Goal: Task Accomplishment & Management: Complete application form

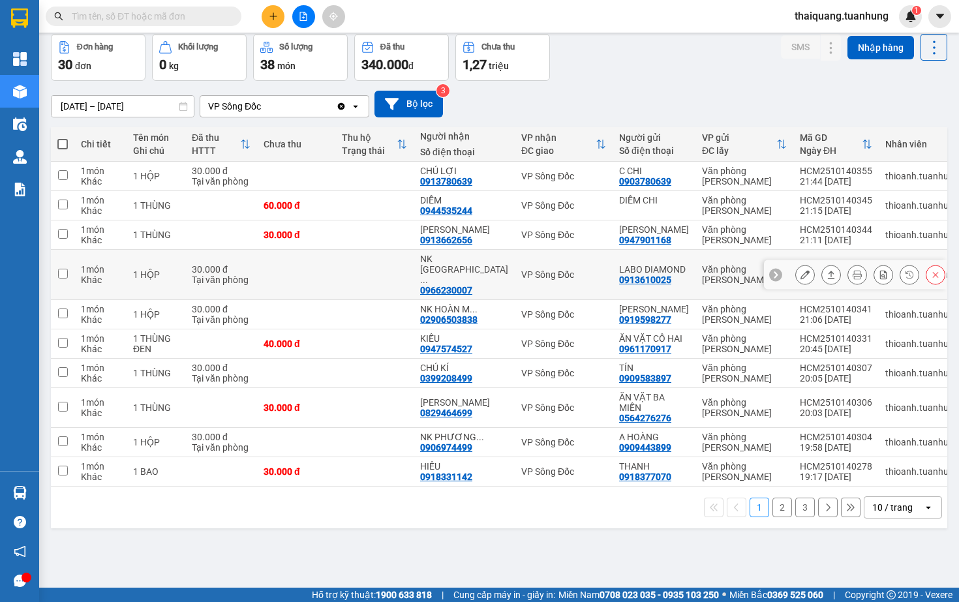
scroll to position [61, 0]
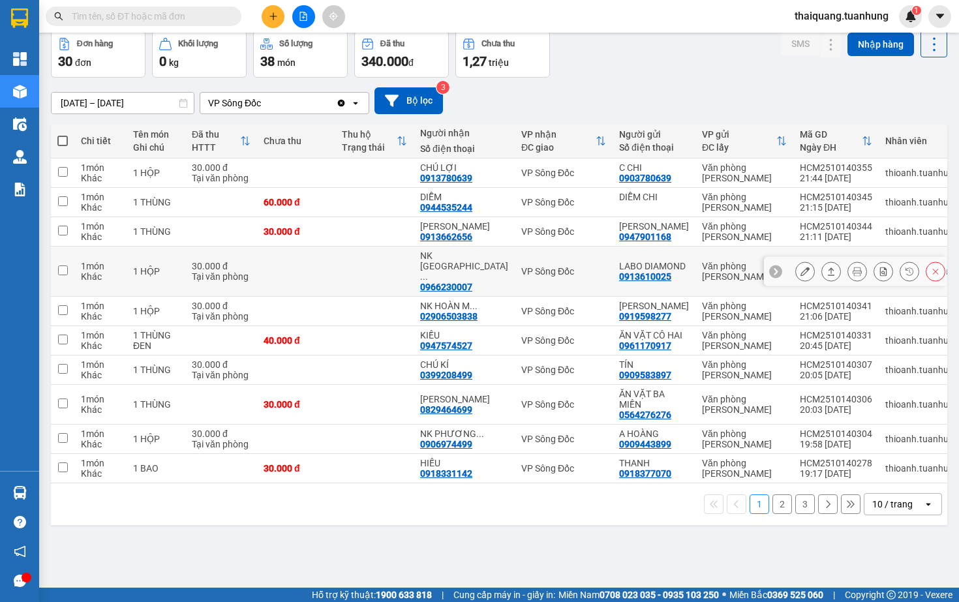
click at [829, 269] on icon at bounding box center [830, 271] width 9 height 9
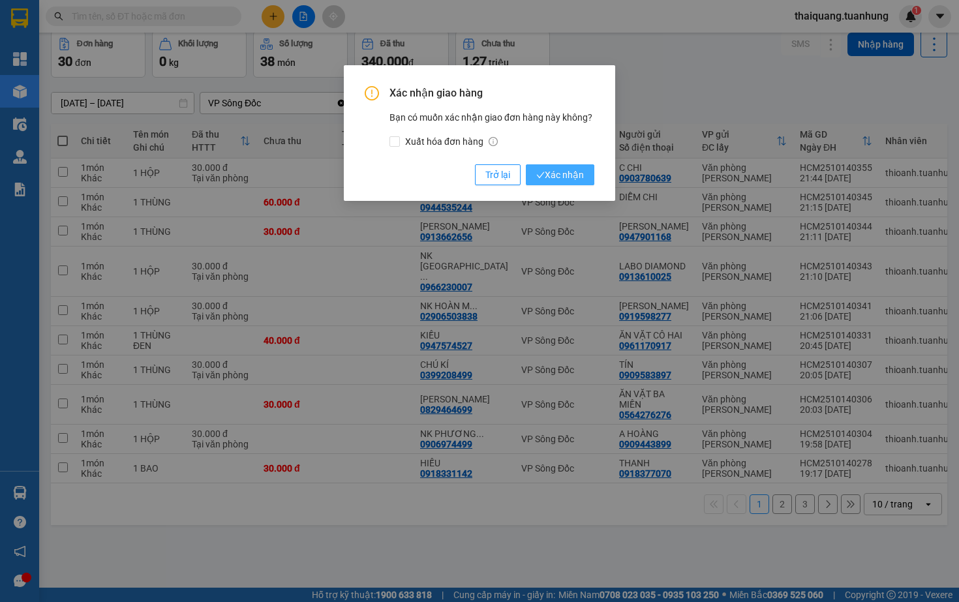
click at [579, 175] on span "Xác nhận" at bounding box center [560, 175] width 48 height 14
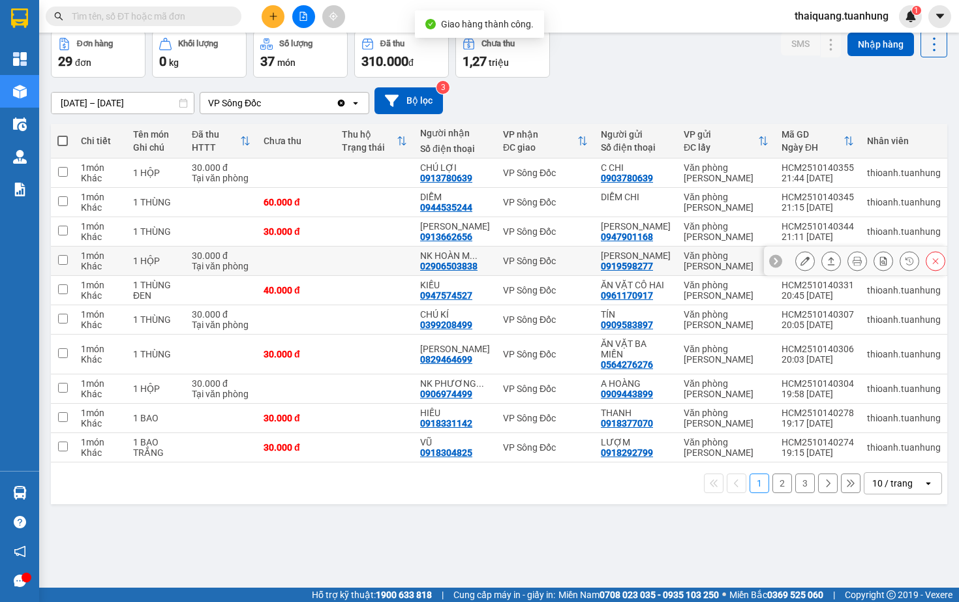
scroll to position [0, 0]
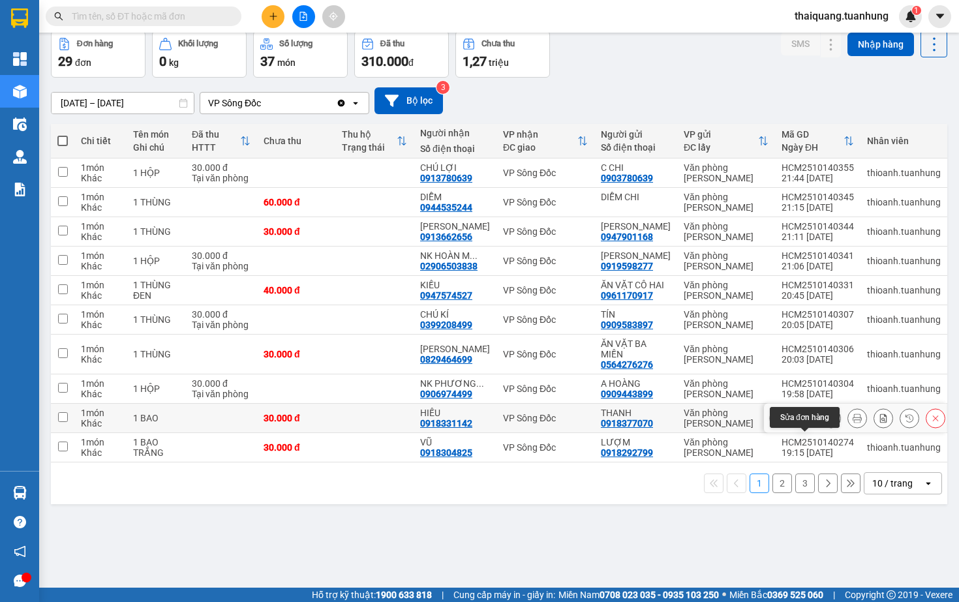
click at [812, 430] on button at bounding box center [805, 418] width 18 height 23
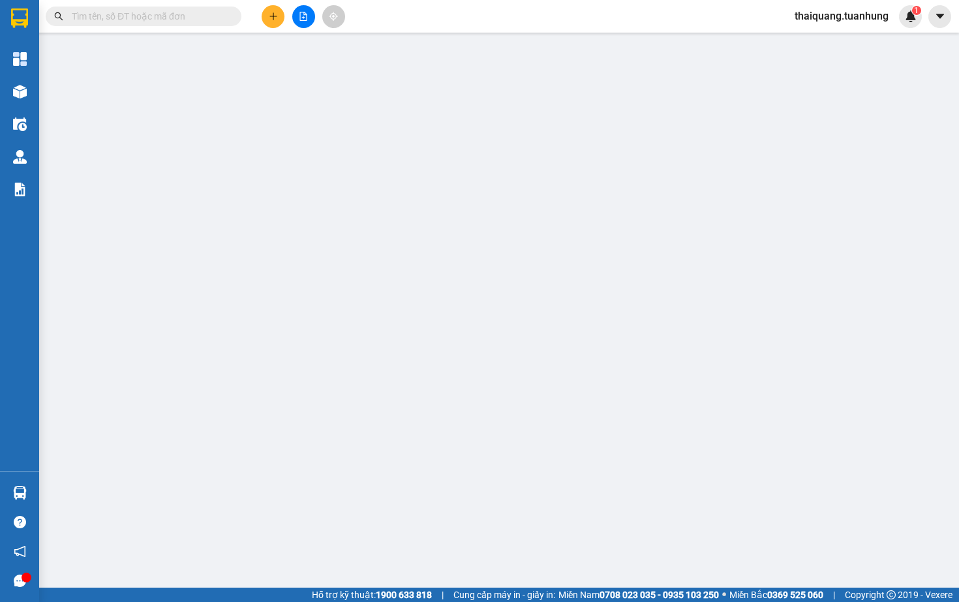
type input "0918377070"
type input "THANH"
type input "0918331142"
type input "HIẾU"
type input "30.000"
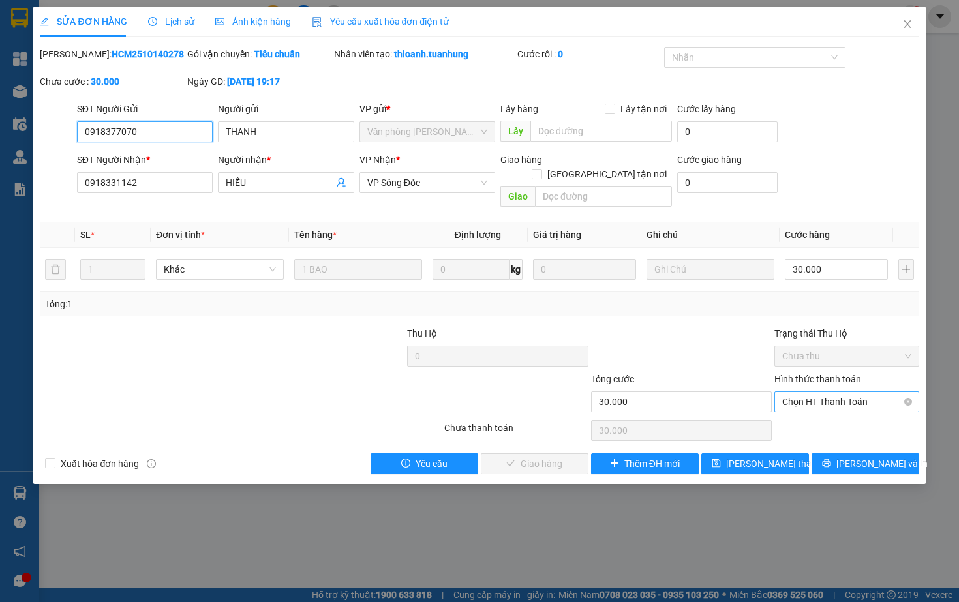
click at [844, 401] on span "Chọn HT Thanh Toán" at bounding box center [846, 402] width 128 height 20
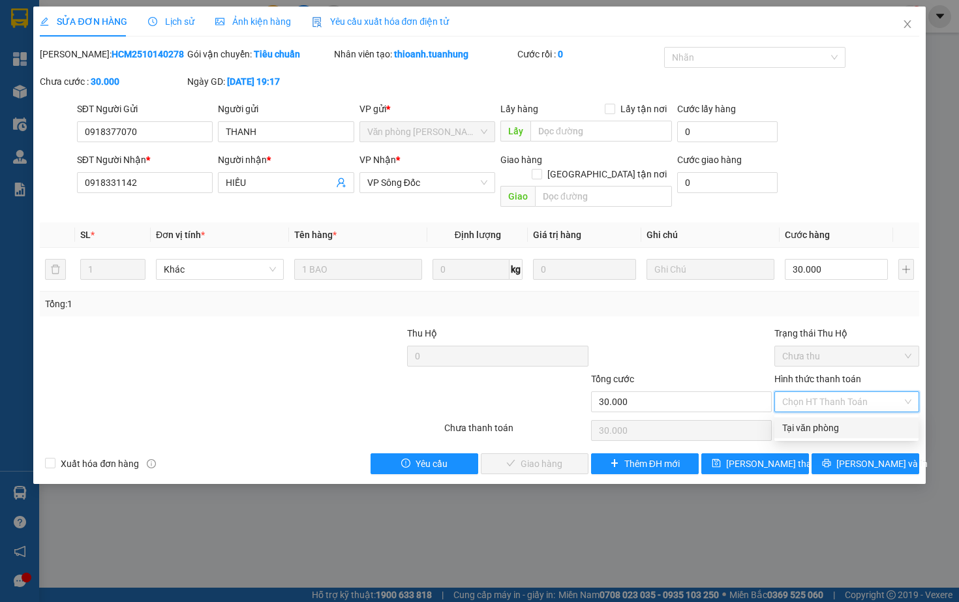
click at [807, 428] on div "Tại văn phòng" at bounding box center [846, 428] width 128 height 14
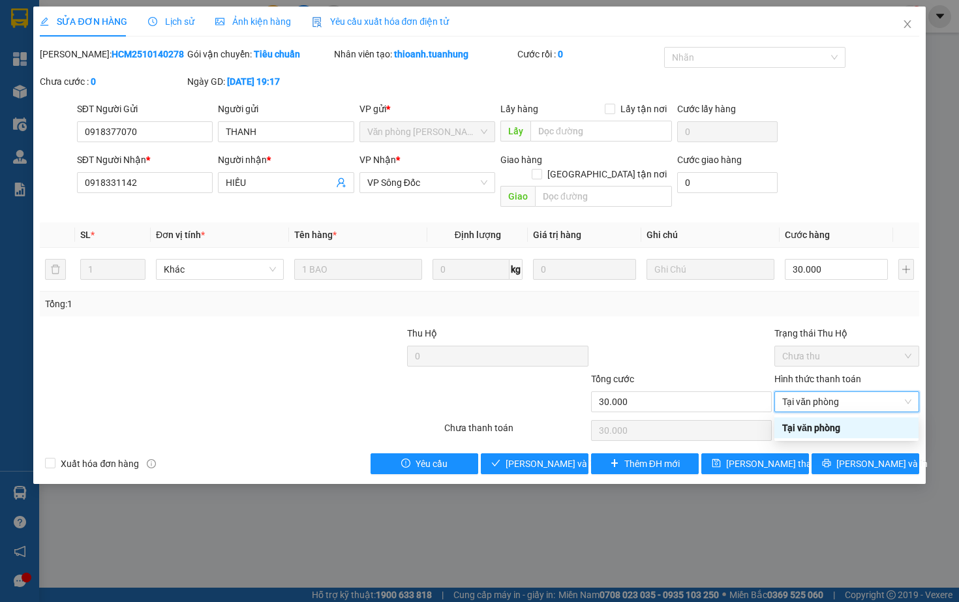
type input "0"
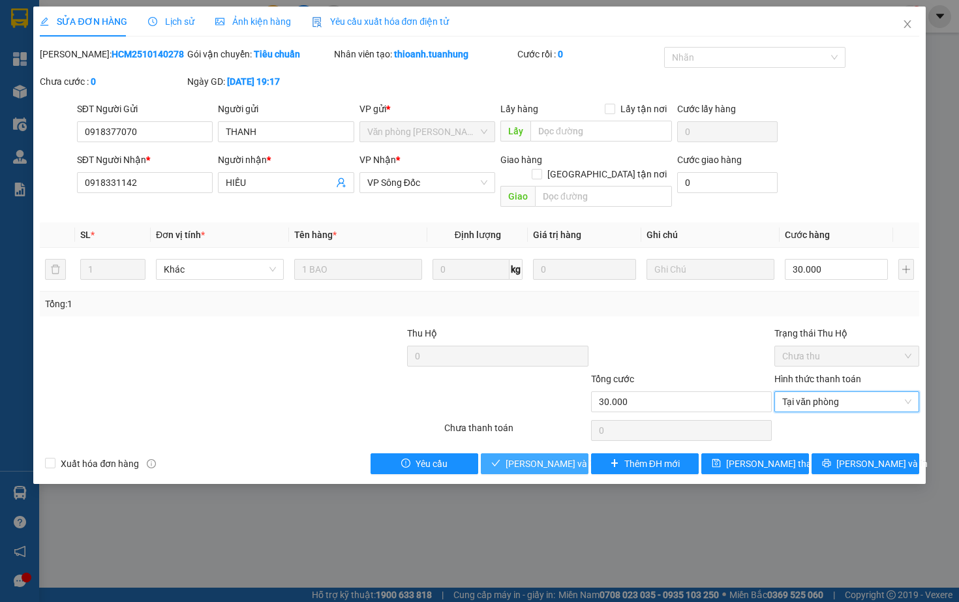
click at [555, 469] on span "[PERSON_NAME] và Giao hàng" at bounding box center [567, 463] width 125 height 14
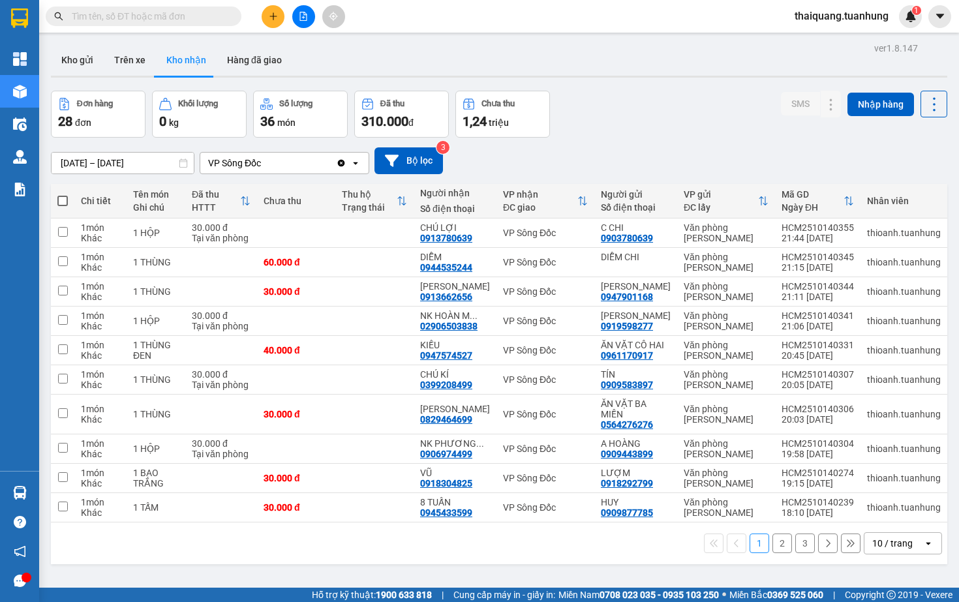
click at [638, 123] on div "Đơn hàng 28 đơn Khối lượng 0 kg Số lượng 36 món Đã thu 310.000 đ Chưa thu 1,24 …" at bounding box center [499, 114] width 896 height 47
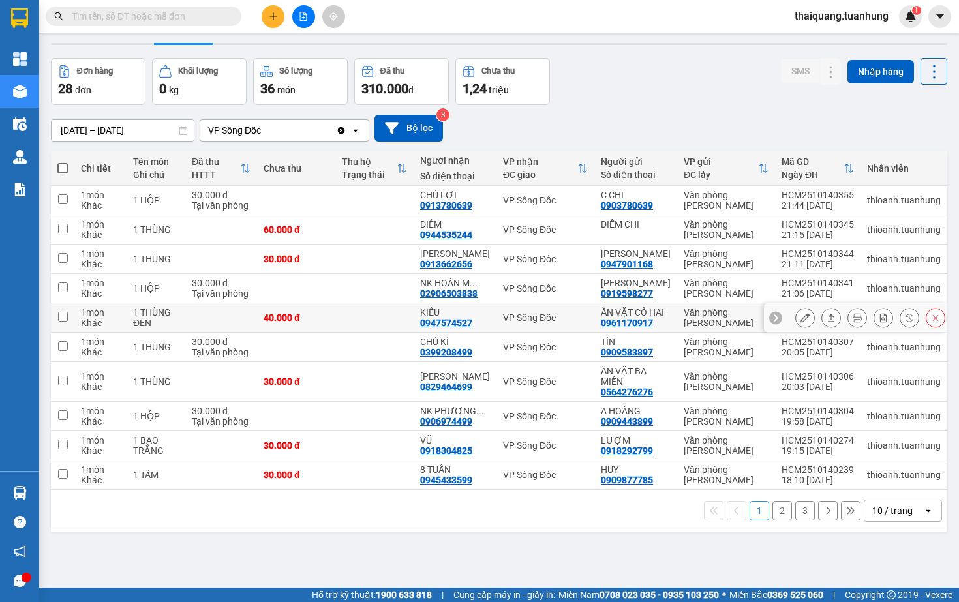
scroll to position [52, 0]
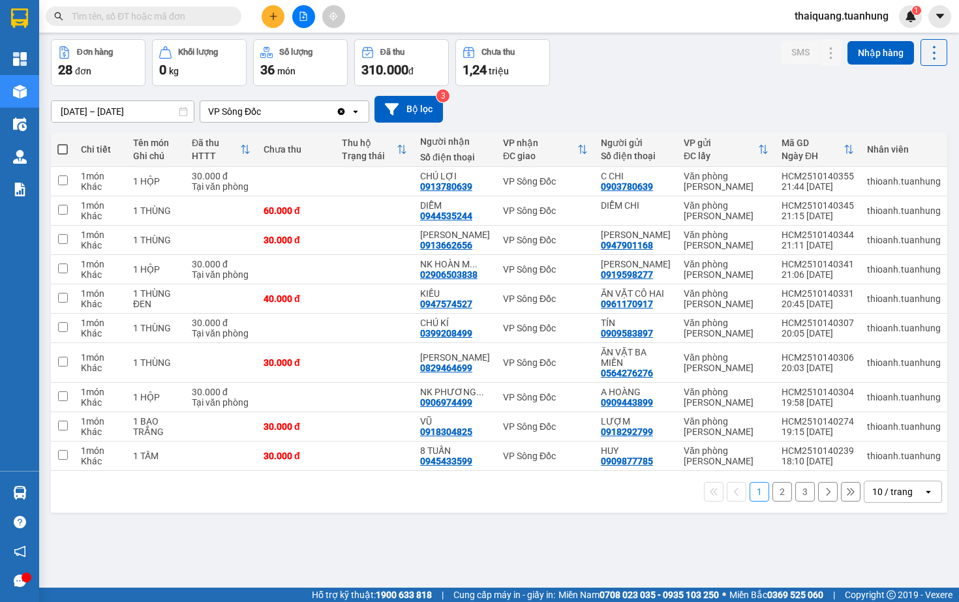
click at [889, 498] on div "10 / trang" at bounding box center [892, 491] width 40 height 13
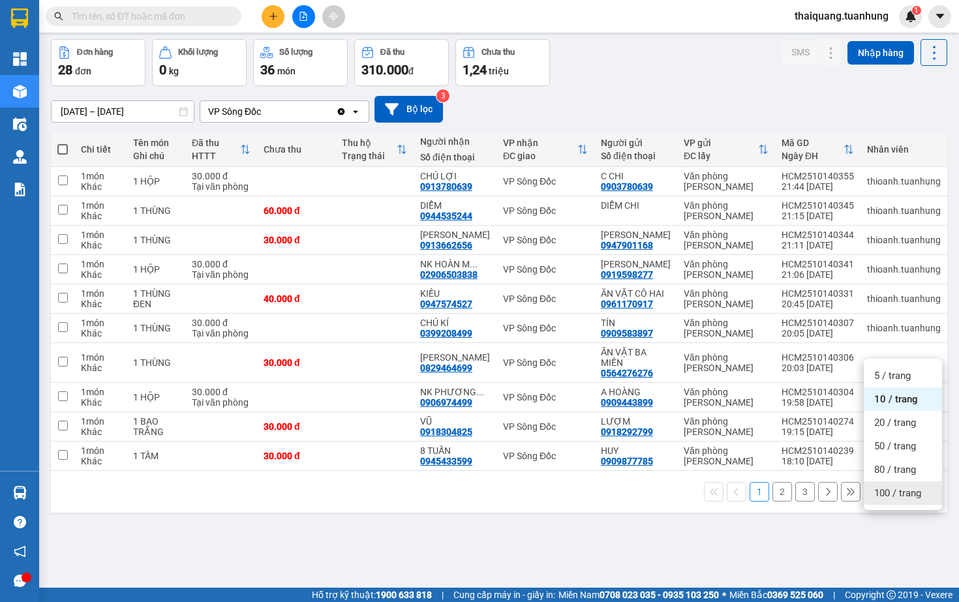
click at [897, 486] on div "100 / trang" at bounding box center [902, 492] width 78 height 23
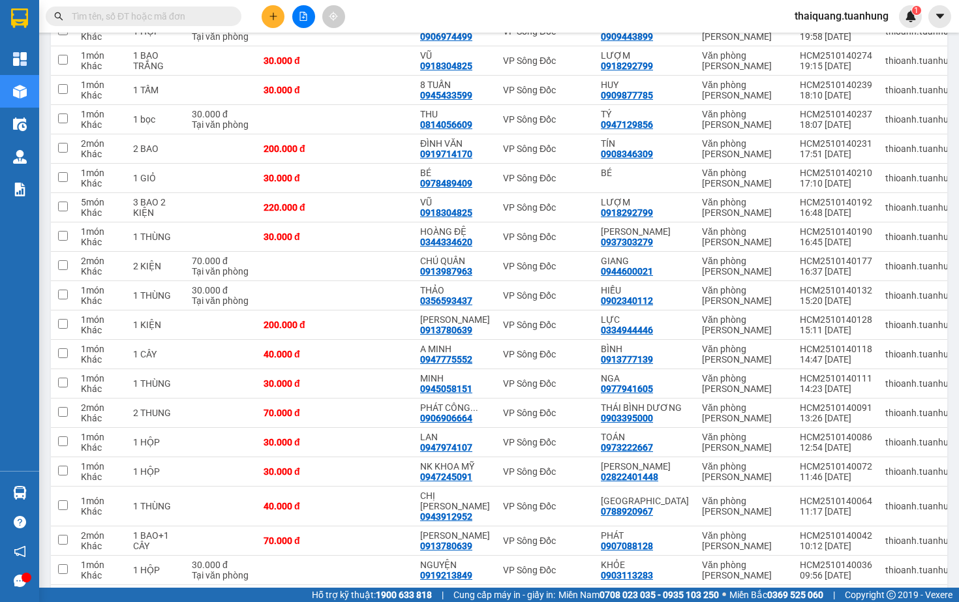
scroll to position [573, 0]
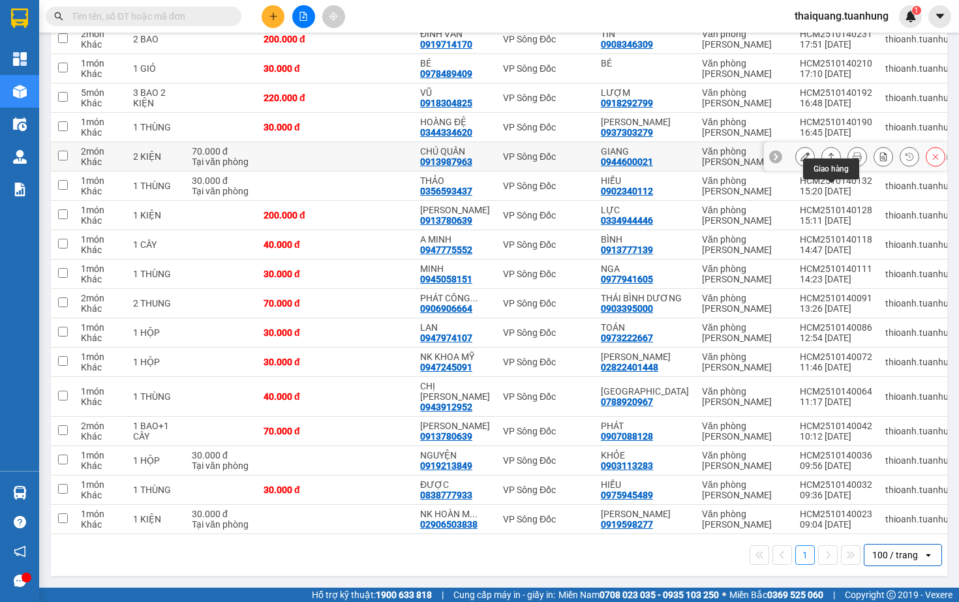
click at [835, 152] on icon at bounding box center [830, 156] width 9 height 9
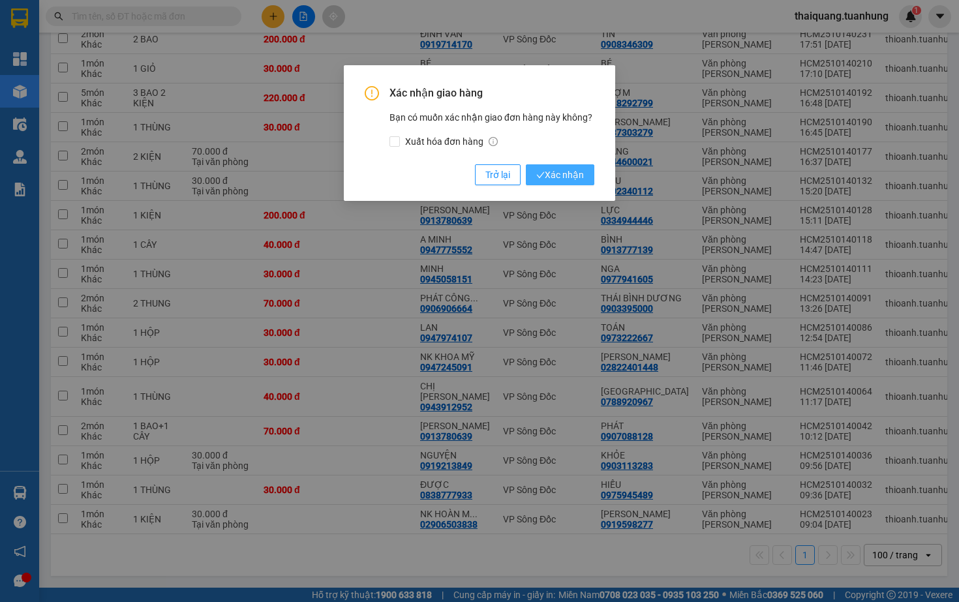
click at [559, 174] on span "Xác nhận" at bounding box center [560, 175] width 48 height 14
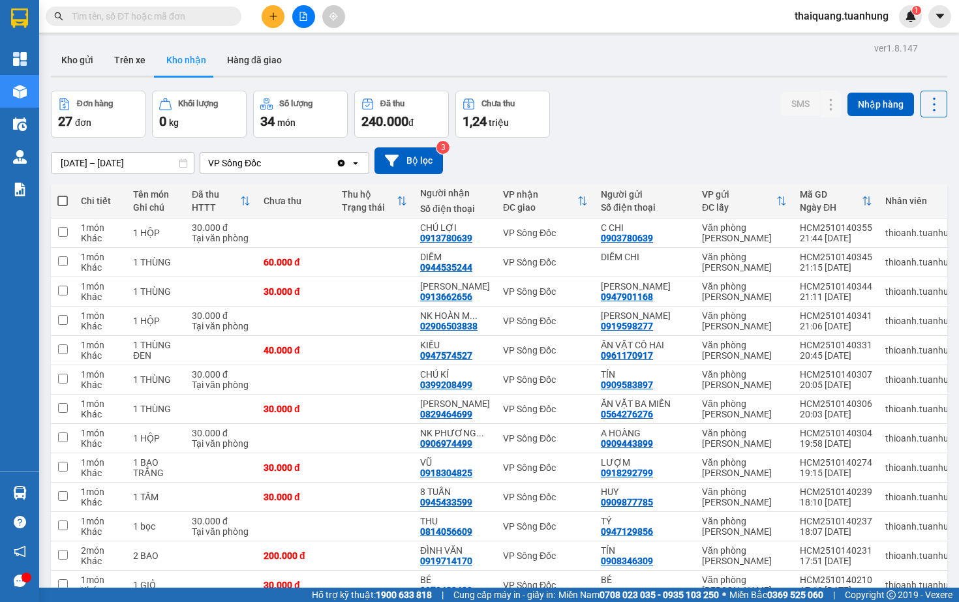
scroll to position [0, 0]
click at [658, 87] on div "ver 1.8.147 Kho gửi Trên xe Kho nhận Hàng đã giao Đơn hàng 27 đơn Khối lượng 0 …" at bounding box center [499, 553] width 906 height 1029
click at [79, 50] on button "Kho gửi" at bounding box center [77, 59] width 53 height 31
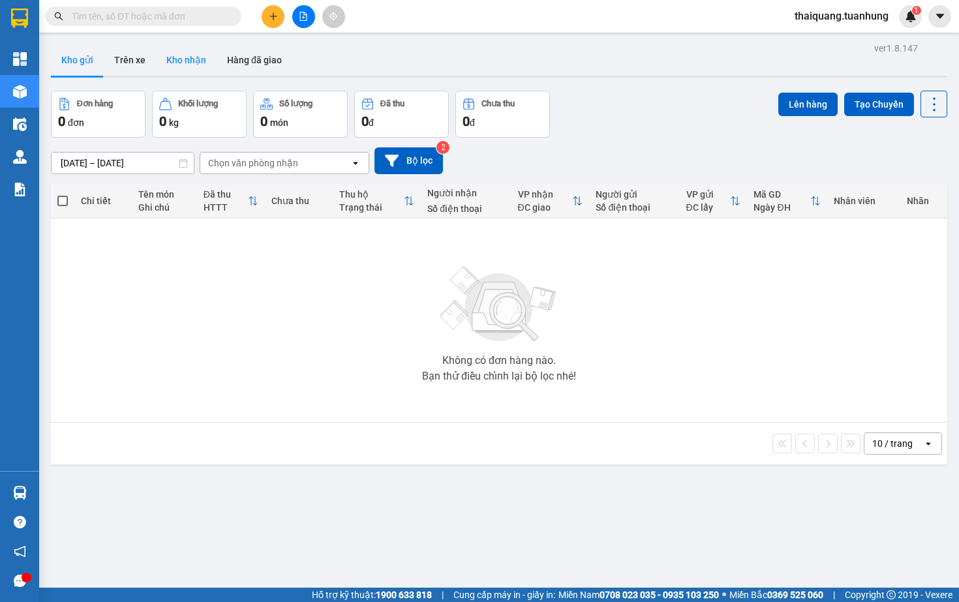
click at [186, 57] on button "Kho nhận" at bounding box center [186, 59] width 61 height 31
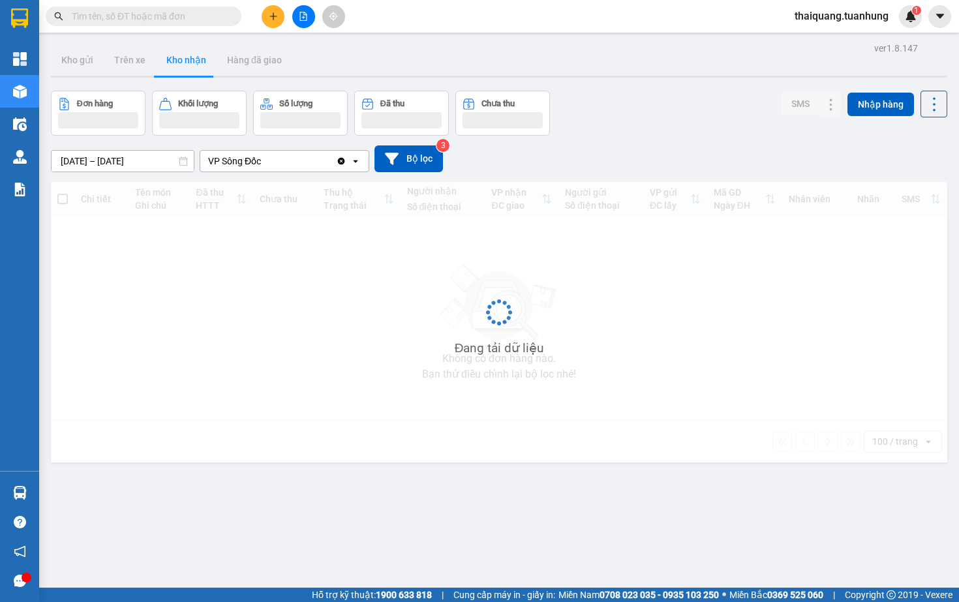
click at [598, 110] on div "Đơn hàng Khối lượng Số lượng Đã thu Chưa thu SMS Nhập hàng" at bounding box center [499, 113] width 896 height 45
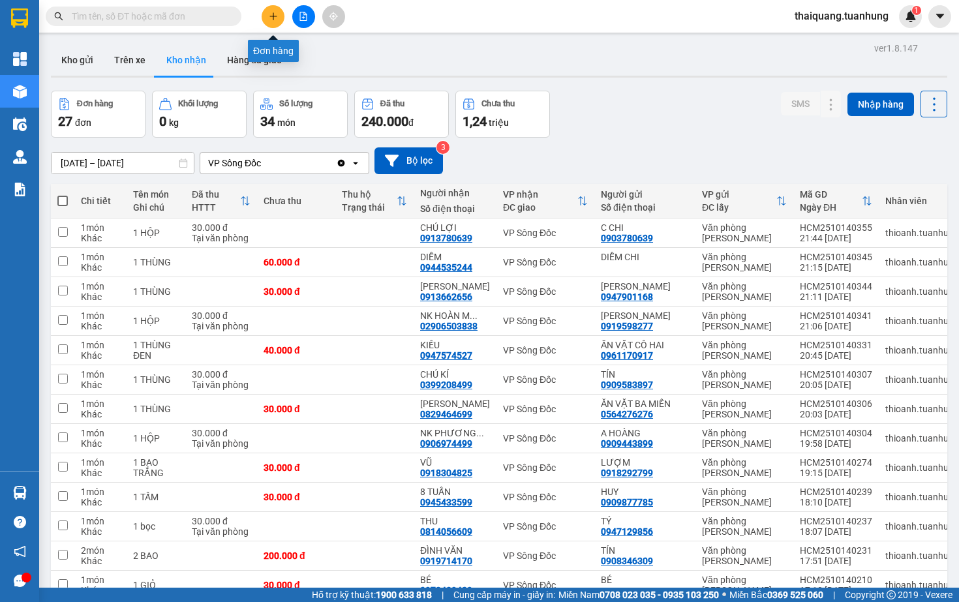
click at [272, 20] on icon "plus" at bounding box center [273, 16] width 9 height 9
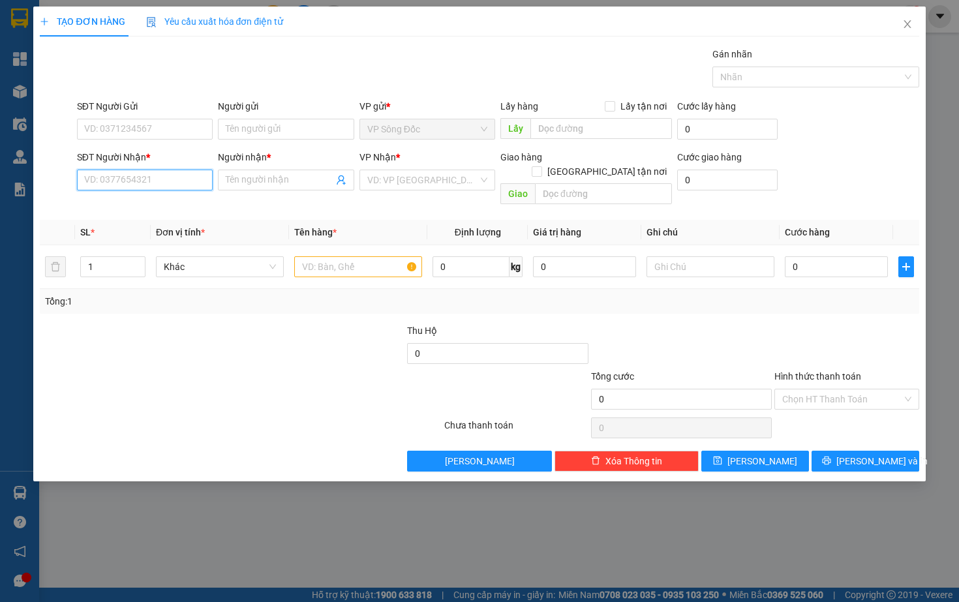
click at [194, 179] on input "SĐT Người Nhận *" at bounding box center [145, 180] width 136 height 21
type input "0978866335"
click at [154, 207] on div "0978866335 - HẢI" at bounding box center [145, 206] width 120 height 14
type input "HẢI"
type input "0978866335"
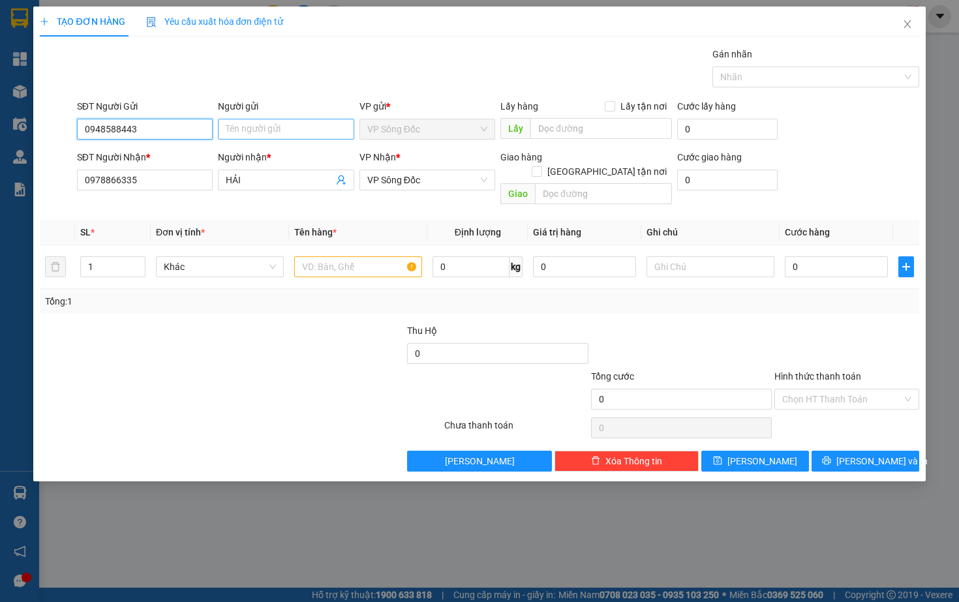
drag, startPoint x: 155, startPoint y: 138, endPoint x: 278, endPoint y: 130, distance: 122.8
click at [278, 130] on div "SĐT Người Gửi 0948588443 0948588443 Người gửi Tên người gửi VP gửi * VP Sông Đố…" at bounding box center [497, 122] width 847 height 46
type input "0948588443"
click at [261, 126] on input "a thuogw" at bounding box center [286, 129] width 136 height 21
type input "a"
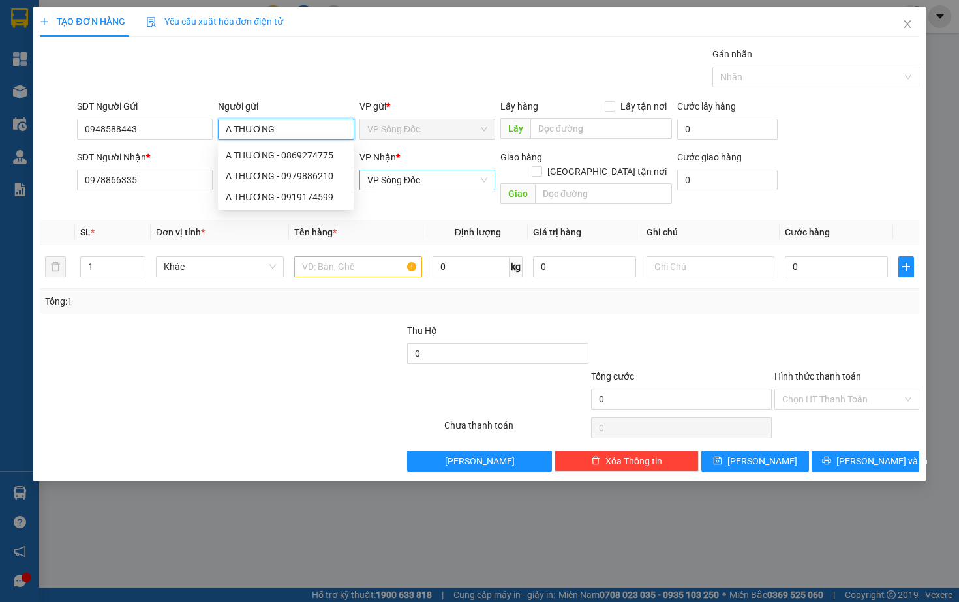
click at [446, 185] on span "VP Sông Đốc" at bounding box center [427, 180] width 120 height 20
type input "A THƯƠNG"
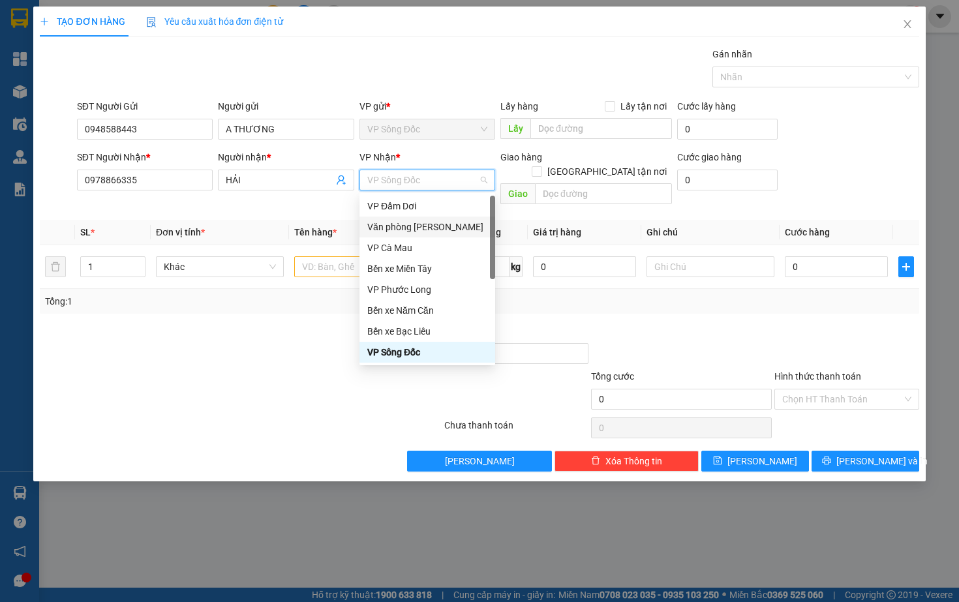
click at [419, 230] on div "Văn phòng [PERSON_NAME]" at bounding box center [427, 227] width 120 height 14
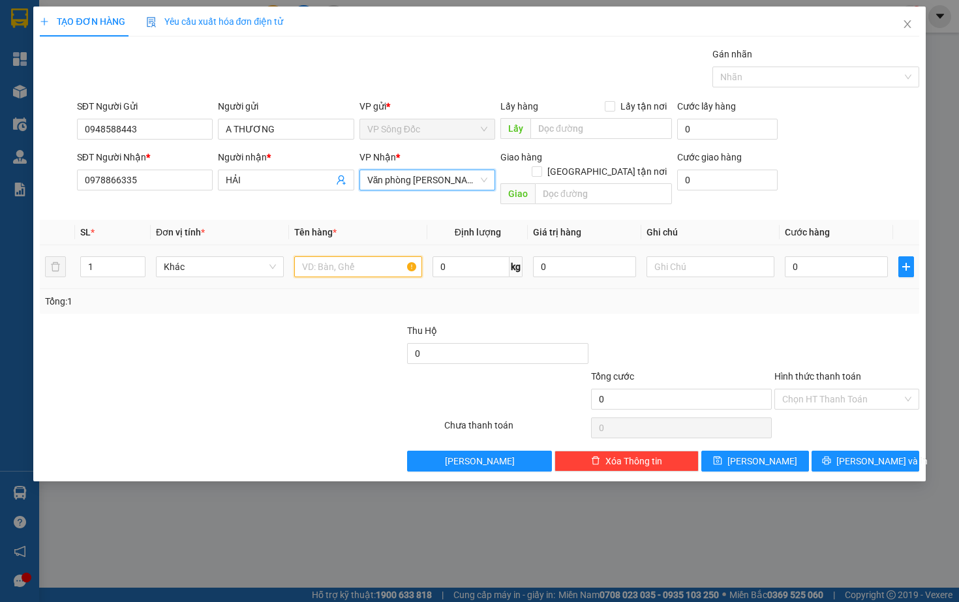
click at [342, 258] on input "text" at bounding box center [358, 266] width 128 height 21
type input "1 THÙNG"
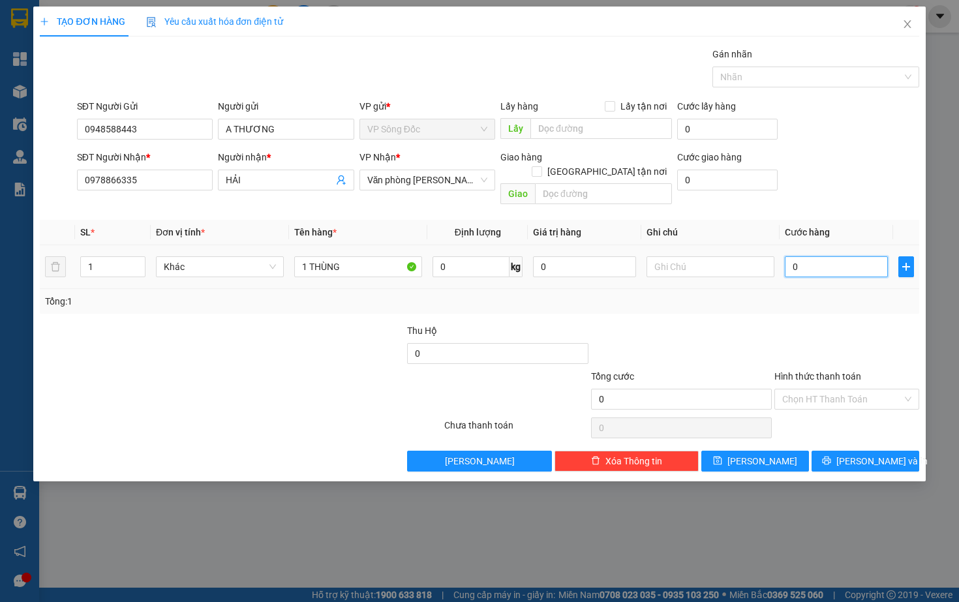
click at [865, 257] on input "0" at bounding box center [835, 266] width 103 height 21
type input "03"
type input "3"
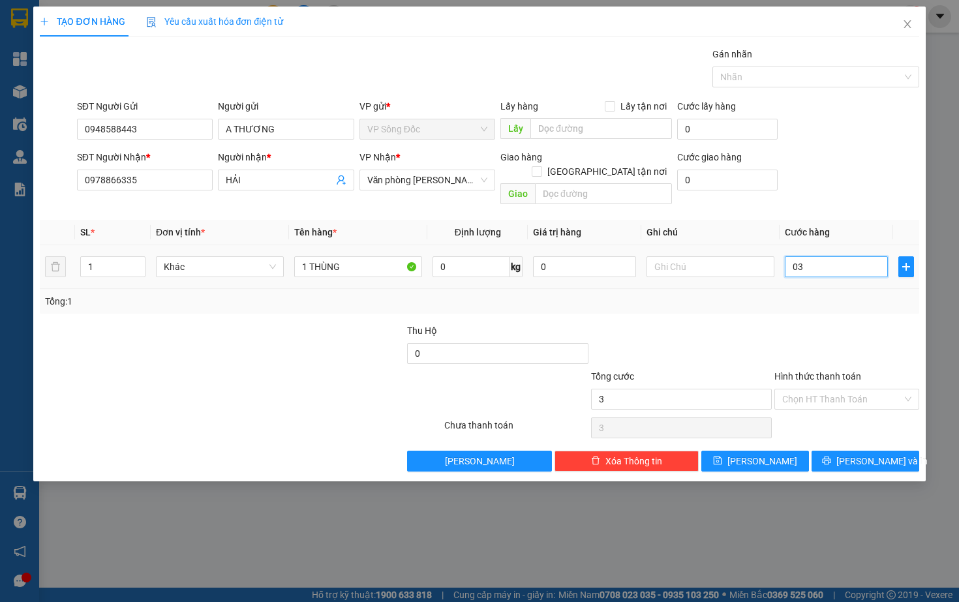
type input "030"
type input "30"
type input "0.300"
type input "300"
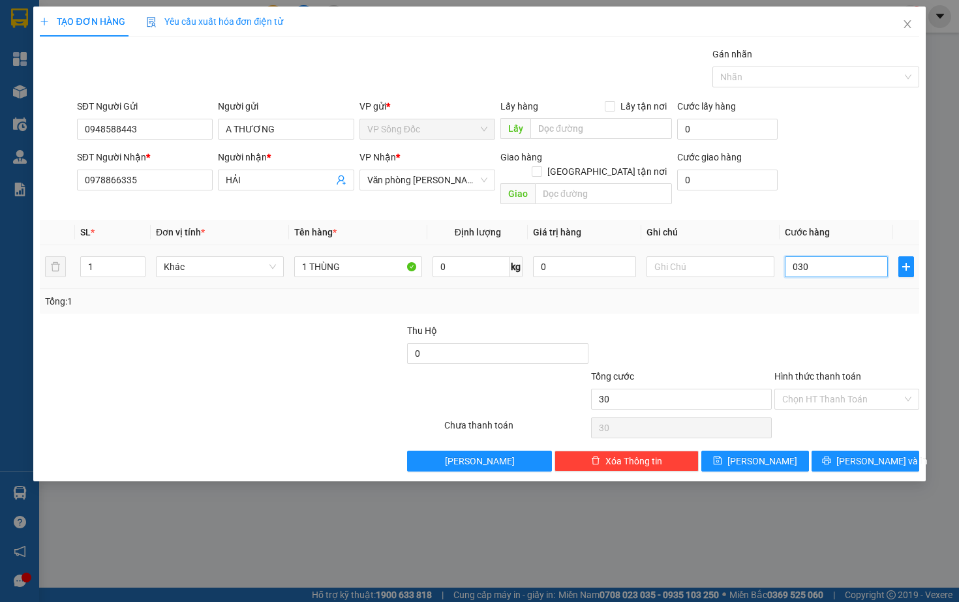
type input "300"
type input "03.000"
type input "3.000"
type input "030.000"
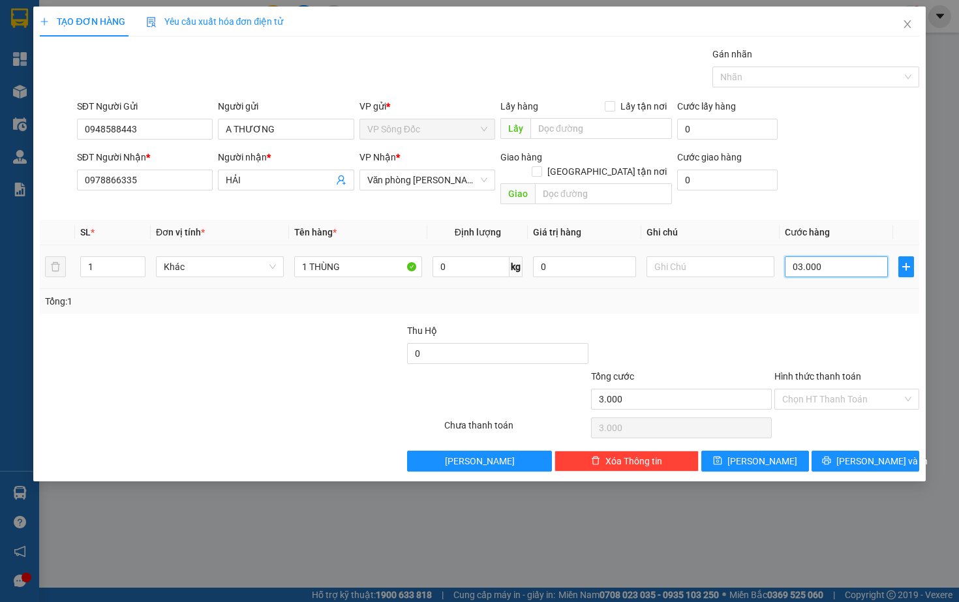
type input "30.000"
click at [816, 336] on div at bounding box center [846, 346] width 147 height 46
click at [857, 454] on span "[PERSON_NAME] và In" at bounding box center [881, 461] width 91 height 14
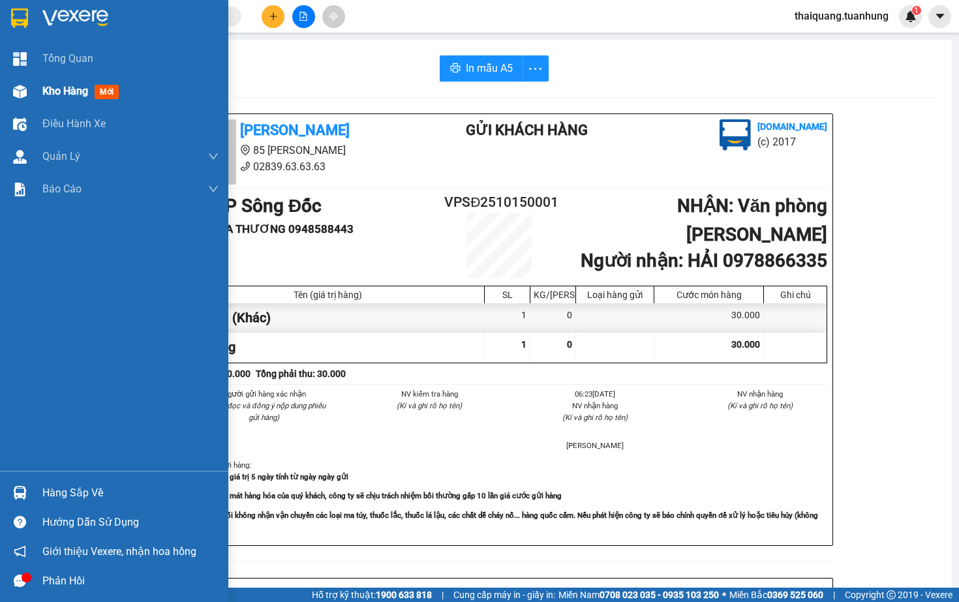
click at [74, 85] on span "Kho hàng" at bounding box center [65, 91] width 46 height 12
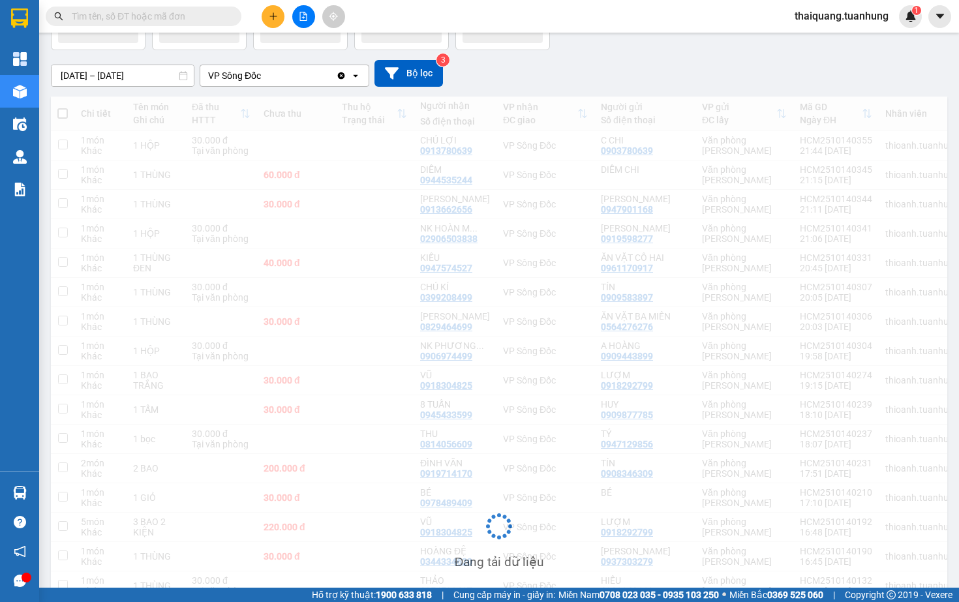
scroll to position [96, 0]
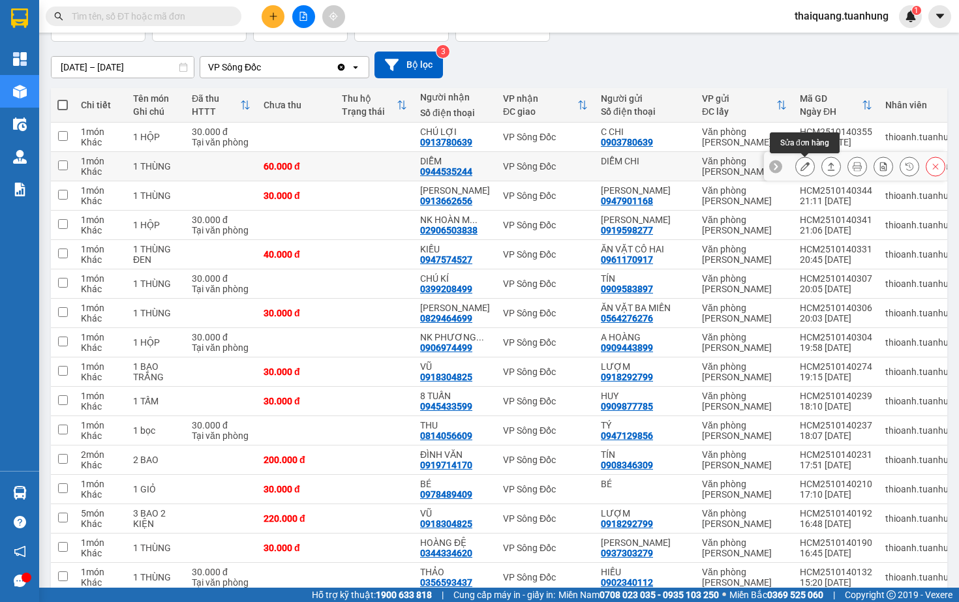
click at [803, 168] on icon at bounding box center [804, 166] width 9 height 9
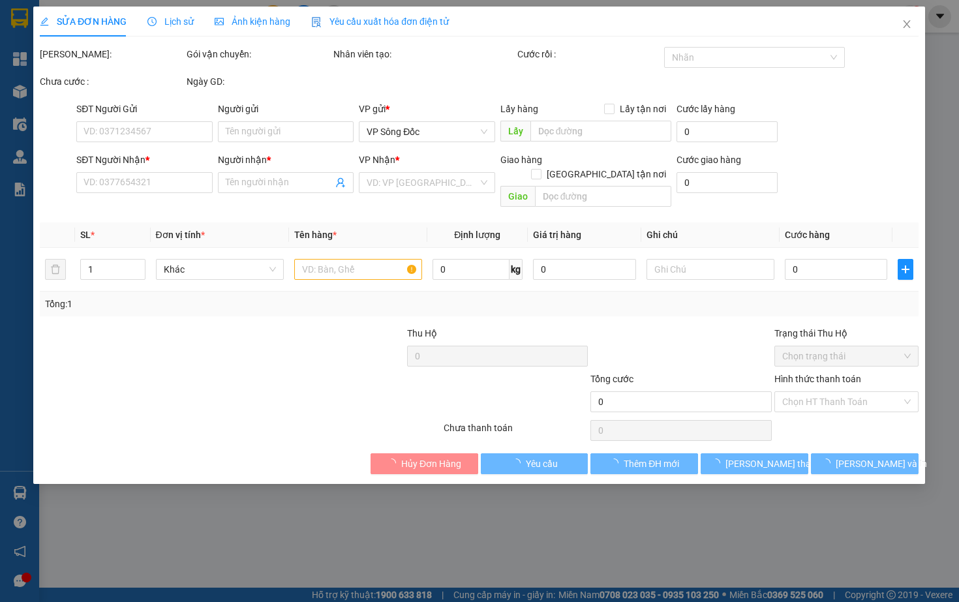
type input "DIỄM CHI"
type input "0944535244"
type input "DIỄM"
type input "60.000"
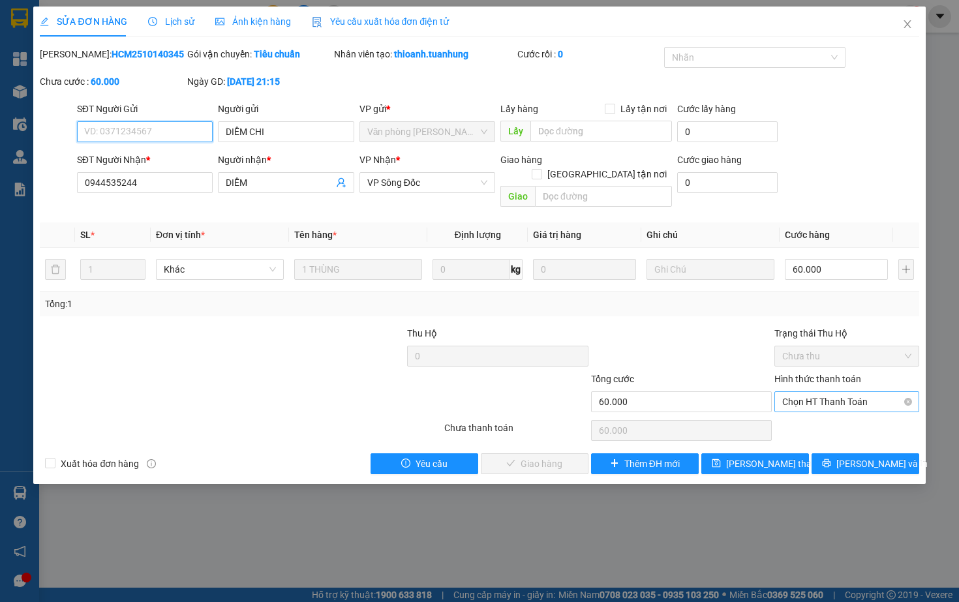
click at [818, 399] on span "Chọn HT Thanh Toán" at bounding box center [846, 402] width 128 height 20
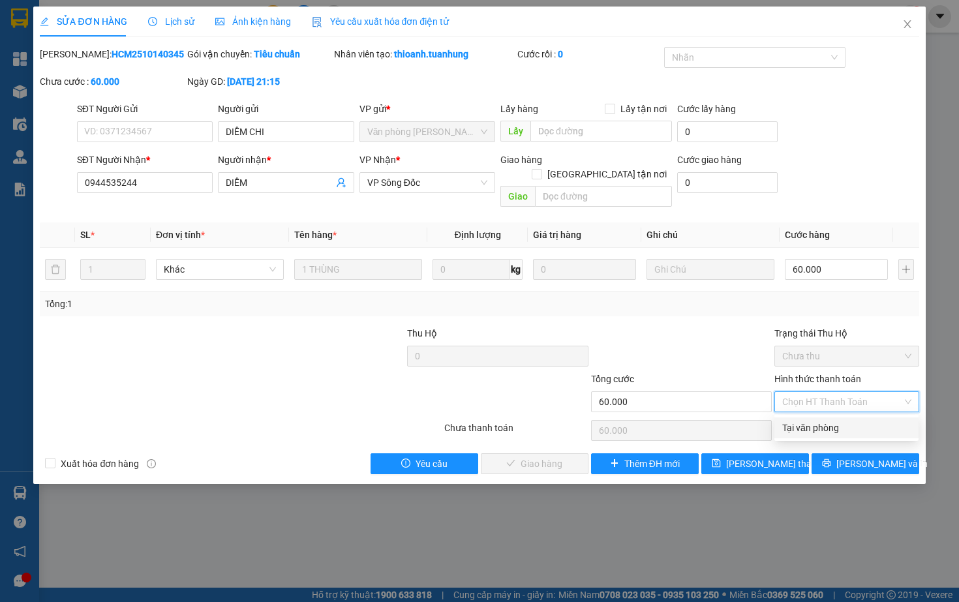
click at [805, 423] on div "Tại văn phòng" at bounding box center [846, 428] width 128 height 14
type input "0"
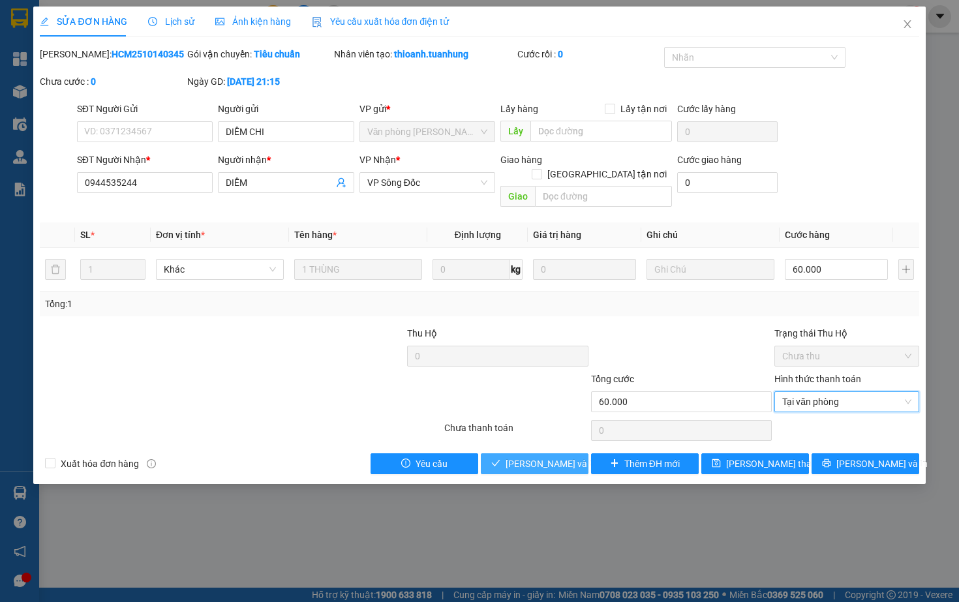
click at [533, 467] on span "[PERSON_NAME] và Giao hàng" at bounding box center [567, 463] width 125 height 14
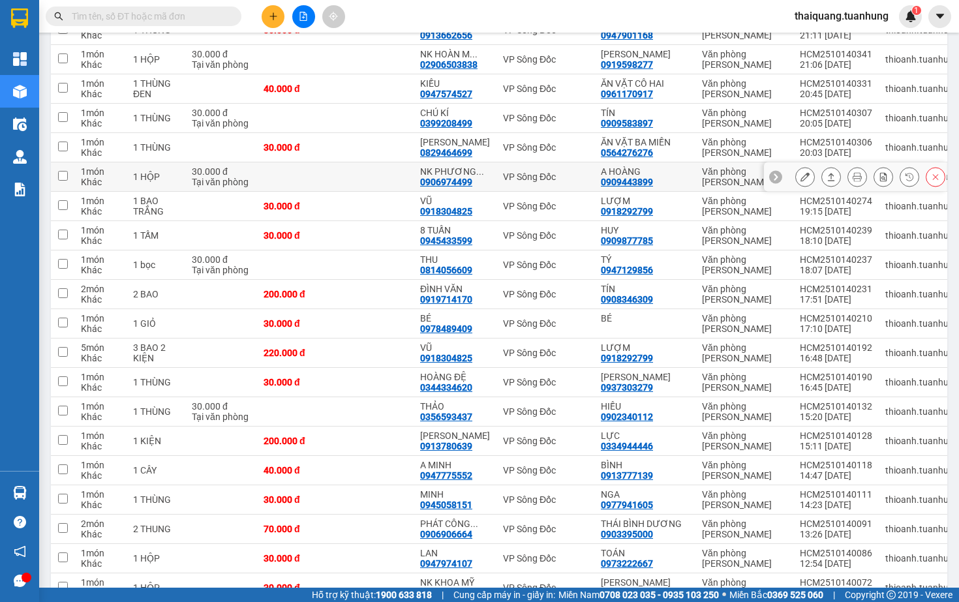
scroll to position [272, 0]
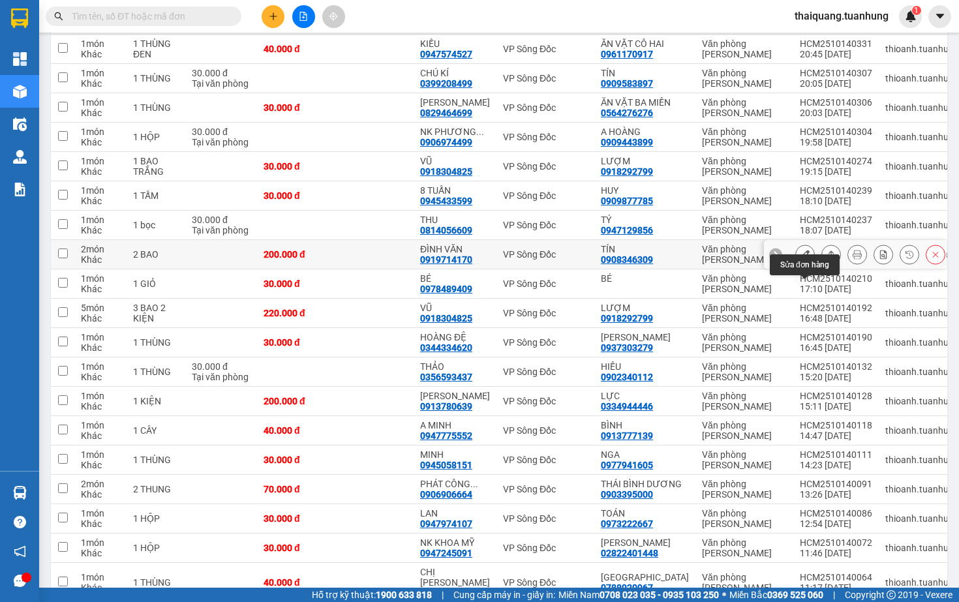
click at [809, 266] on button at bounding box center [805, 254] width 18 height 23
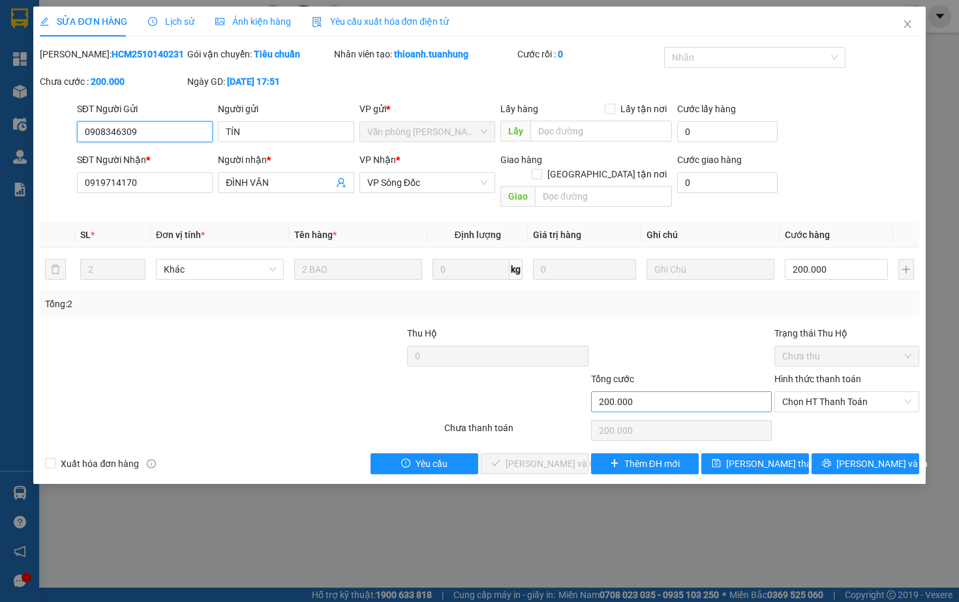
type input "0908346309"
type input "TÍN"
type input "0919714170"
type input "ĐÌNH VĂN"
type input "200.000"
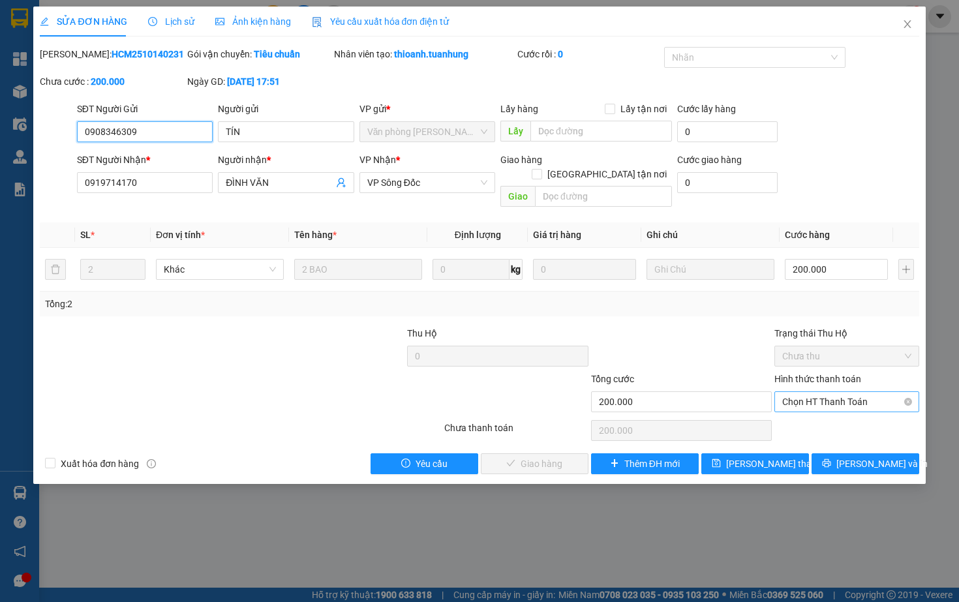
click at [810, 409] on span "Chọn HT Thanh Toán" at bounding box center [846, 402] width 128 height 20
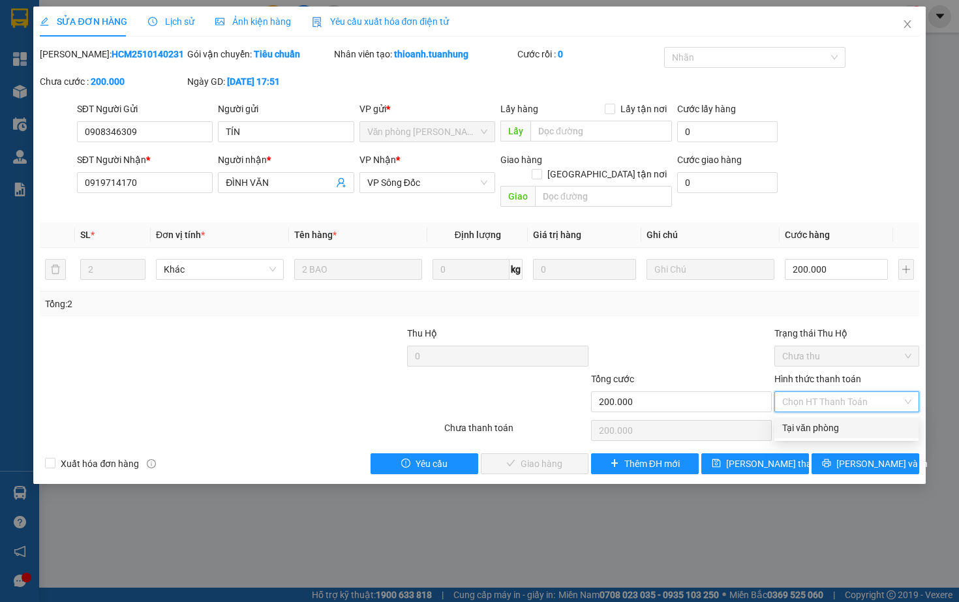
click at [807, 427] on div "Tại văn phòng" at bounding box center [846, 428] width 128 height 14
type input "0"
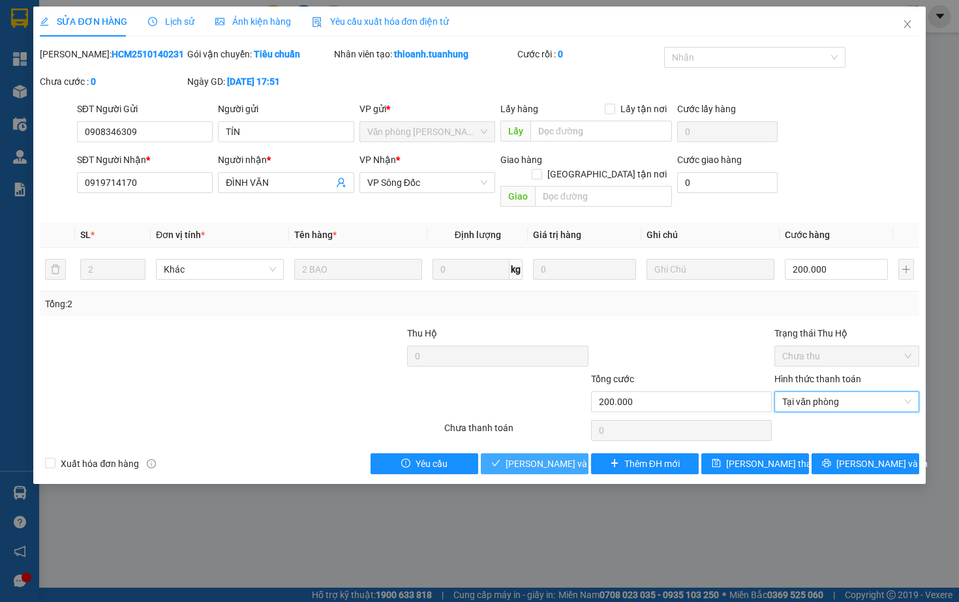
click at [553, 464] on span "[PERSON_NAME] và Giao hàng" at bounding box center [567, 463] width 125 height 14
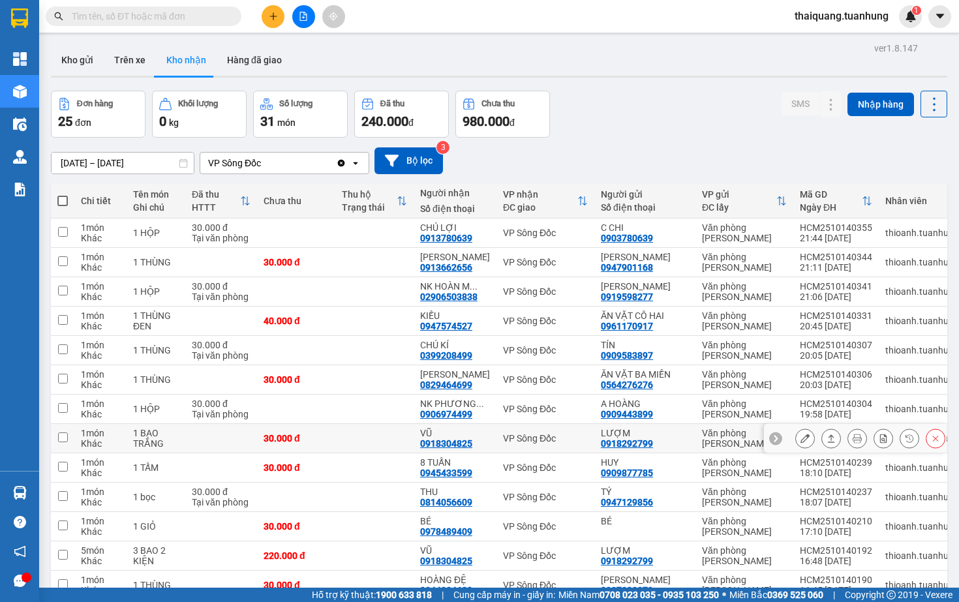
drag, startPoint x: 553, startPoint y: 464, endPoint x: 554, endPoint y: 487, distance: 22.8
click at [553, 457] on tbody "1 món Khác 1 HỘP 30.000 đ Tại văn phòng CHÚ LỢI 0913780639 VP Sông Đốc C CHI 09…" at bounding box center [568, 590] width 1035 height 744
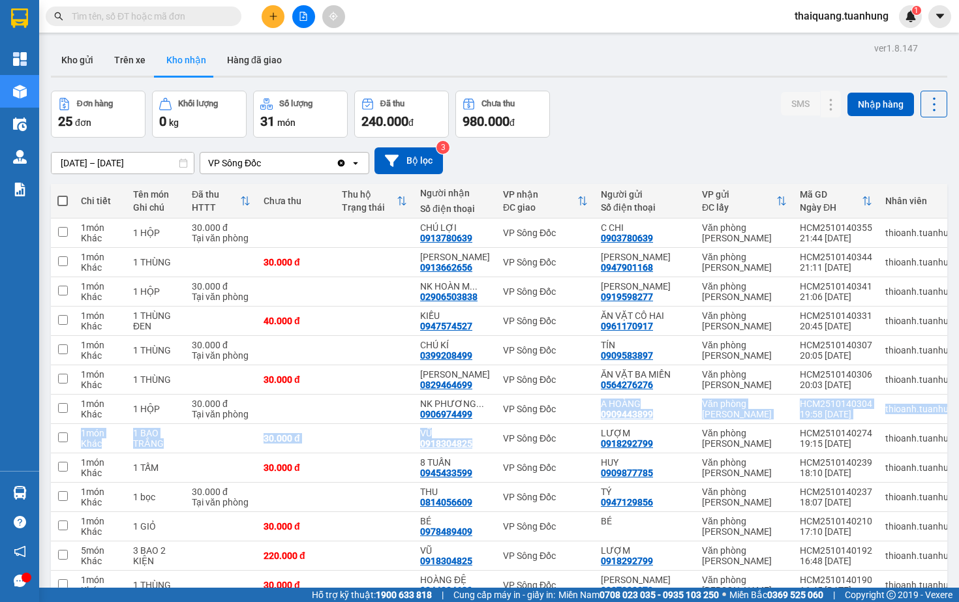
click at [656, 128] on div "Đơn hàng 25 đơn Khối lượng 0 kg Số lượng 31 món Đã thu 240.000 đ Chưa thu 980.0…" at bounding box center [499, 114] width 896 height 47
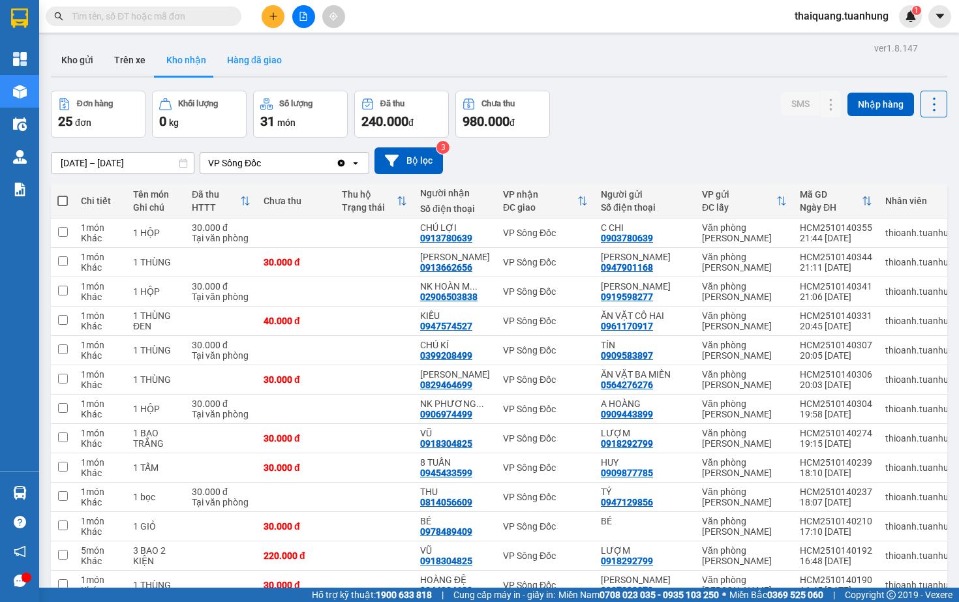
click at [252, 55] on button "Hàng đã giao" at bounding box center [254, 59] width 76 height 31
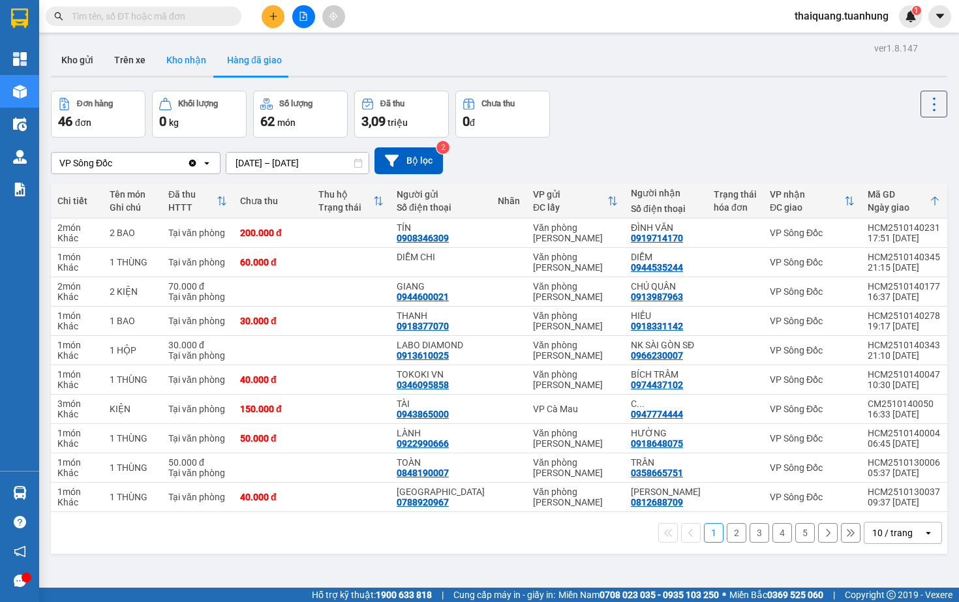
click at [174, 59] on button "Kho nhận" at bounding box center [186, 59] width 61 height 31
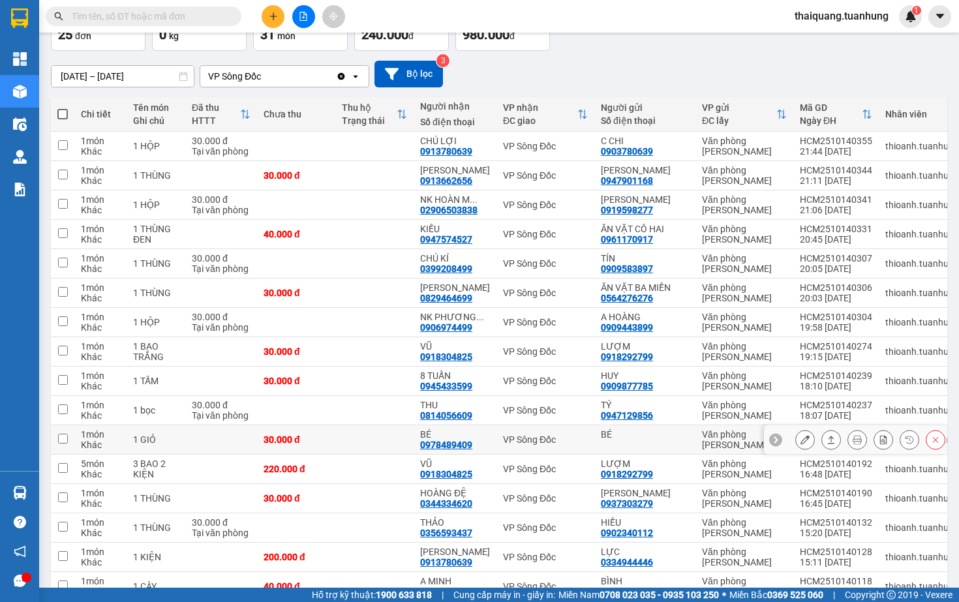
scroll to position [68, 0]
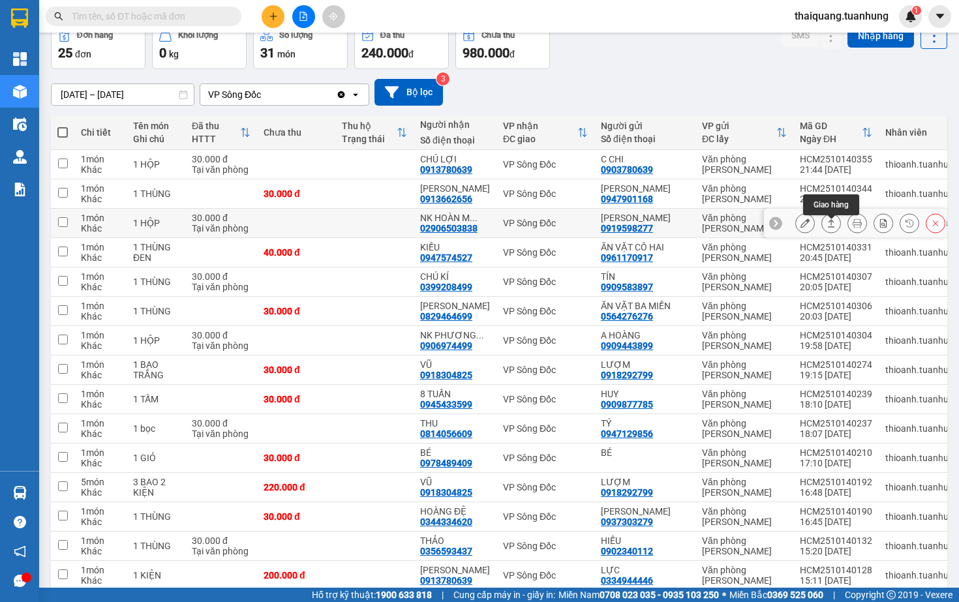
click at [832, 228] on icon at bounding box center [830, 222] width 9 height 9
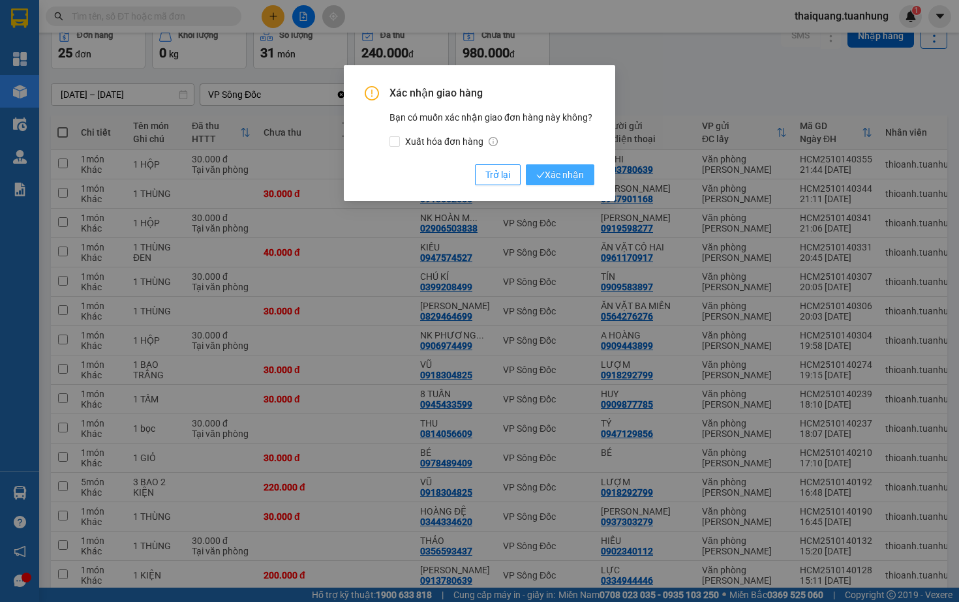
click at [546, 176] on span "Xác nhận" at bounding box center [560, 175] width 48 height 14
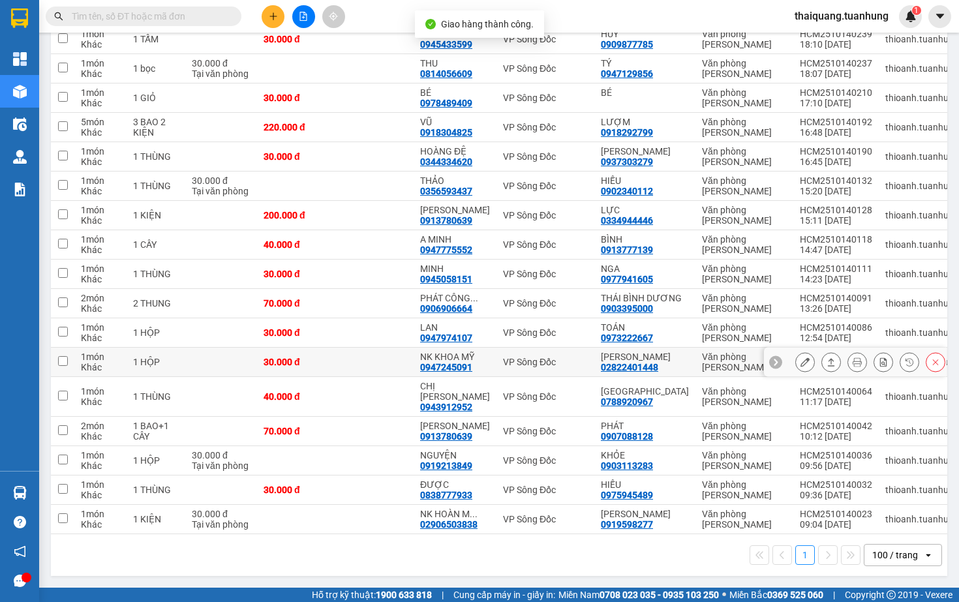
scroll to position [443, 0]
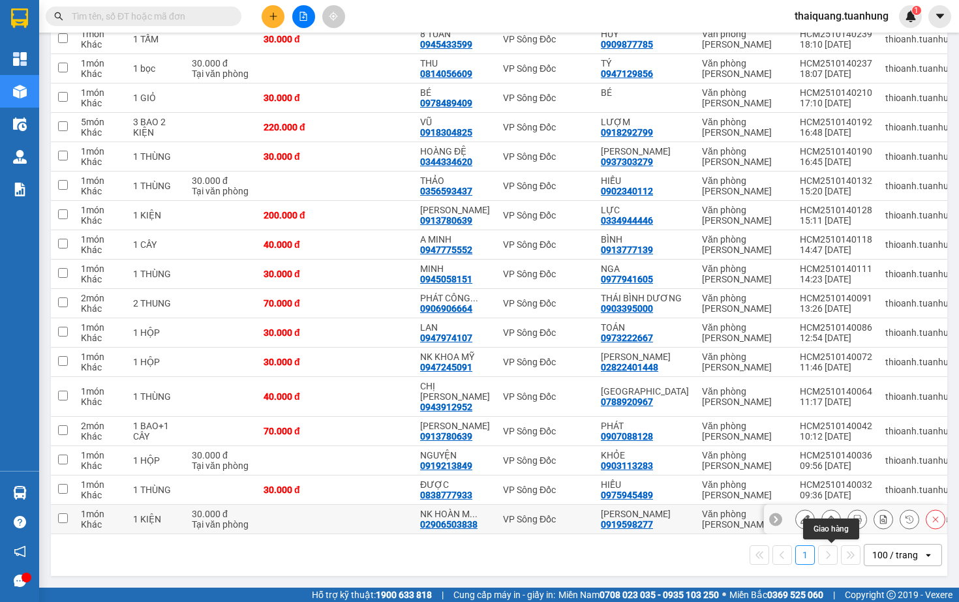
click at [827, 514] on icon at bounding box center [830, 518] width 9 height 9
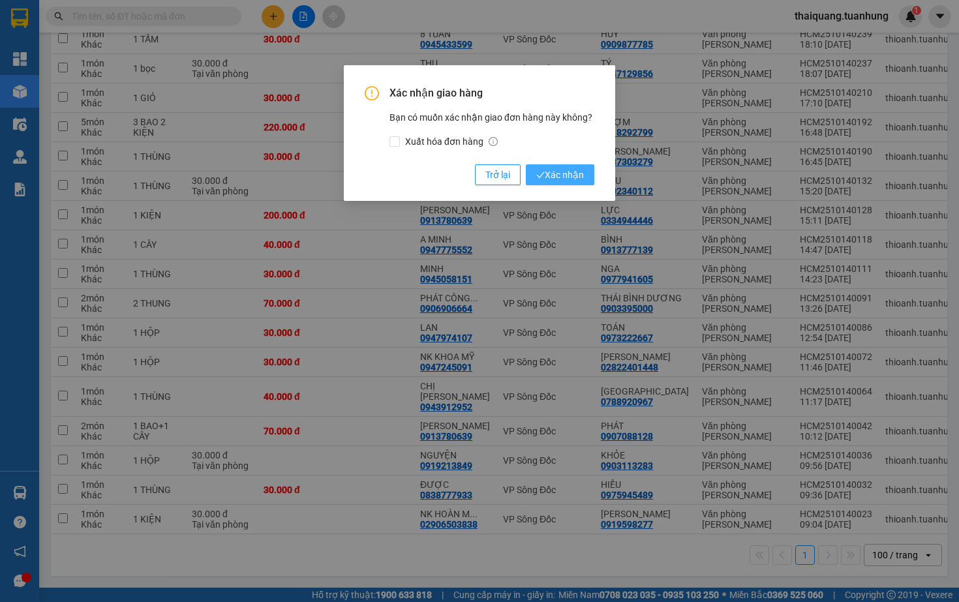
click at [586, 179] on button "Xác nhận" at bounding box center [560, 174] width 68 height 21
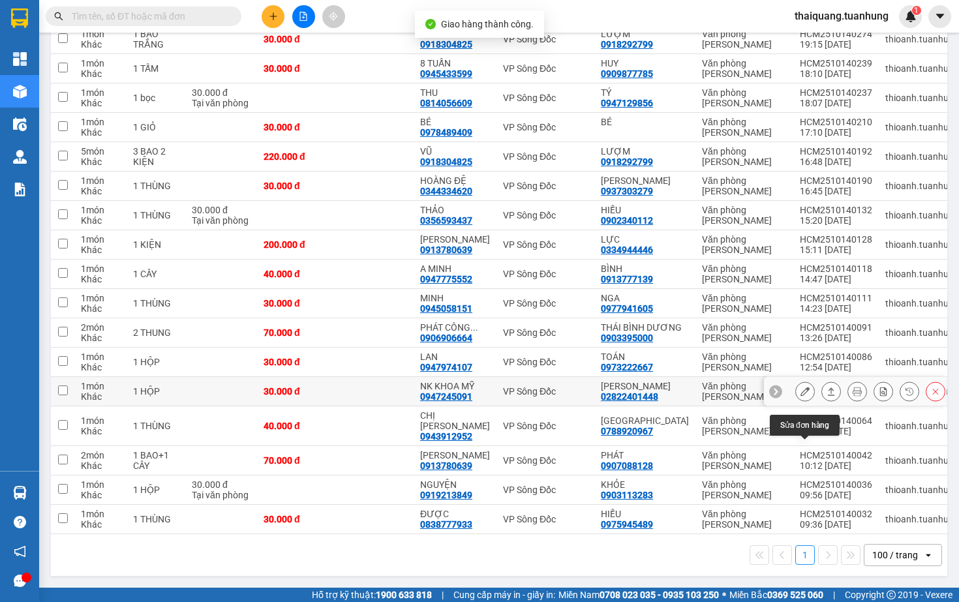
click at [805, 387] on icon at bounding box center [804, 391] width 9 height 9
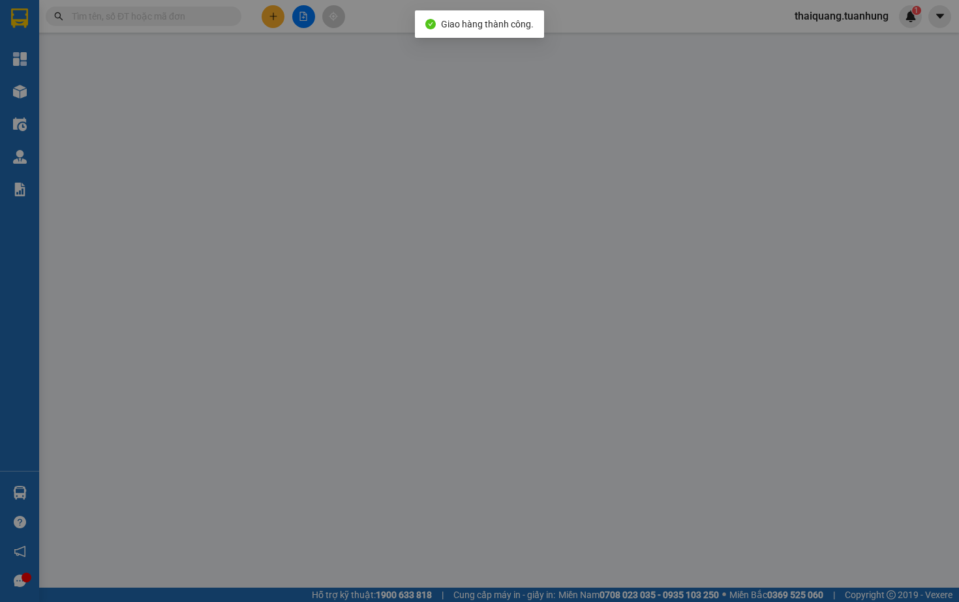
type input "02822401448"
type input "[PERSON_NAME]"
type input "0947245091"
type input "NK KHOA MỸ"
type input "30.000"
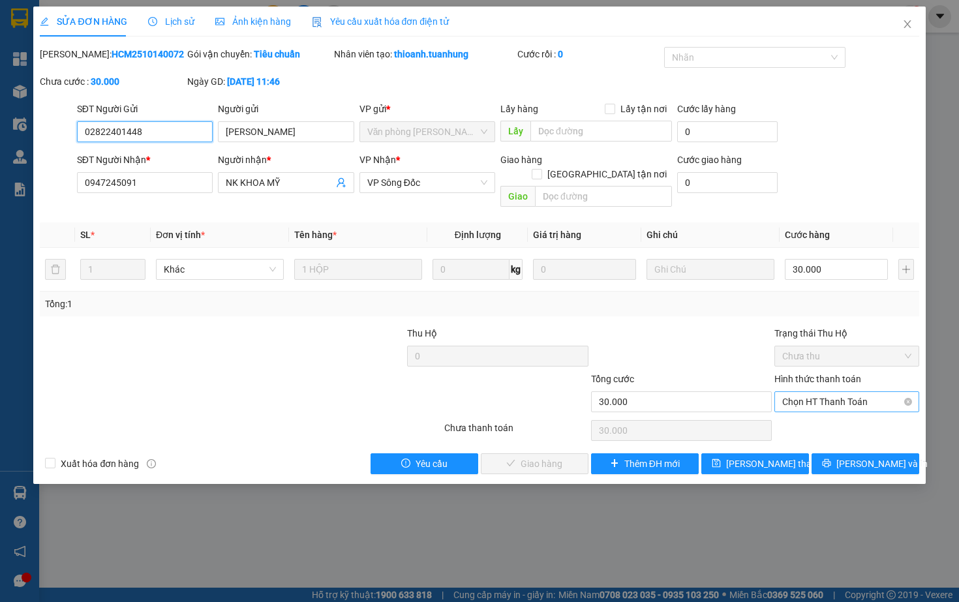
click at [833, 406] on span "Chọn HT Thanh Toán" at bounding box center [846, 402] width 128 height 20
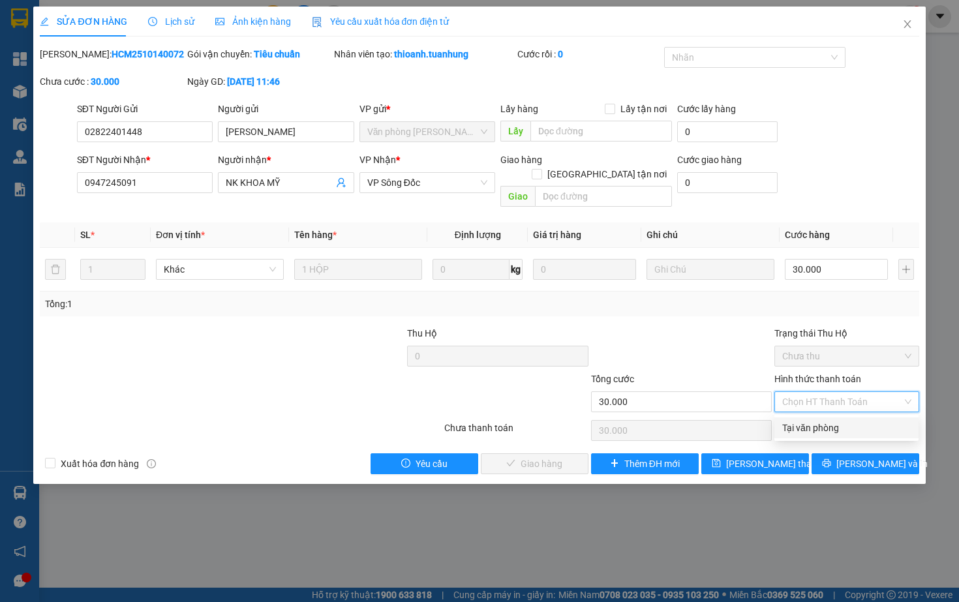
click at [820, 427] on div "Tại văn phòng" at bounding box center [846, 428] width 128 height 14
type input "0"
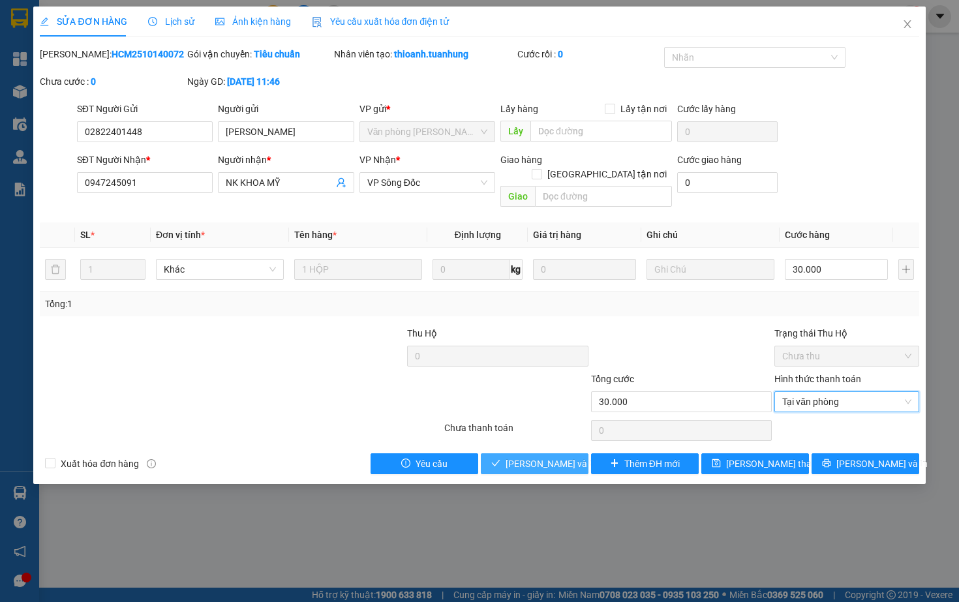
click at [527, 467] on span "[PERSON_NAME] và Giao hàng" at bounding box center [567, 463] width 125 height 14
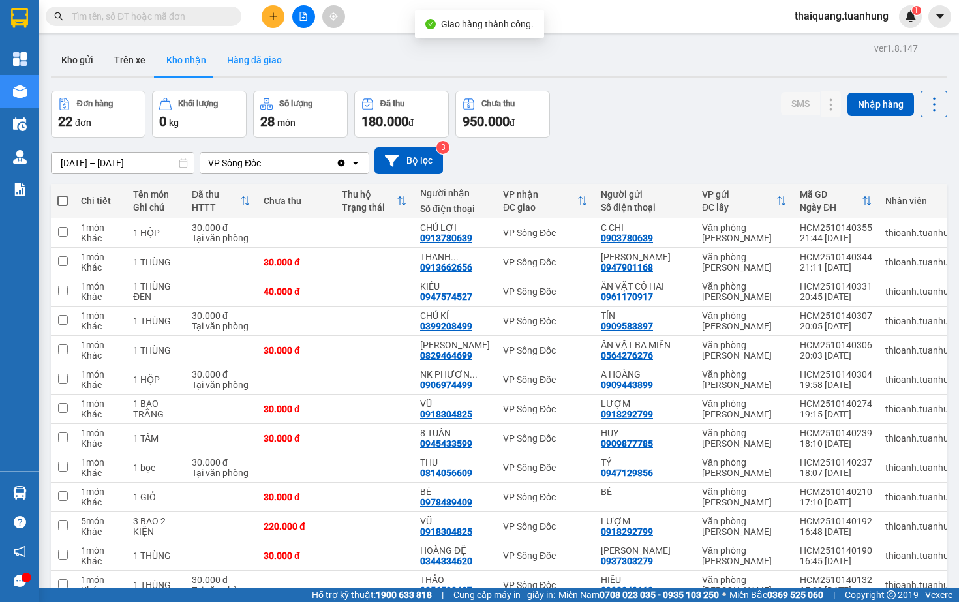
click at [243, 48] on button "Hàng đã giao" at bounding box center [254, 59] width 76 height 31
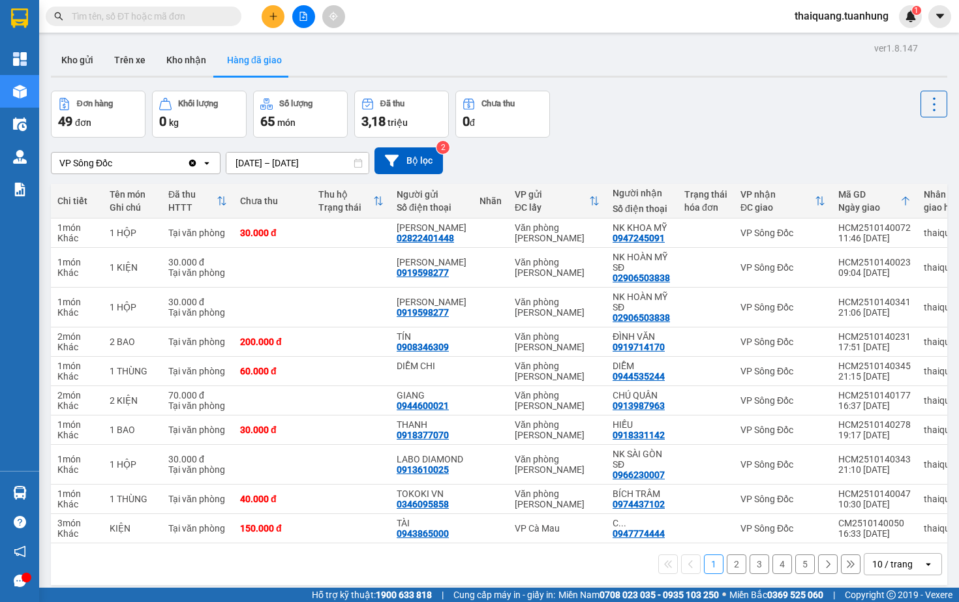
click at [703, 95] on div "Đơn hàng 49 đơn Khối lượng 0 kg Số lượng 65 món Đã thu 3,18 triệu Chưa thu 0 đ" at bounding box center [499, 114] width 896 height 47
click at [176, 54] on button "Kho nhận" at bounding box center [186, 59] width 61 height 31
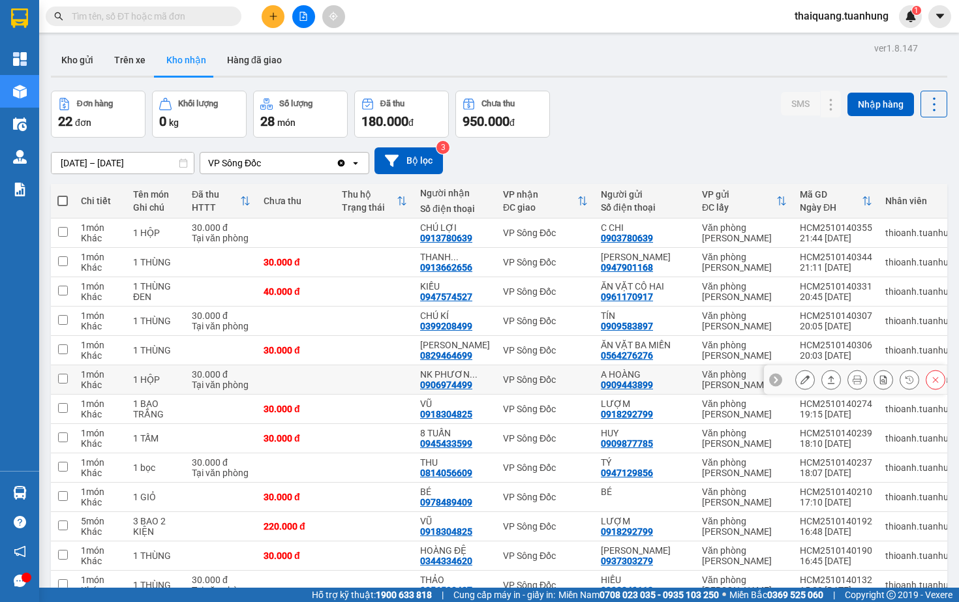
scroll to position [224, 0]
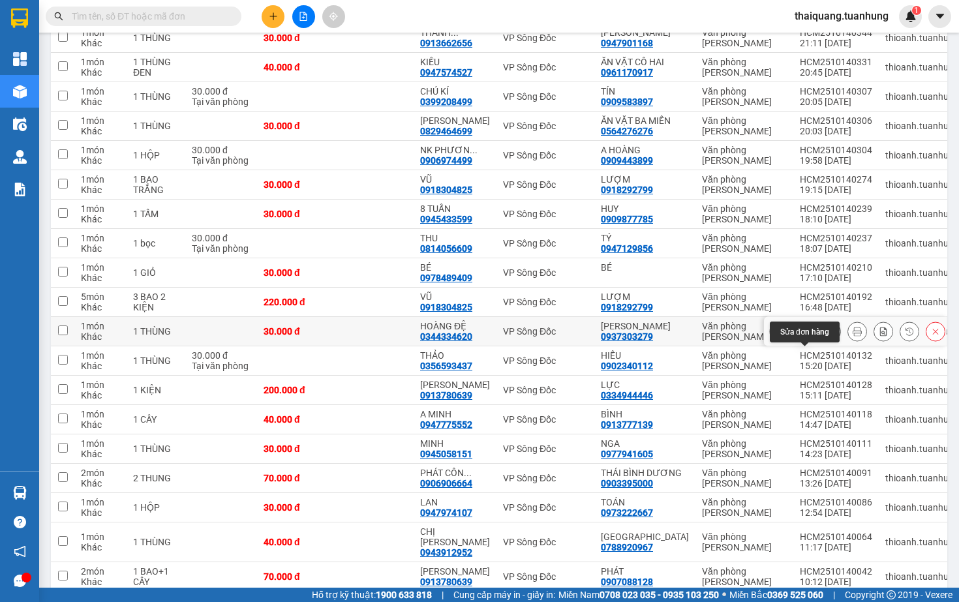
click at [805, 336] on icon at bounding box center [804, 331] width 9 height 9
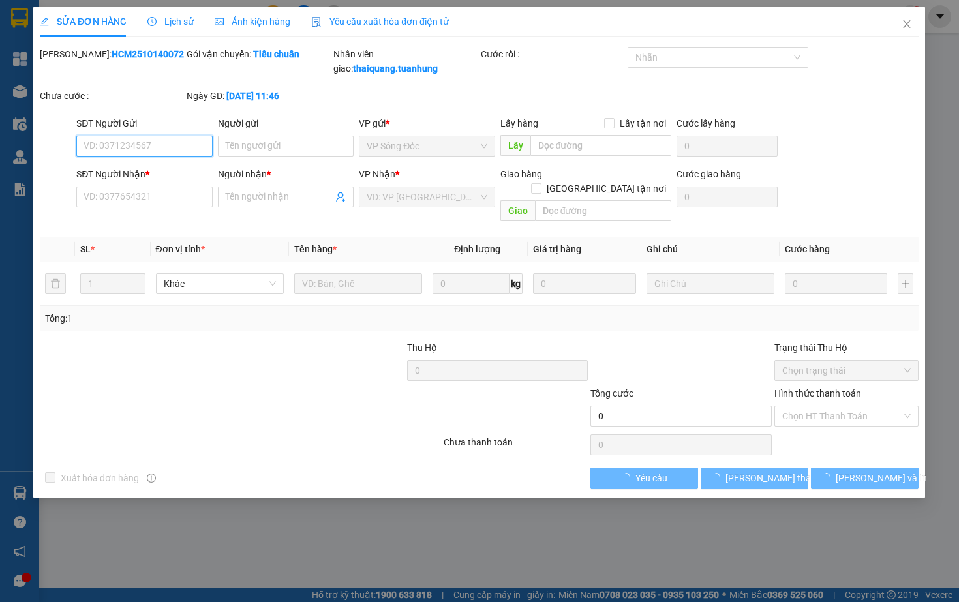
type input "0937303279"
type input "[PERSON_NAME]"
type input "0344334620"
type input "HOÀNG ĐỆ"
type input "30.000"
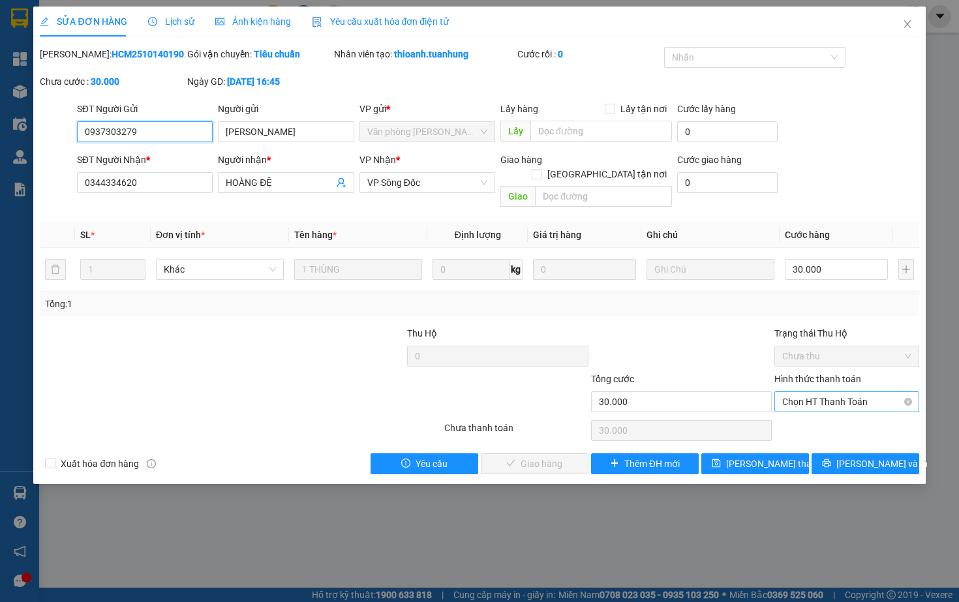
drag, startPoint x: 823, startPoint y: 396, endPoint x: 816, endPoint y: 405, distance: 11.6
click at [816, 405] on span "Chọn HT Thanh Toán" at bounding box center [846, 402] width 128 height 20
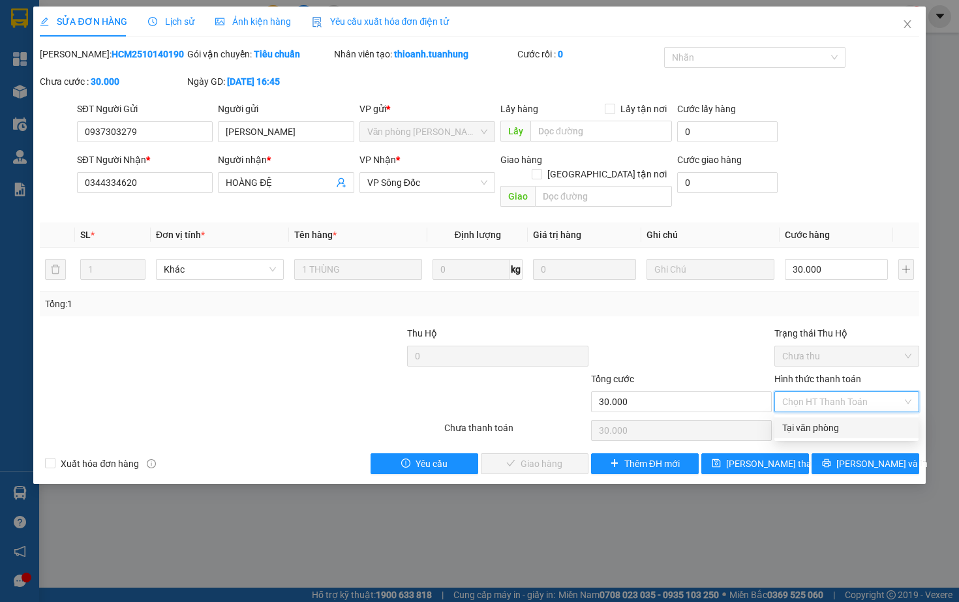
click at [807, 430] on div "Tại văn phòng" at bounding box center [846, 428] width 128 height 14
type input "0"
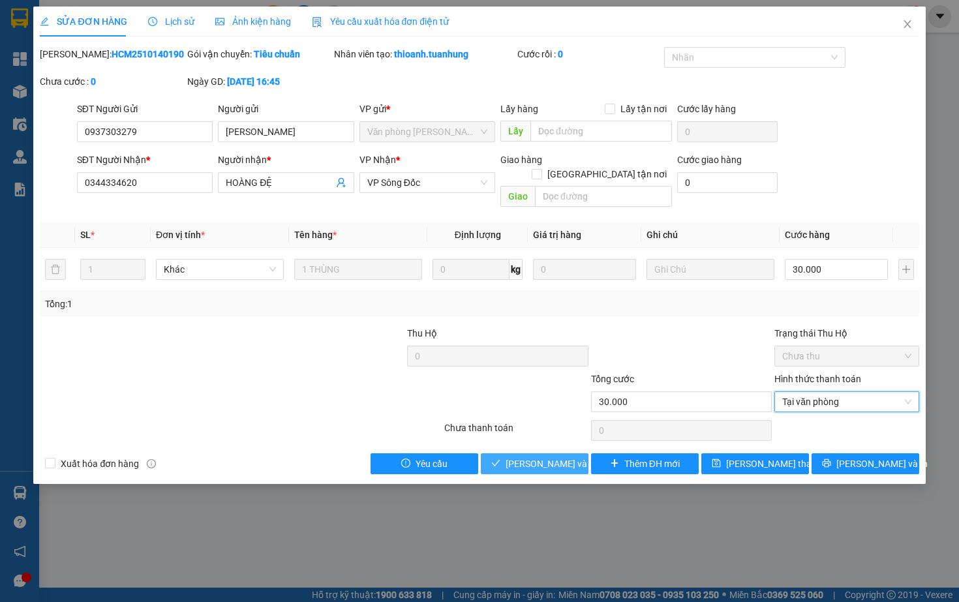
click at [534, 457] on span "[PERSON_NAME] và Giao hàng" at bounding box center [567, 463] width 125 height 14
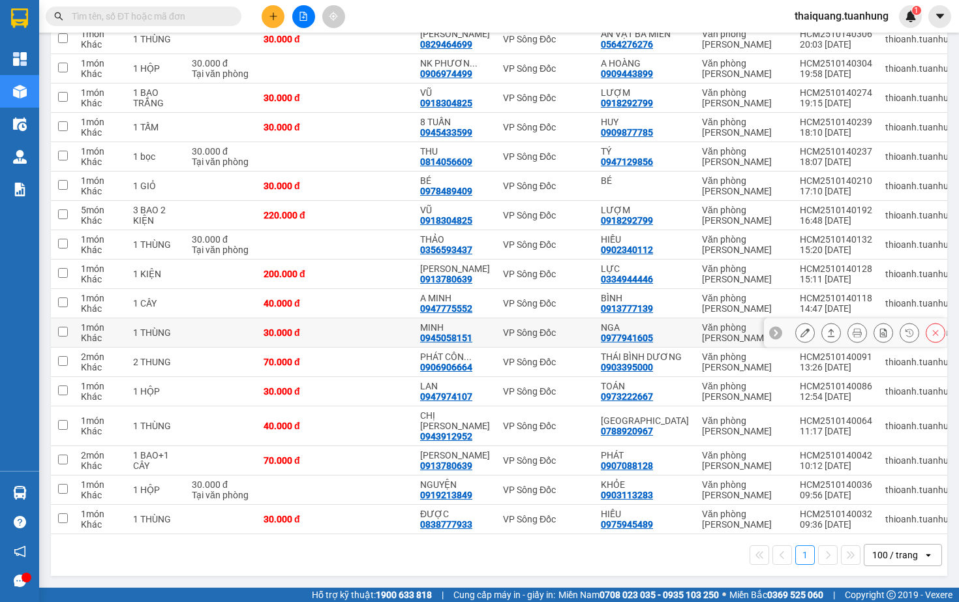
scroll to position [344, 0]
click at [804, 328] on icon at bounding box center [804, 332] width 9 height 9
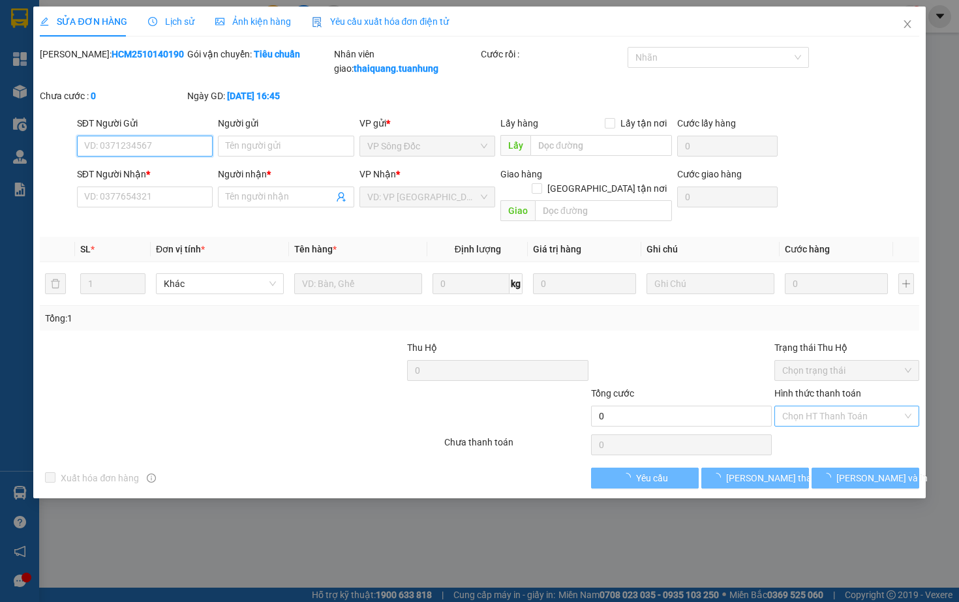
type input "0977941605"
type input "NGA"
type input "0945058151"
type input "MINH"
type input "30.000"
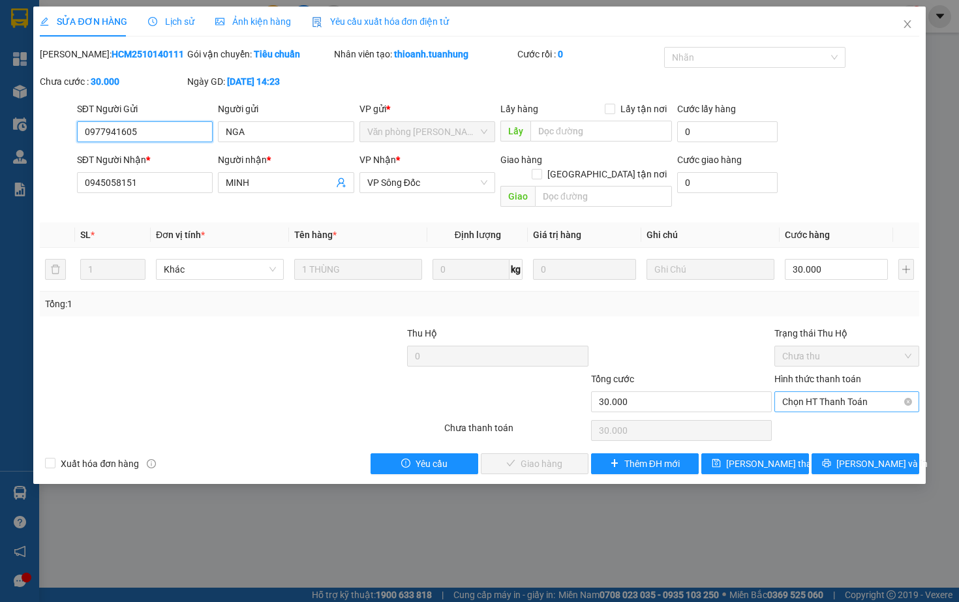
click at [840, 403] on span "Chọn HT Thanh Toán" at bounding box center [846, 402] width 128 height 20
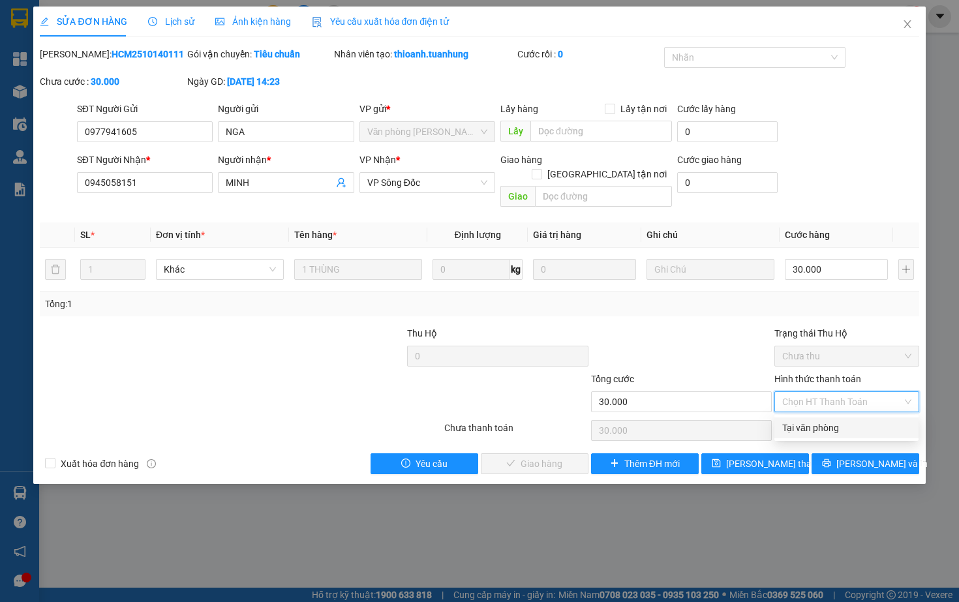
click at [798, 432] on div "Tại văn phòng" at bounding box center [846, 428] width 128 height 14
type input "0"
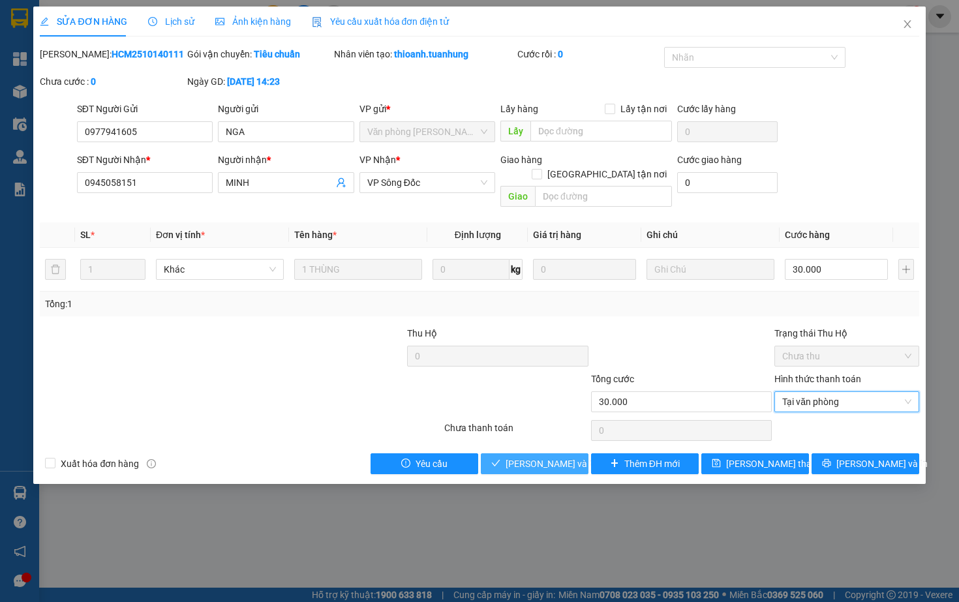
click at [543, 464] on span "[PERSON_NAME] và Giao hàng" at bounding box center [567, 463] width 125 height 14
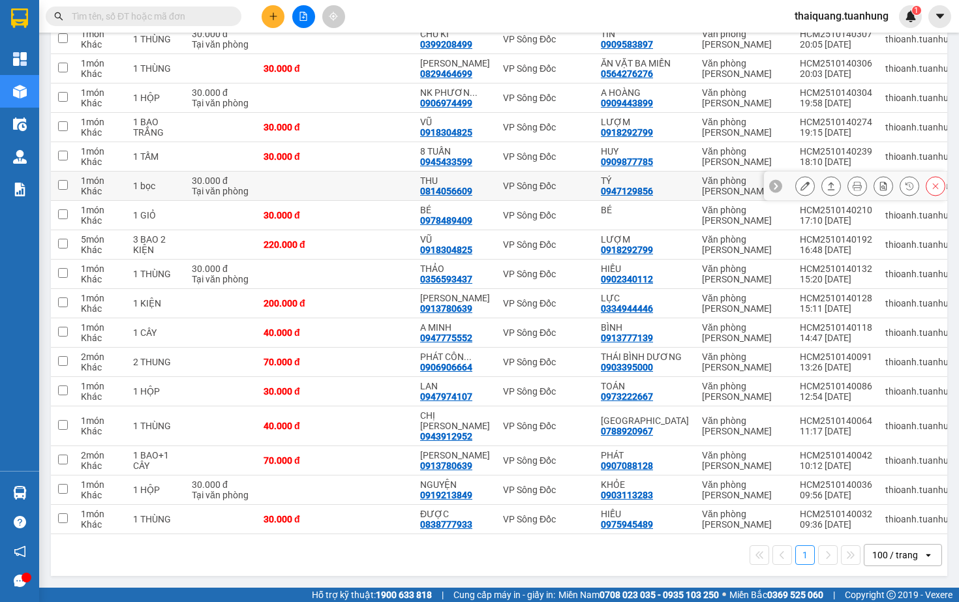
scroll to position [314, 0]
click at [807, 362] on icon at bounding box center [804, 361] width 9 height 9
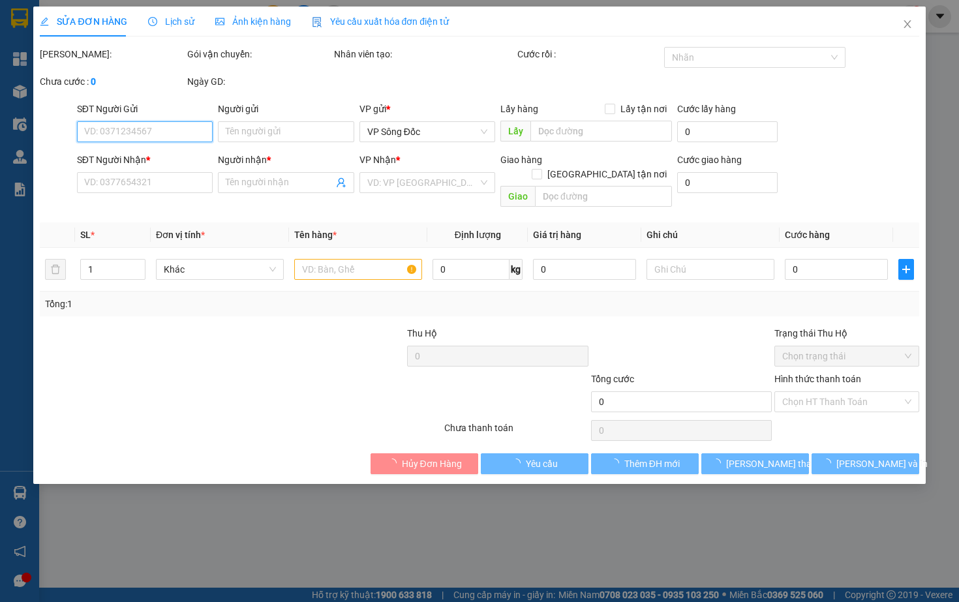
type input "0903395000"
type input "THÁI BÌNH DƯƠNG"
type input "0906906664"
type input "PHÁT CÔNG THÀNH"
type input "70.000"
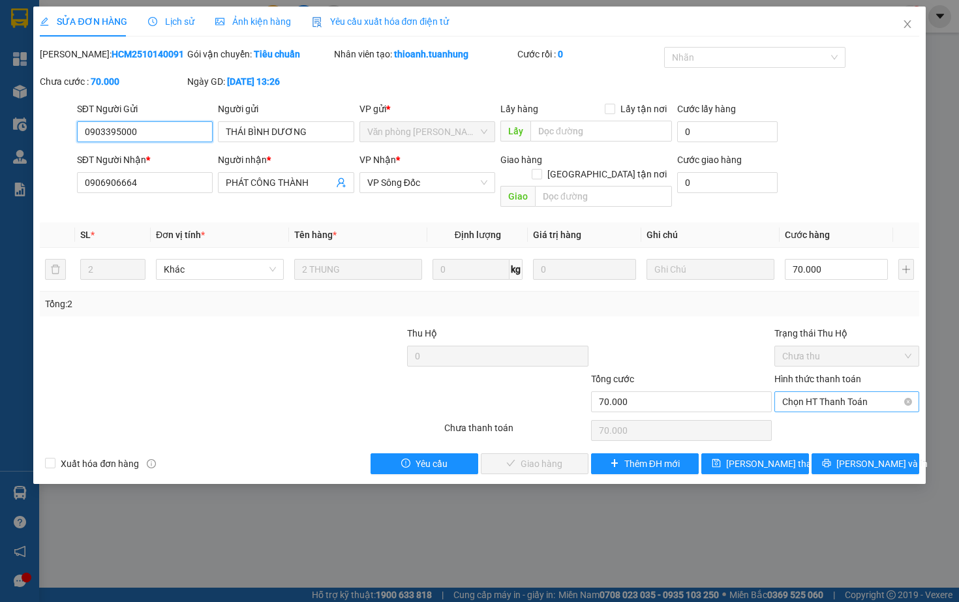
click at [799, 408] on span "Chọn HT Thanh Toán" at bounding box center [846, 402] width 128 height 20
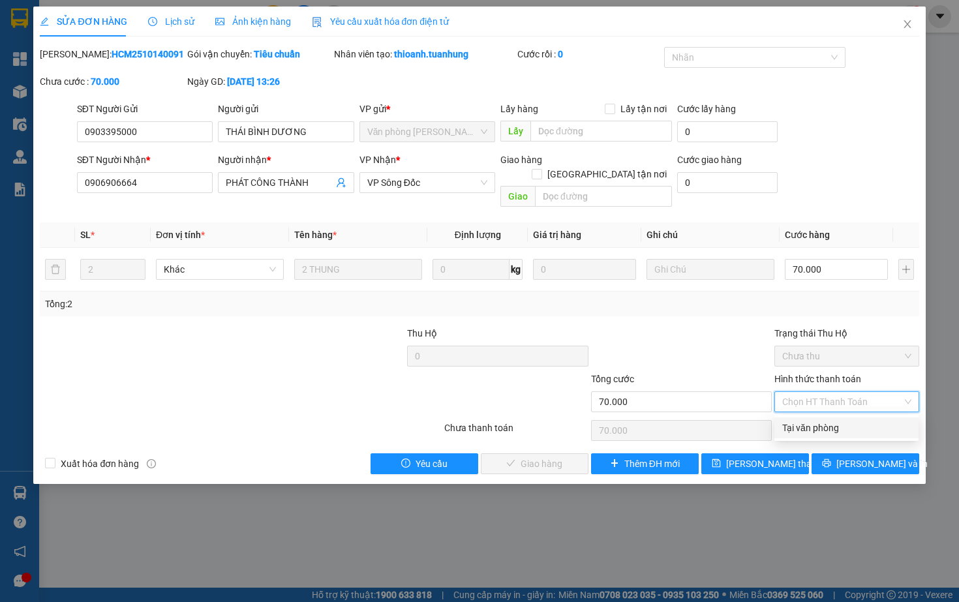
click at [816, 428] on div "Tại văn phòng" at bounding box center [846, 428] width 128 height 14
type input "0"
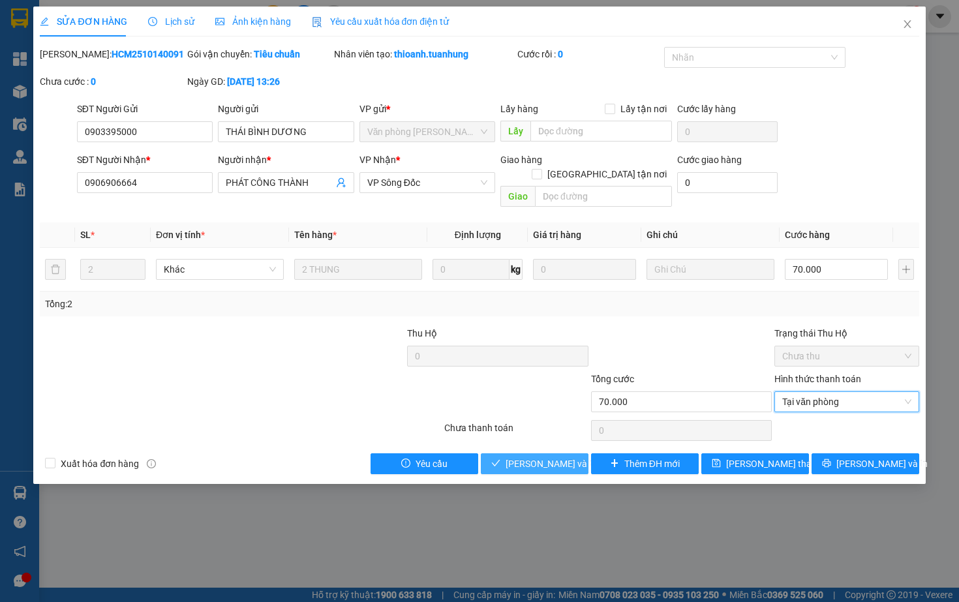
click at [533, 460] on span "[PERSON_NAME] và Giao hàng" at bounding box center [567, 463] width 125 height 14
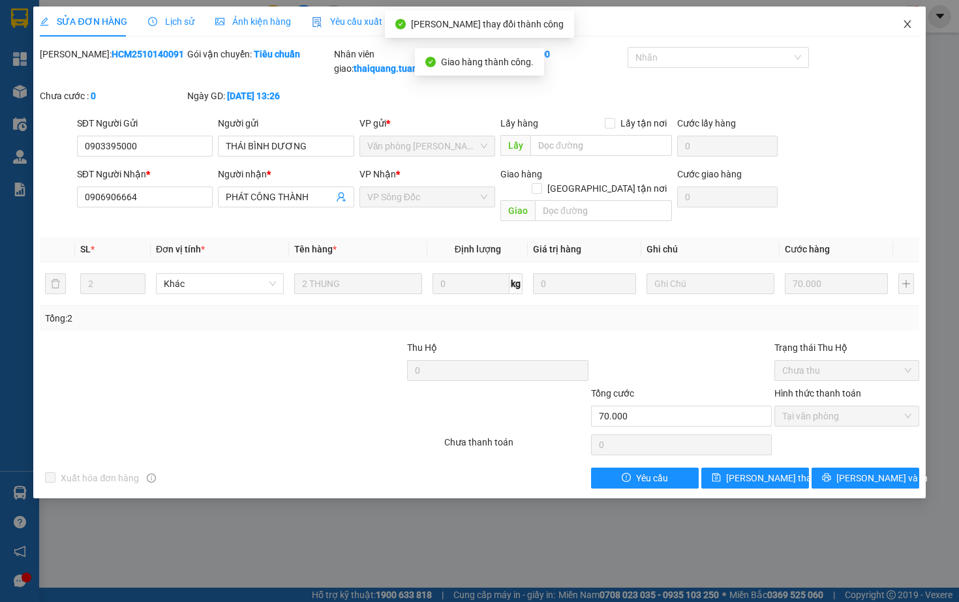
click at [907, 19] on span "Close" at bounding box center [907, 25] width 37 height 37
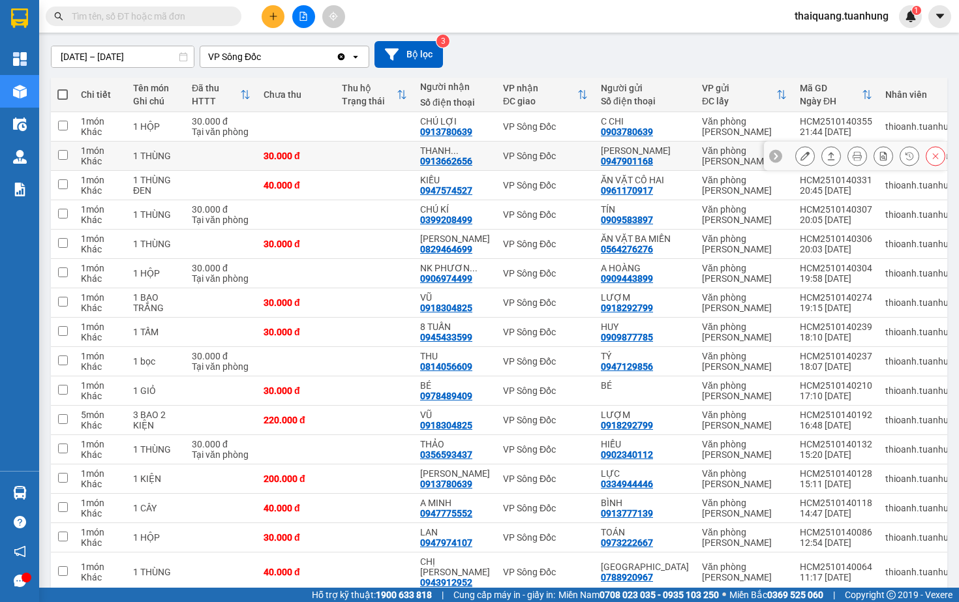
scroll to position [114, 0]
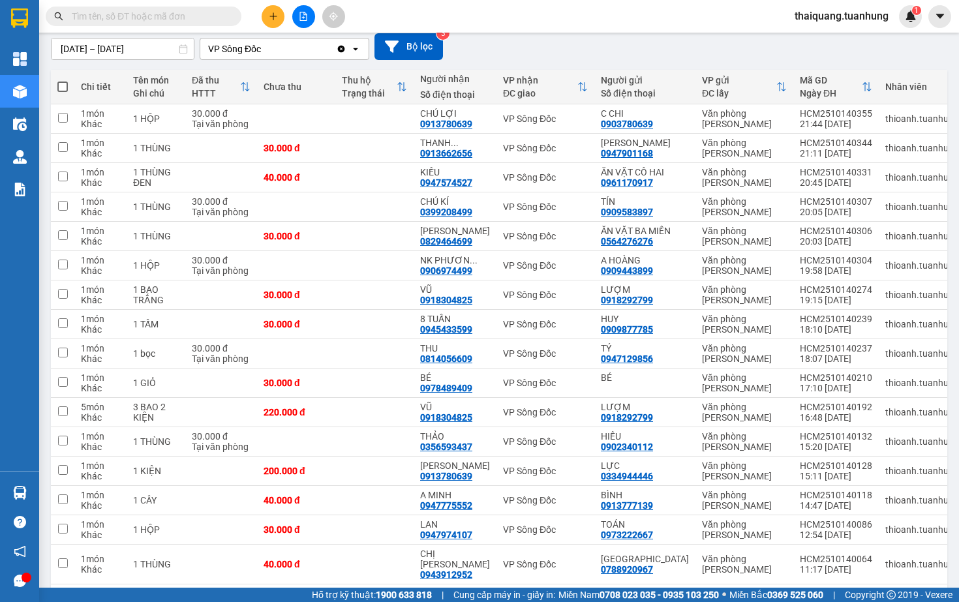
click at [672, 31] on div "Kết quả tìm kiếm ( 0 ) Bộ lọc No Data thaiquang.tuanhung 1" at bounding box center [479, 16] width 959 height 33
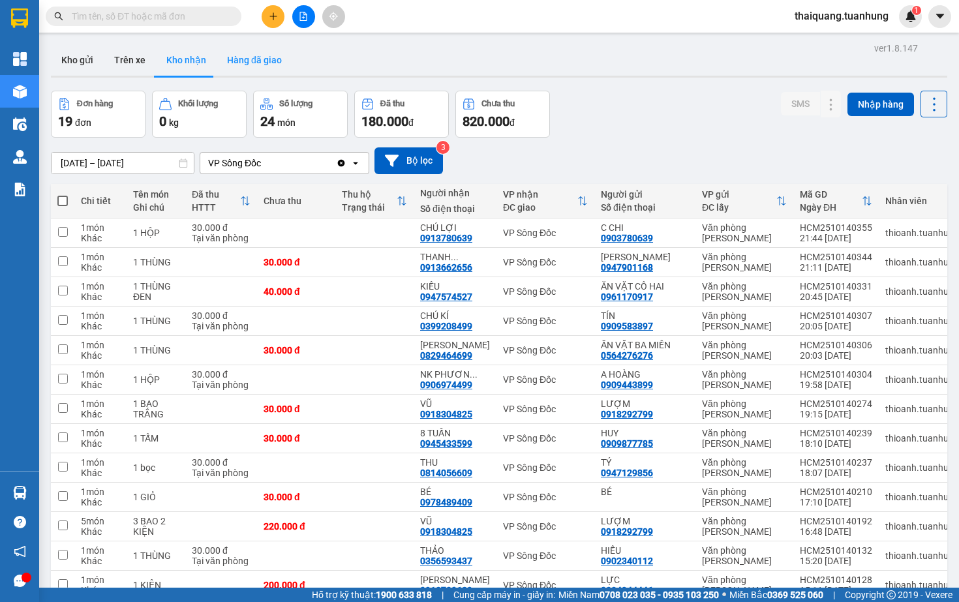
scroll to position [0, 0]
click at [255, 50] on button "Hàng đã giao" at bounding box center [254, 59] width 76 height 31
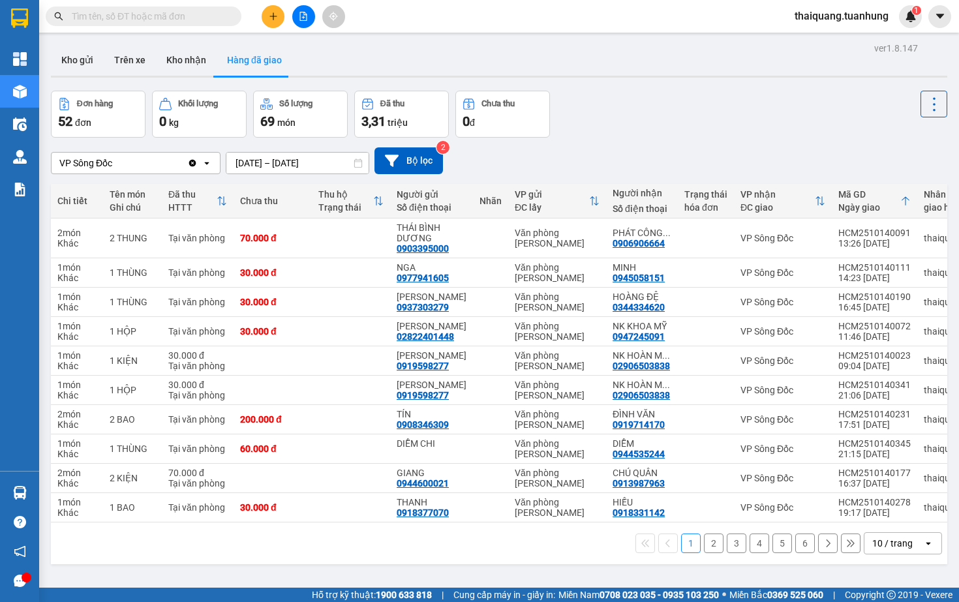
click at [699, 106] on div "Đơn hàng 52 đơn Khối lượng 0 kg Số lượng 69 món Đã thu 3,31 triệu Chưa thu 0 đ" at bounding box center [499, 114] width 896 height 47
click at [191, 61] on button "Kho nhận" at bounding box center [186, 59] width 61 height 31
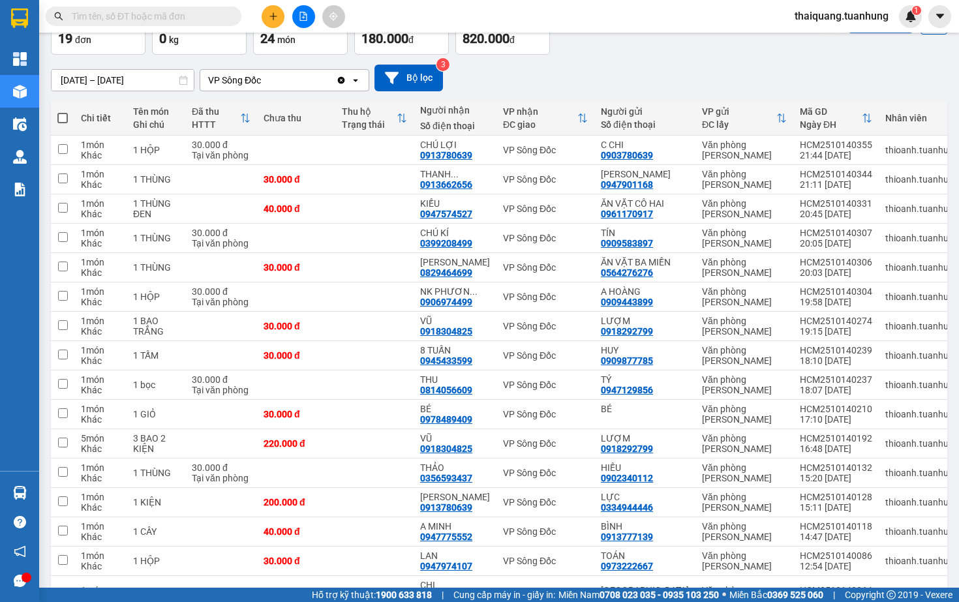
scroll to position [83, 0]
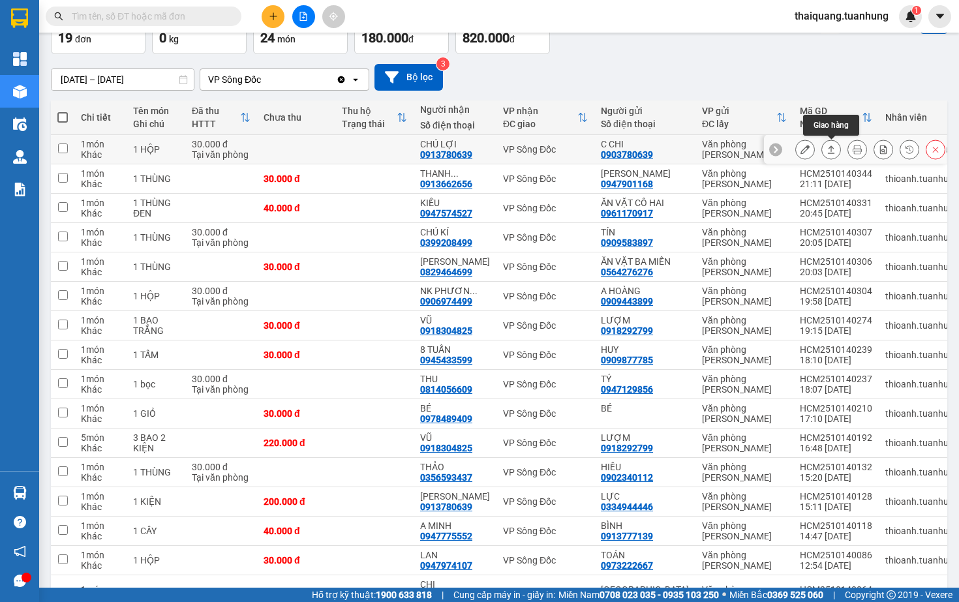
click at [828, 152] on icon at bounding box center [830, 149] width 9 height 9
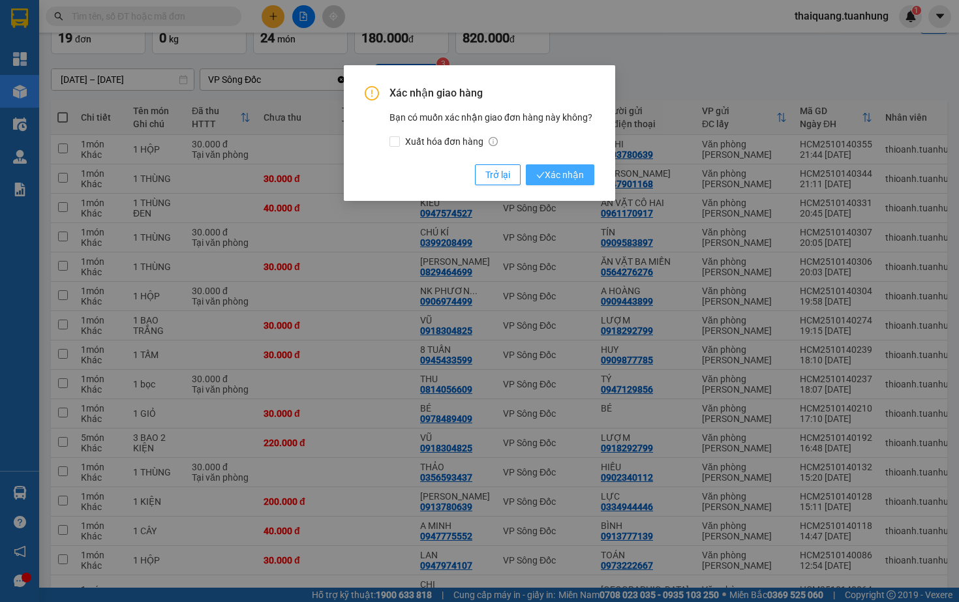
click at [573, 178] on span "Xác nhận" at bounding box center [560, 175] width 48 height 14
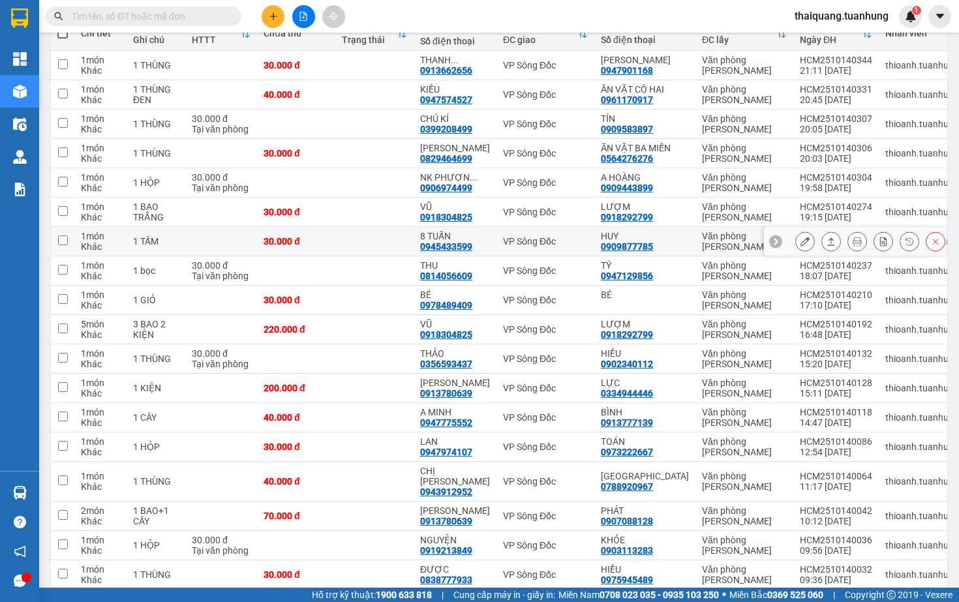
scroll to position [170, 0]
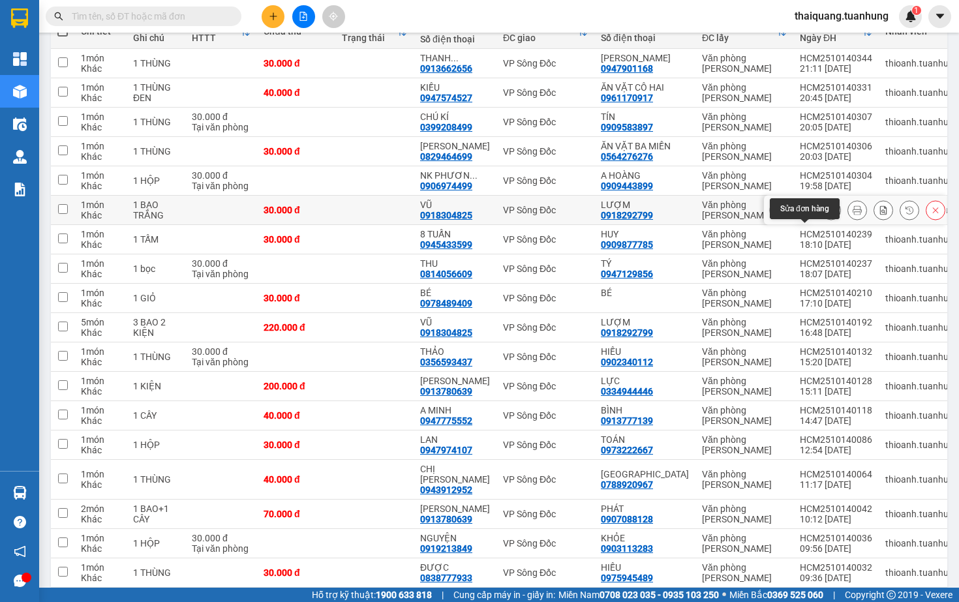
click at [806, 215] on icon at bounding box center [804, 209] width 9 height 9
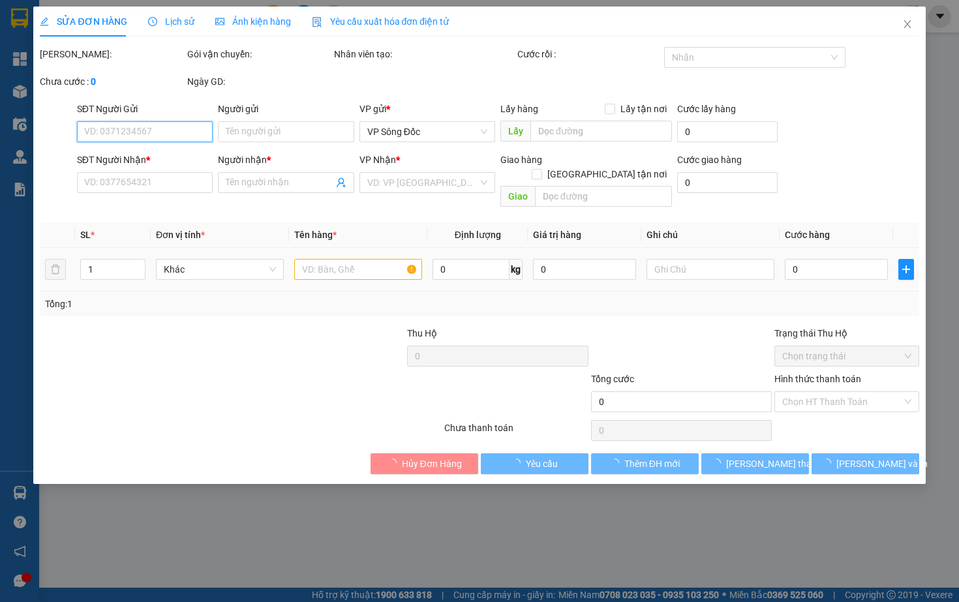
type input "0918292799"
type input "LƯỢM"
type input "0918304825"
type input "VŨ"
type input "30.000"
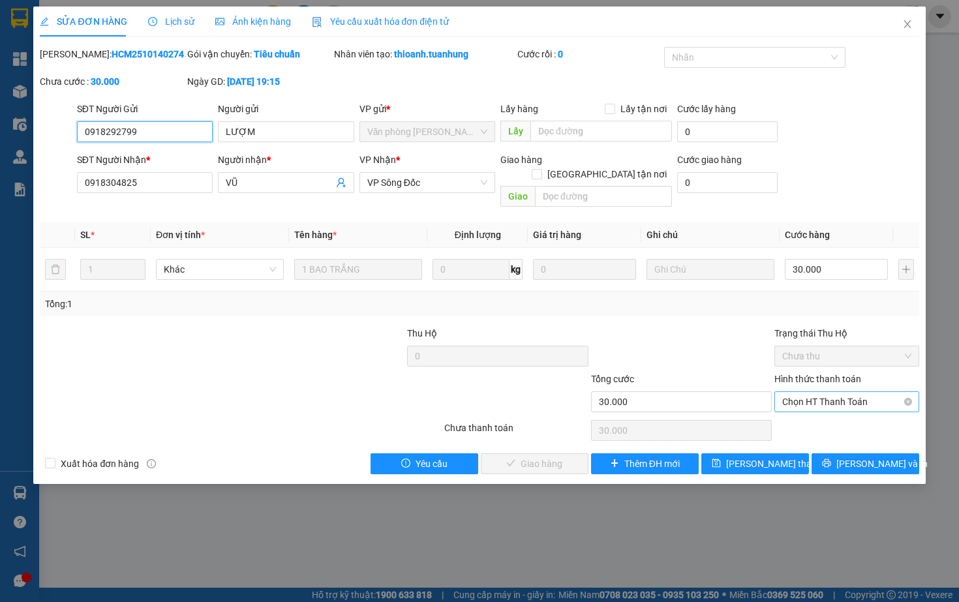
click at [805, 400] on span "Chọn HT Thanh Toán" at bounding box center [846, 402] width 128 height 20
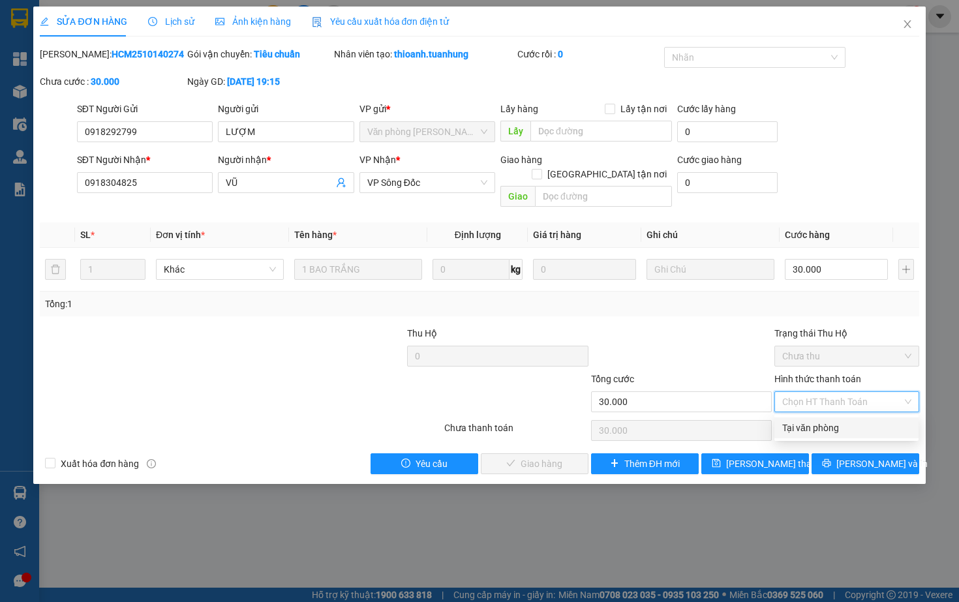
click at [811, 428] on div "Tại văn phòng" at bounding box center [846, 428] width 128 height 14
type input "0"
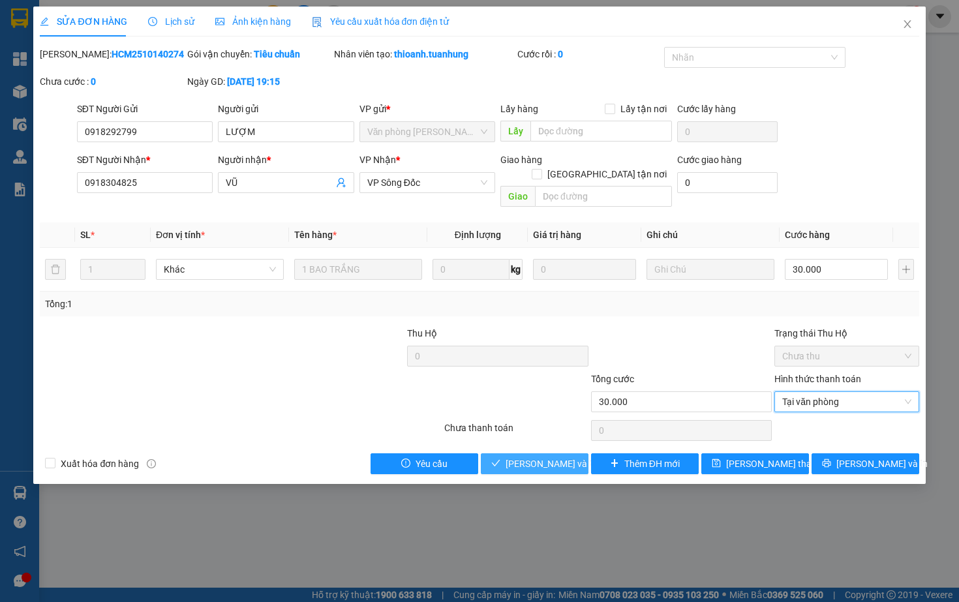
click at [568, 462] on span "[PERSON_NAME] và Giao hàng" at bounding box center [567, 463] width 125 height 14
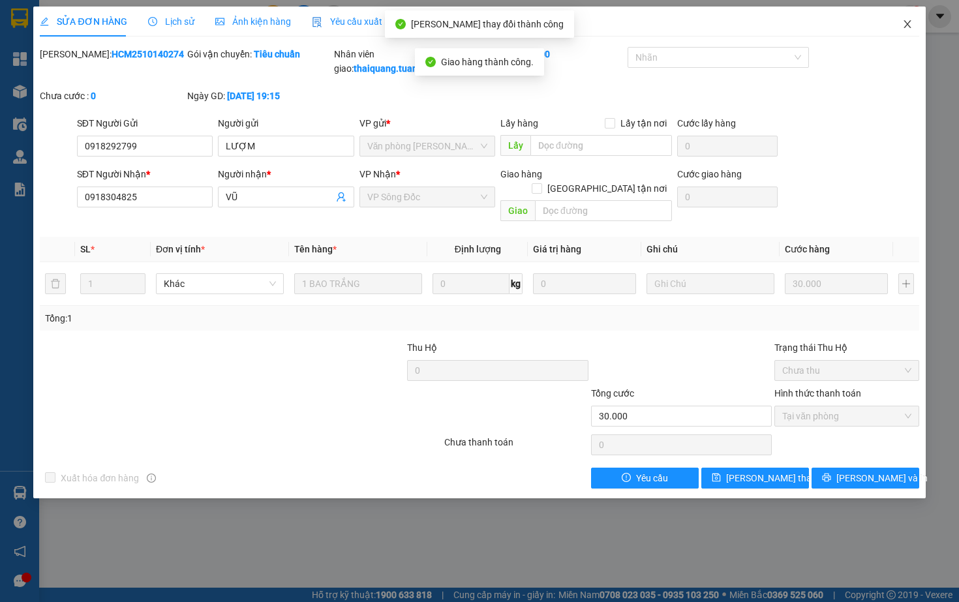
click at [903, 24] on icon "close" at bounding box center [907, 24] width 10 height 10
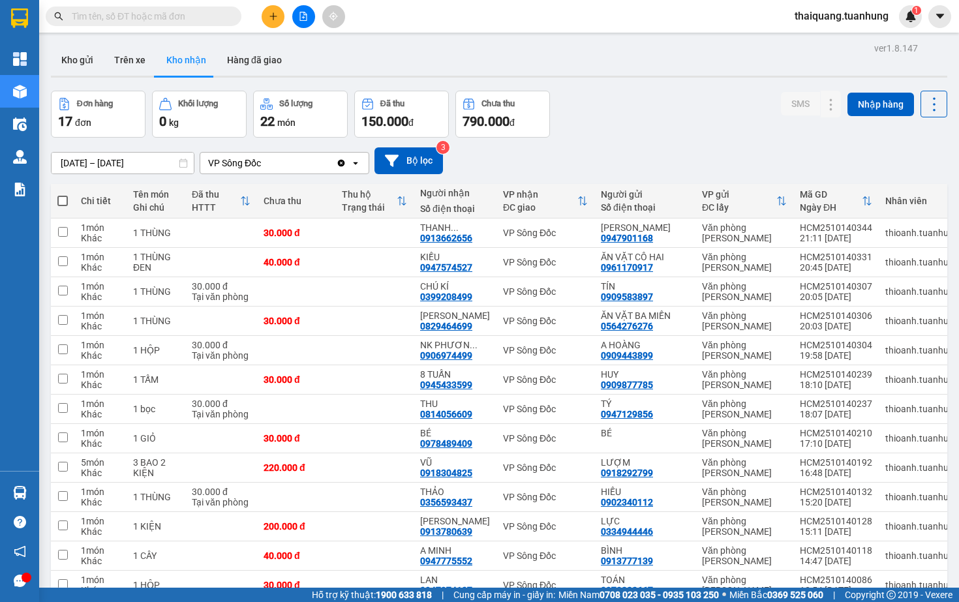
click at [634, 166] on div "[DATE] – [DATE] Press the down arrow key to interact with the calendar and sele…" at bounding box center [499, 160] width 896 height 27
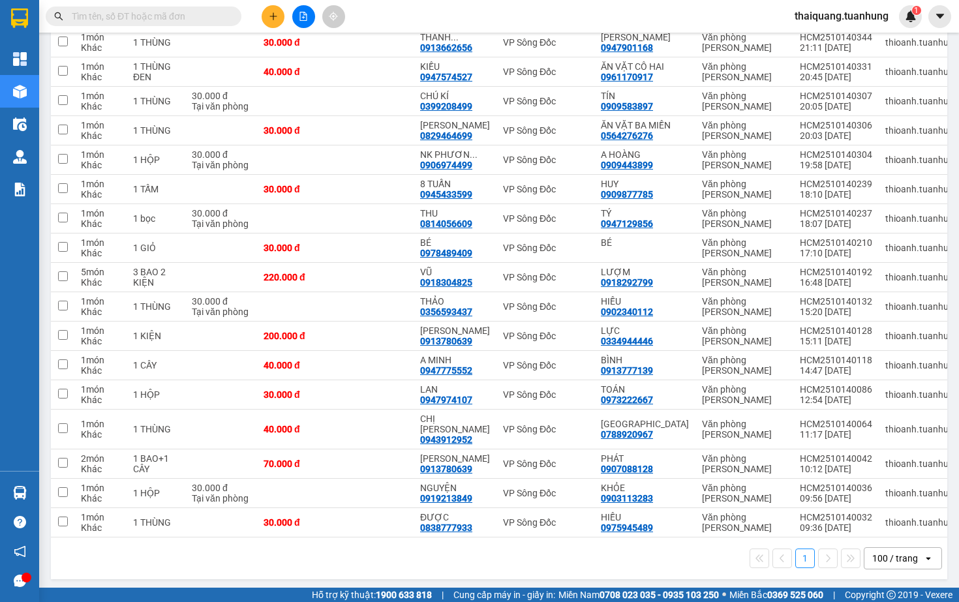
scroll to position [215, 0]
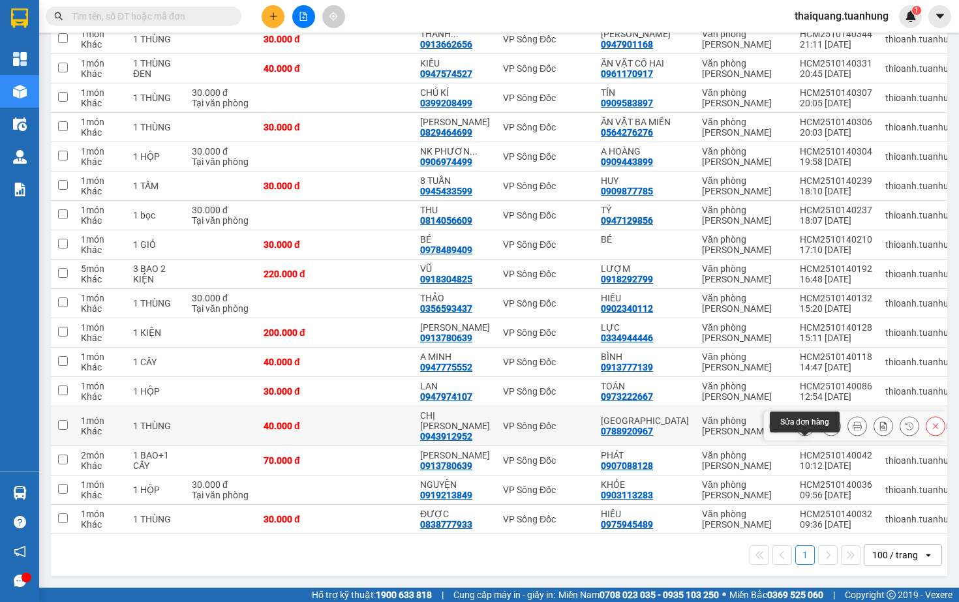
click at [805, 427] on icon at bounding box center [804, 425] width 9 height 9
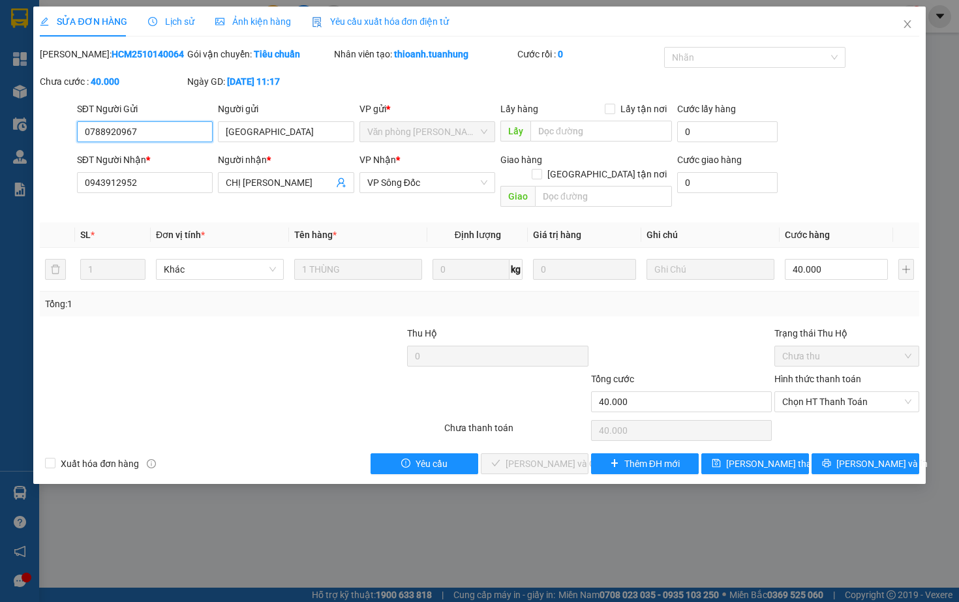
type input "0788920967"
type input "[GEOGRAPHIC_DATA]"
type input "0943912952"
type input "CHỊ [PERSON_NAME]"
type input "40.000"
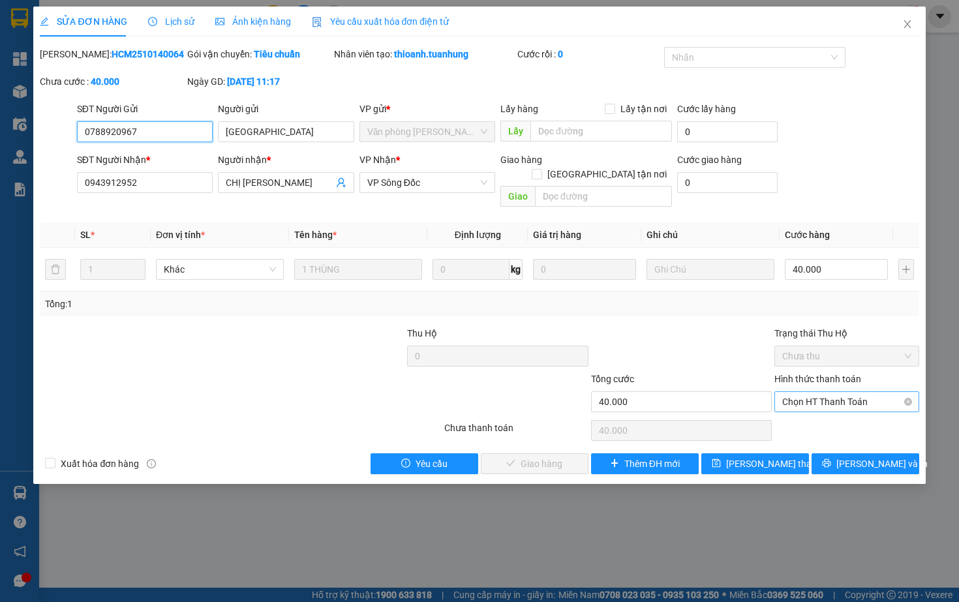
click at [837, 398] on span "Chọn HT Thanh Toán" at bounding box center [846, 402] width 128 height 20
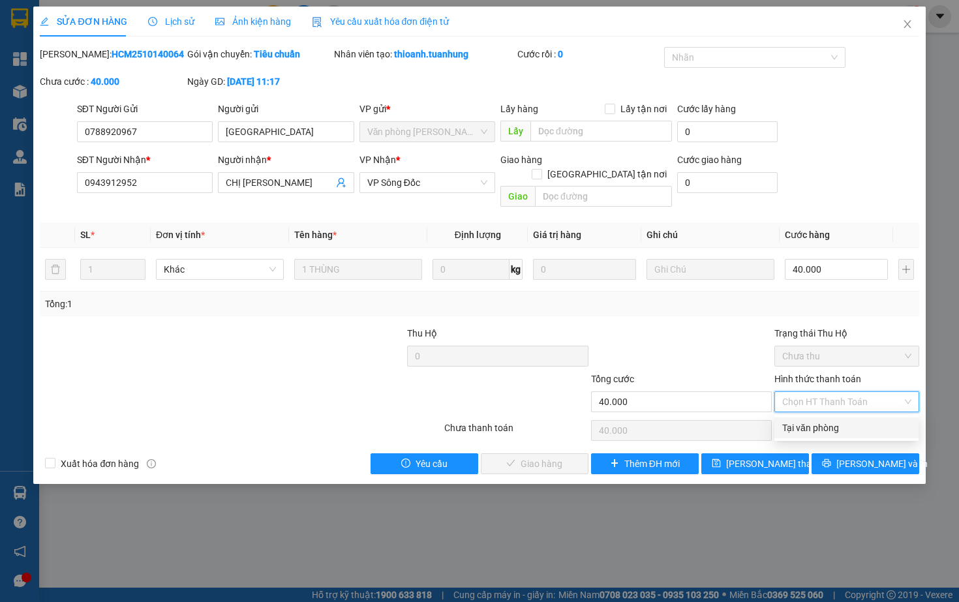
click at [819, 428] on div "Tại văn phòng" at bounding box center [846, 428] width 128 height 14
type input "0"
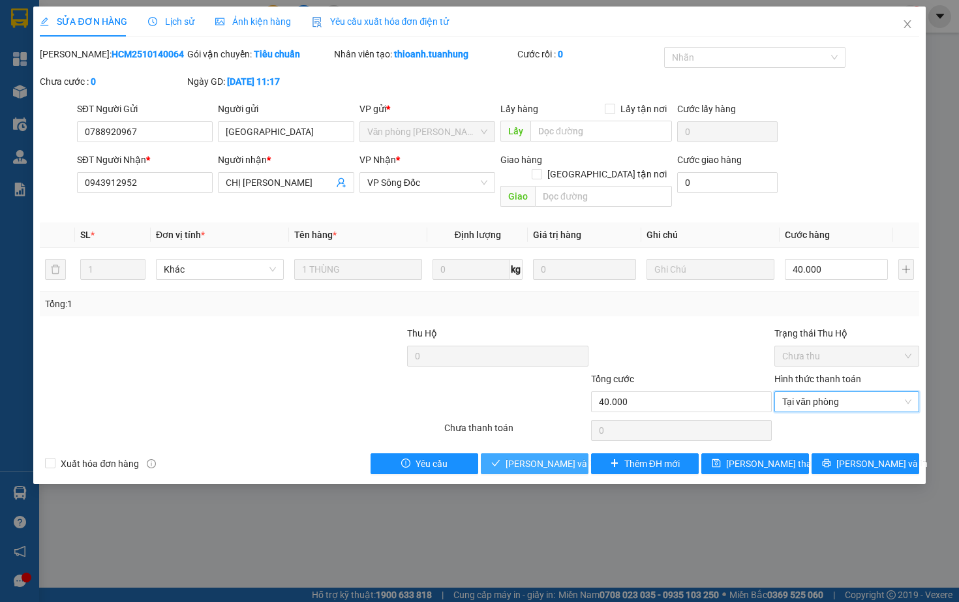
click at [513, 463] on span "[PERSON_NAME] và Giao hàng" at bounding box center [567, 463] width 125 height 14
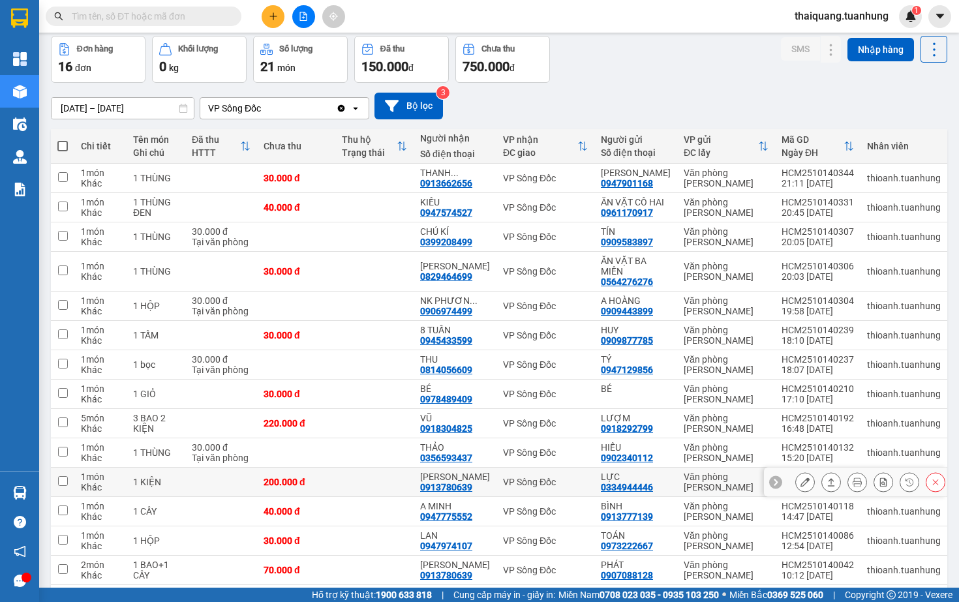
scroll to position [34, 0]
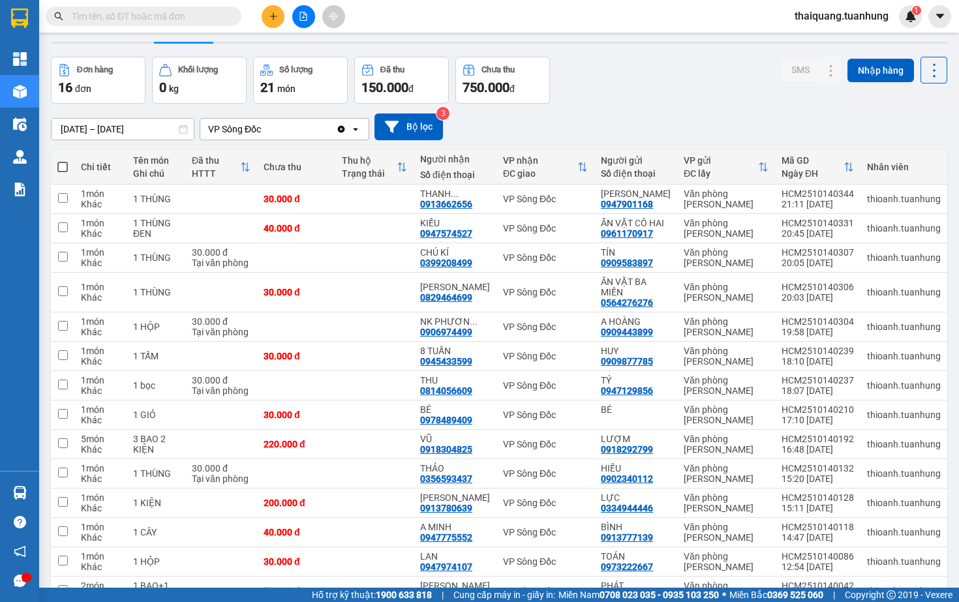
click at [638, 106] on div "[DATE] – [DATE] Press the down arrow key to interact with the calendar and sele…" at bounding box center [499, 127] width 896 height 46
click at [269, 16] on icon "plus" at bounding box center [273, 16] width 9 height 9
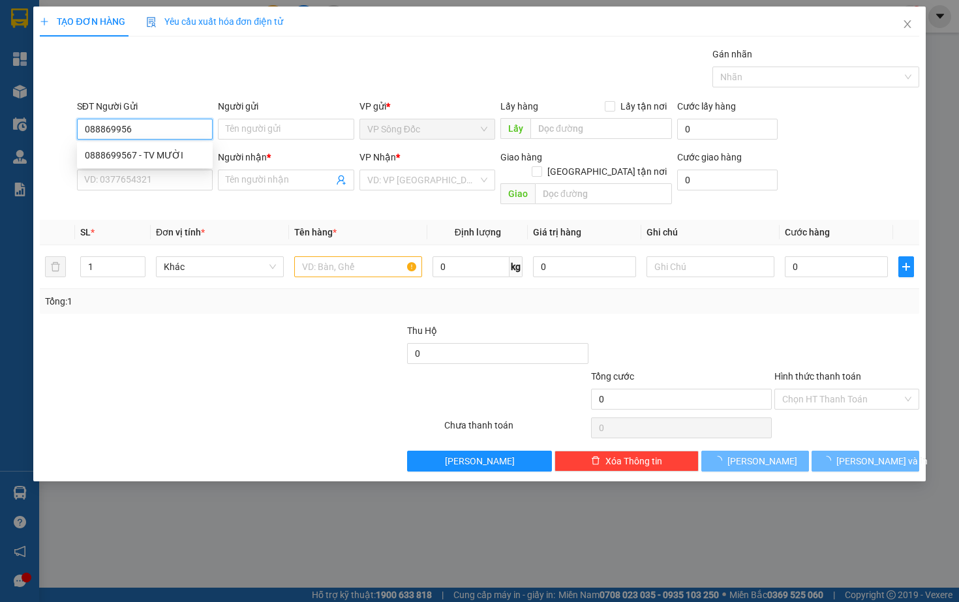
type input "0888699567"
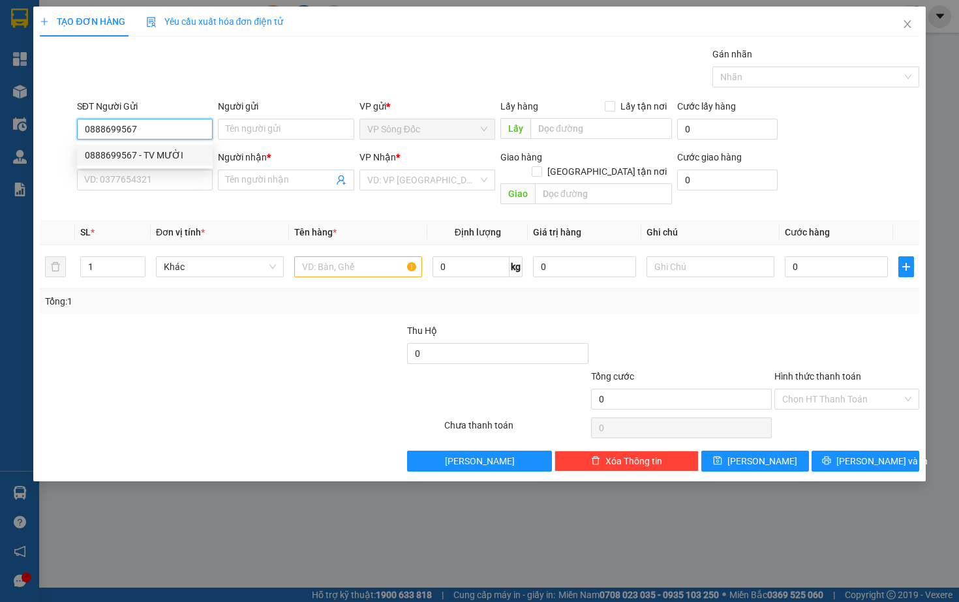
click at [151, 151] on div "0888699567 - TV MƯỜI" at bounding box center [145, 155] width 120 height 14
type input "TV MƯỜI"
type input "0888699567"
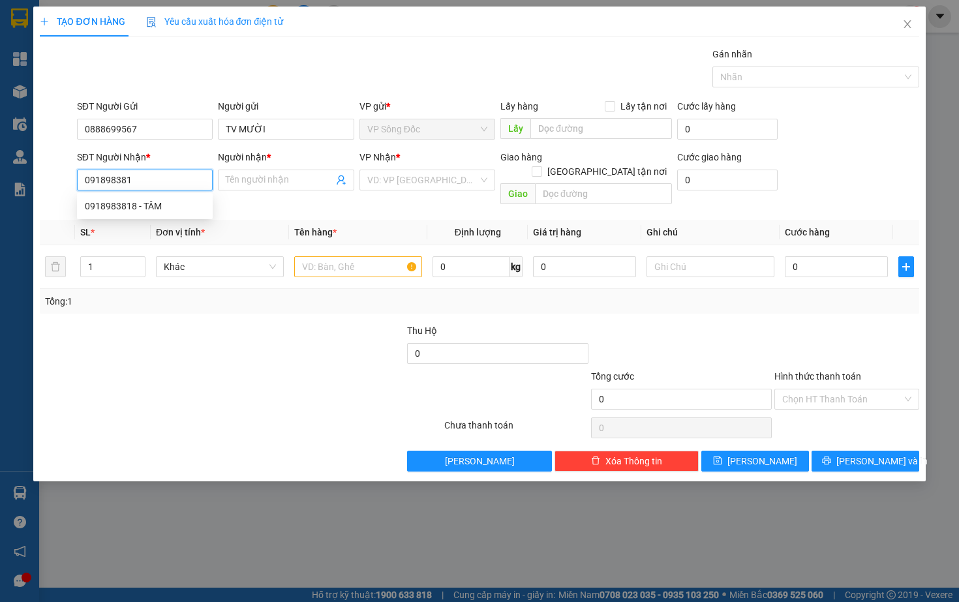
type input "0918983818"
click at [163, 205] on div "0918983818 - TÂM" at bounding box center [145, 206] width 120 height 14
type input "TÂM"
type input "0918983818"
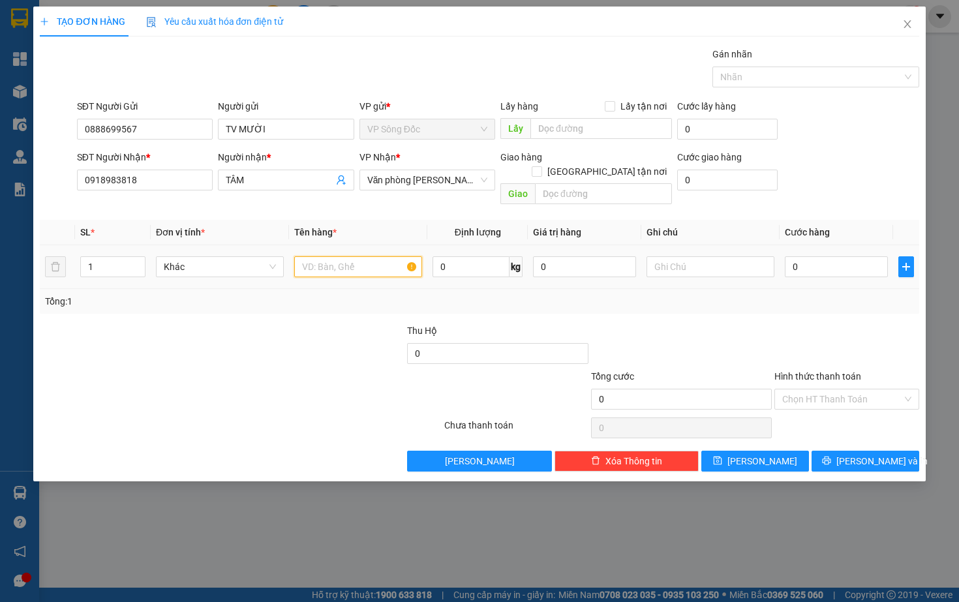
click at [363, 256] on input "text" at bounding box center [358, 266] width 128 height 21
type input "1 bọc đỏ nhỏ"
click at [840, 256] on input "0" at bounding box center [835, 266] width 103 height 21
type input "03"
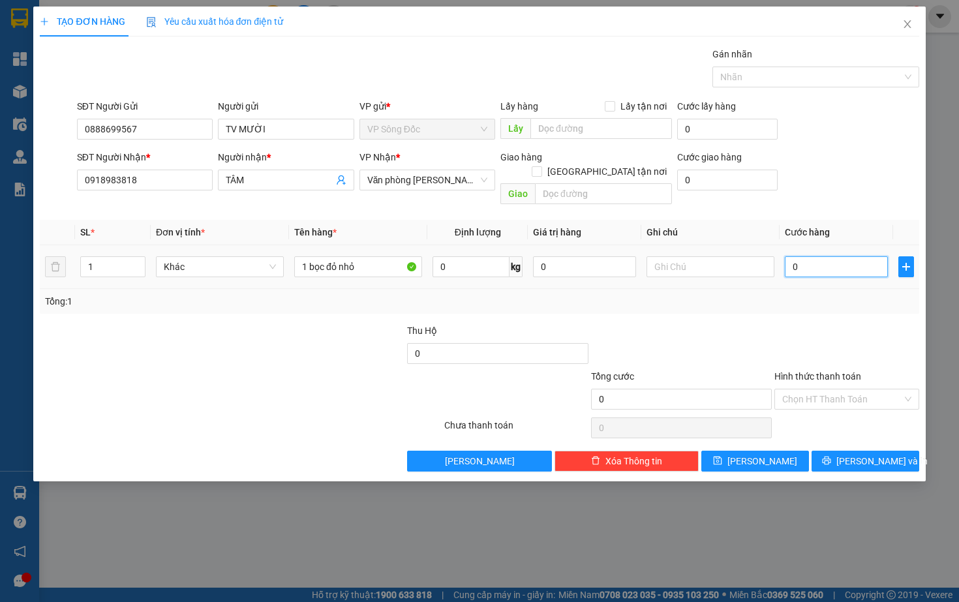
type input "3"
type input "030"
type input "30"
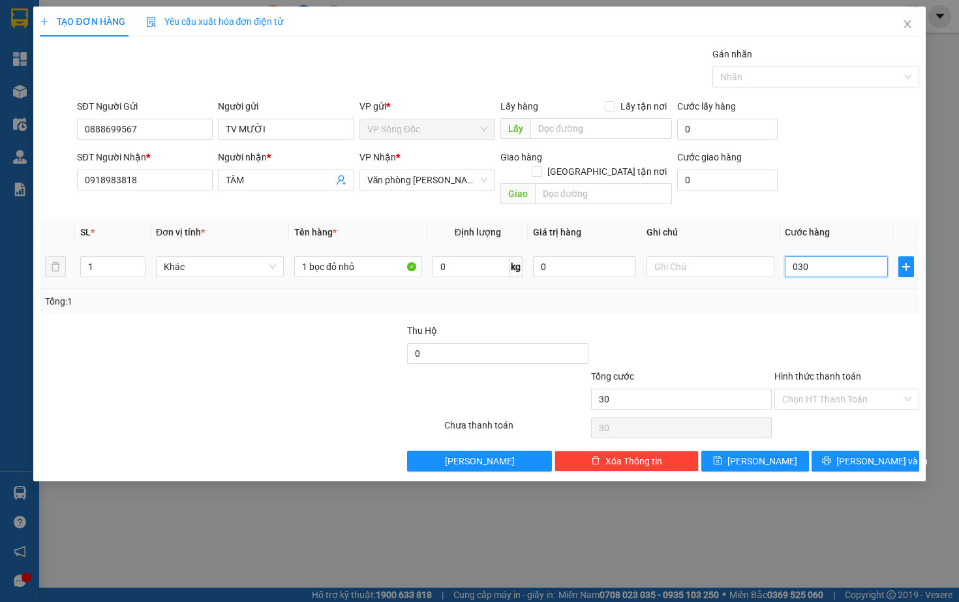
type input "0.300"
type input "300"
type input "03.000"
type input "3.000"
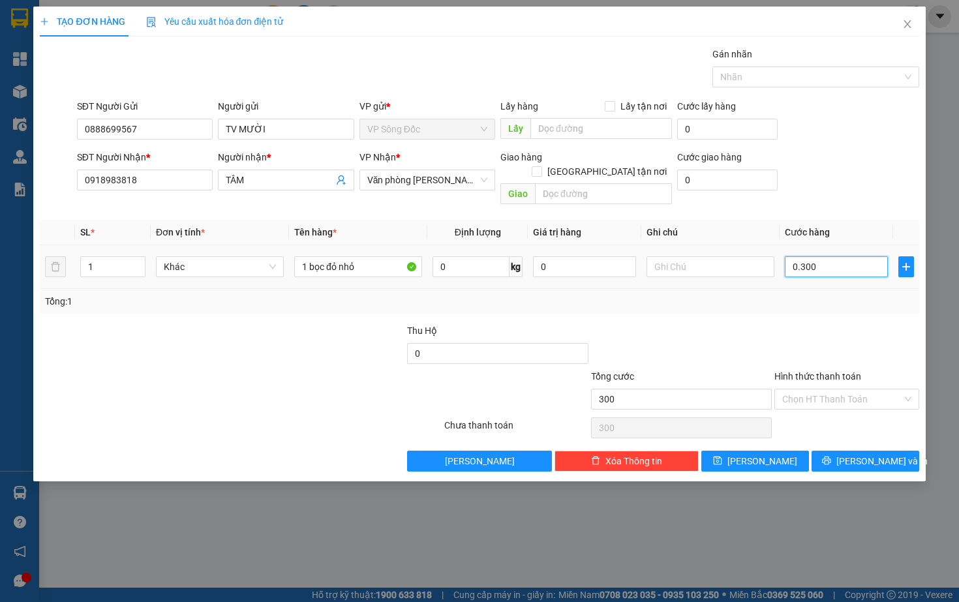
type input "3.000"
type input "030.000"
type input "30.000"
click at [842, 323] on div at bounding box center [846, 346] width 147 height 46
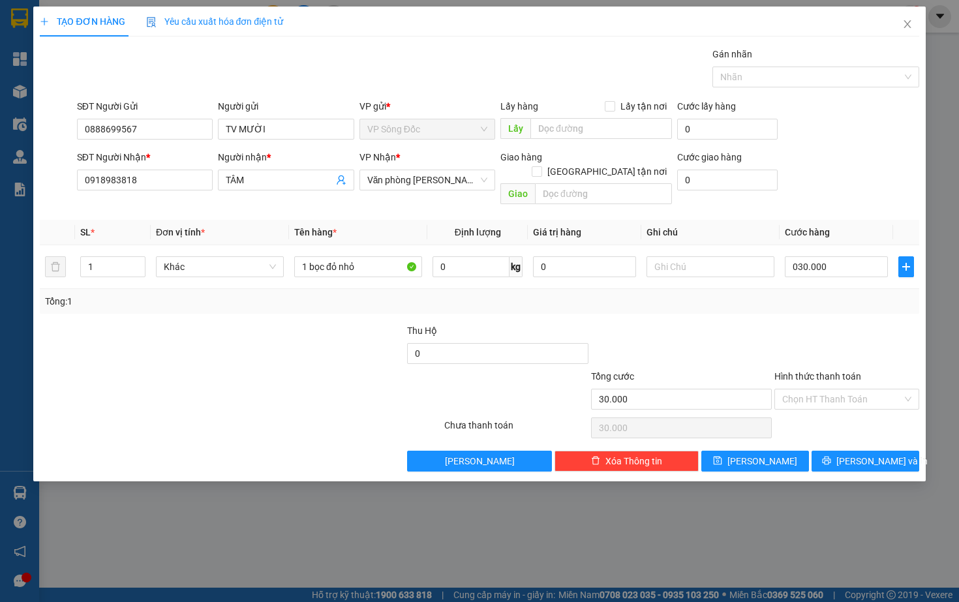
type input "30.000"
click at [835, 389] on input "Hình thức thanh toán" at bounding box center [841, 399] width 119 height 20
click at [822, 413] on div "Tại văn phòng" at bounding box center [846, 411] width 128 height 14
type input "0"
click at [856, 454] on span "[PERSON_NAME] và In" at bounding box center [881, 461] width 91 height 14
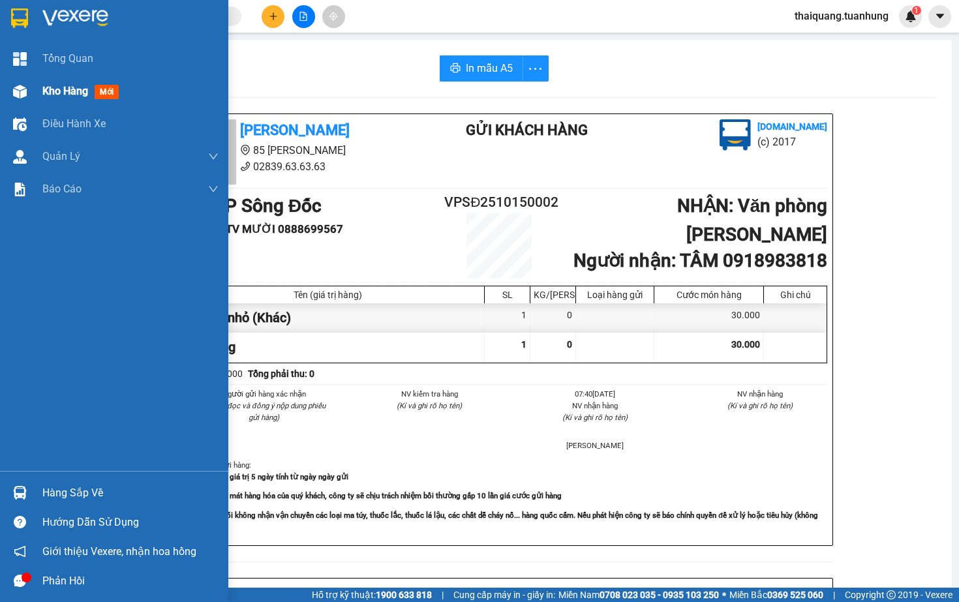
click at [66, 98] on div "Kho hàng mới" at bounding box center [83, 91] width 82 height 16
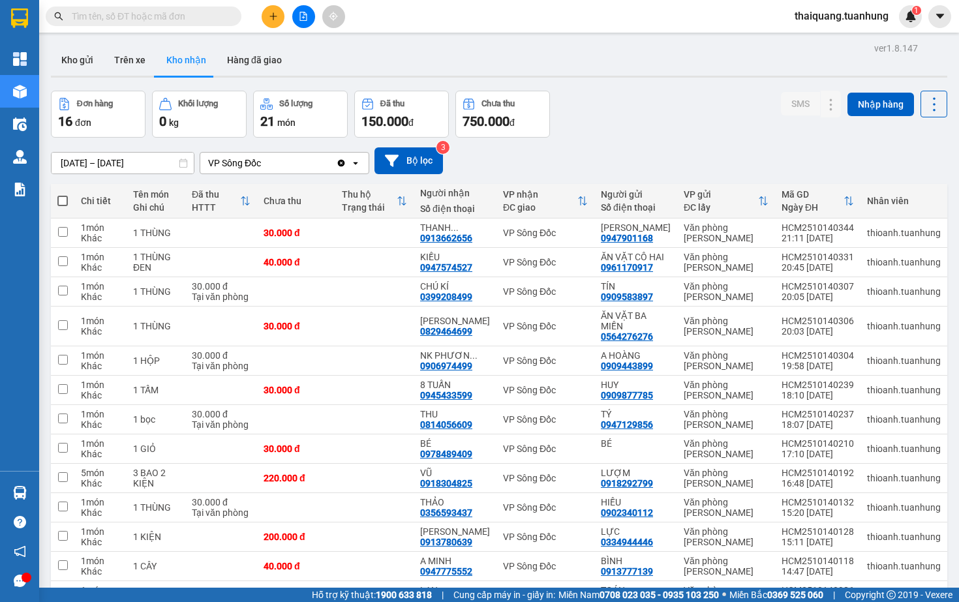
click at [646, 164] on div "[DATE] – [DATE] Press the down arrow key to interact with the calendar and sele…" at bounding box center [499, 160] width 896 height 27
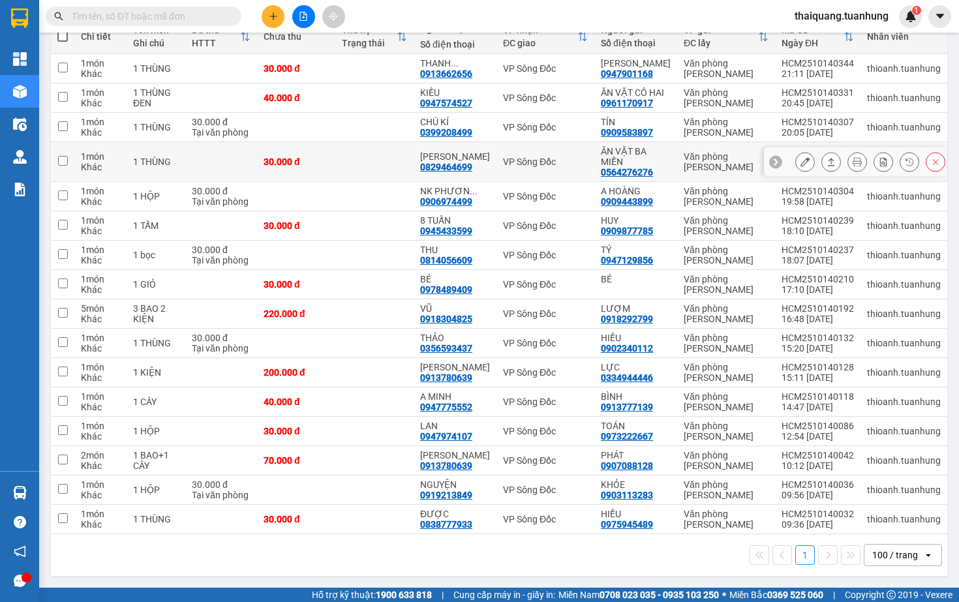
scroll to position [185, 0]
click at [829, 192] on icon at bounding box center [830, 196] width 9 height 9
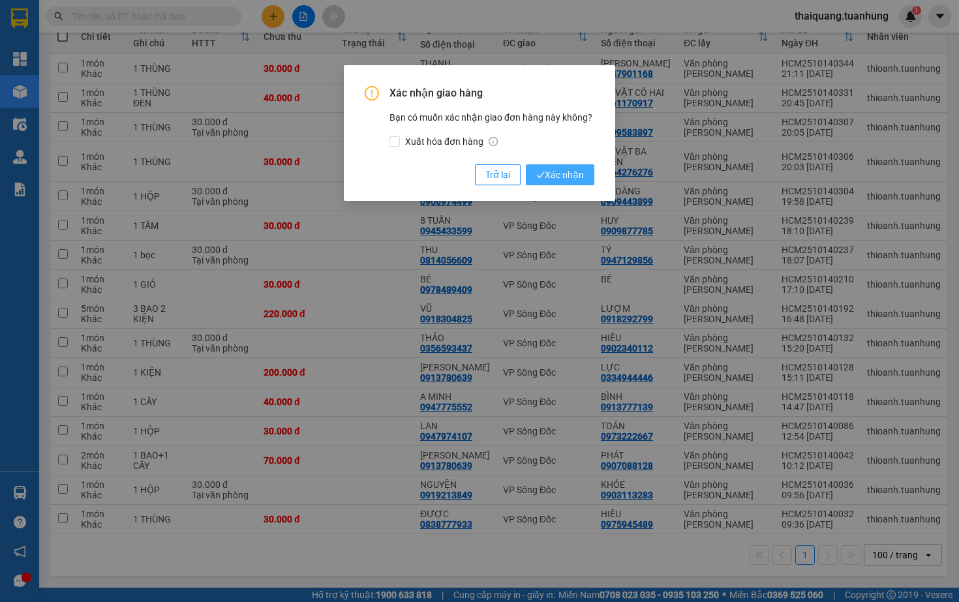
click at [552, 171] on span "Xác nhận" at bounding box center [560, 175] width 48 height 14
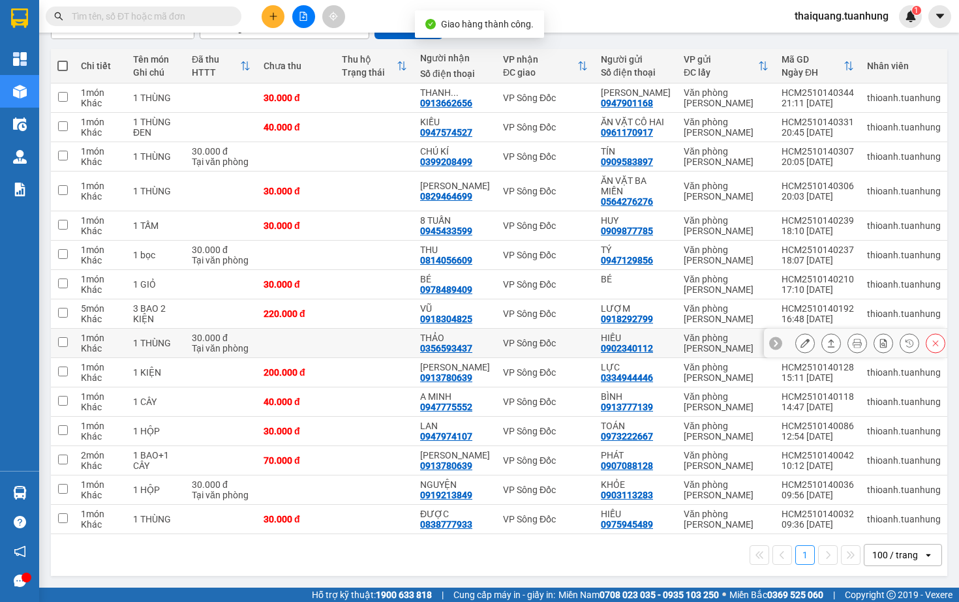
scroll to position [156, 0]
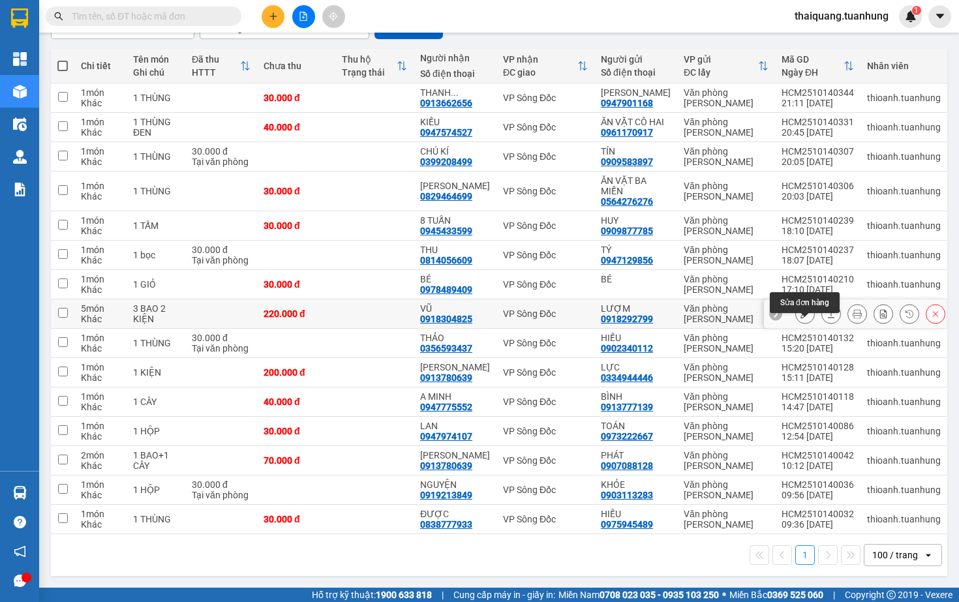
click at [812, 306] on button at bounding box center [805, 314] width 18 height 23
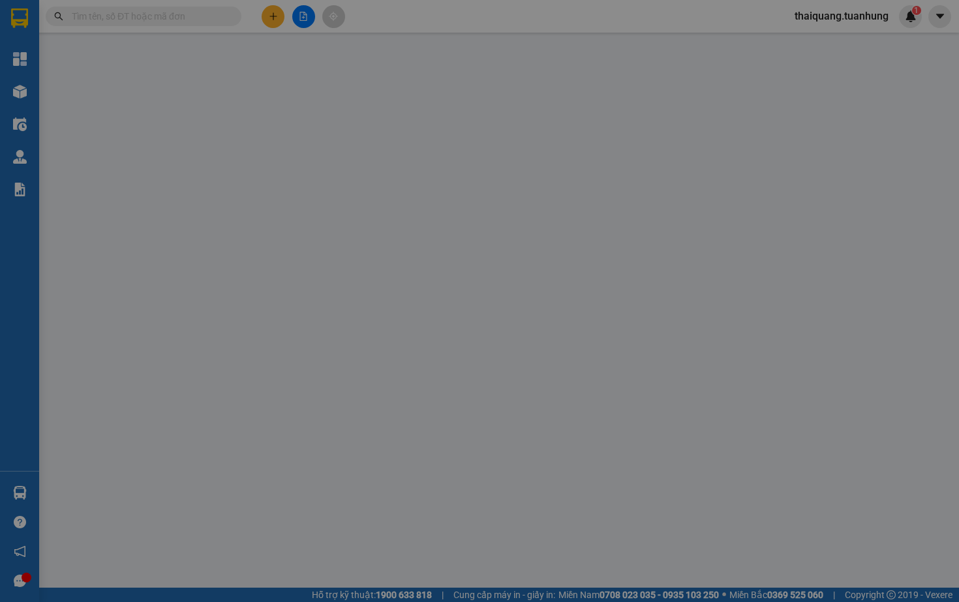
type input "0918292799"
type input "LƯỢM"
type input "0918304825"
type input "VŨ"
type input "220.000"
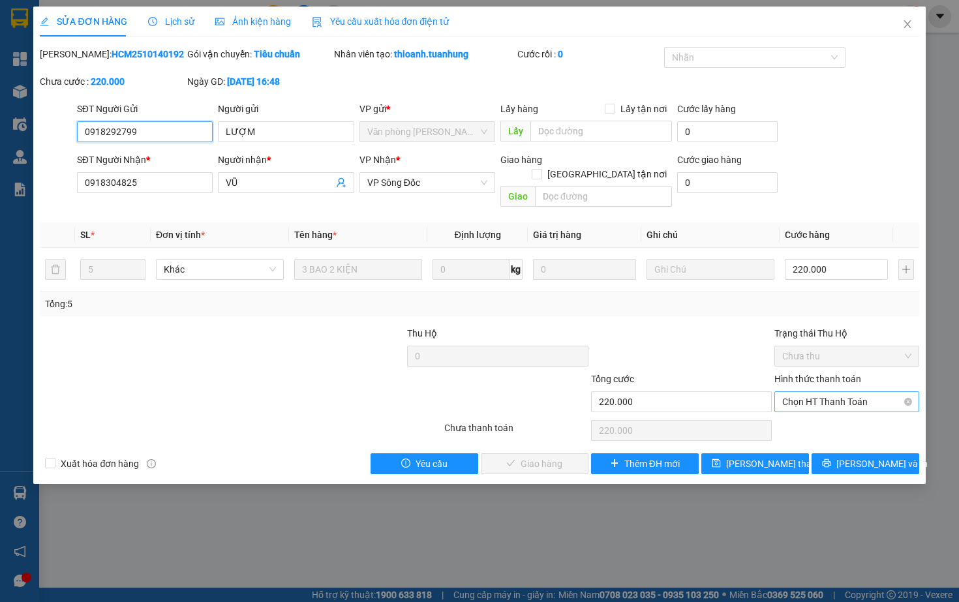
click at [822, 398] on span "Chọn HT Thanh Toán" at bounding box center [846, 402] width 128 height 20
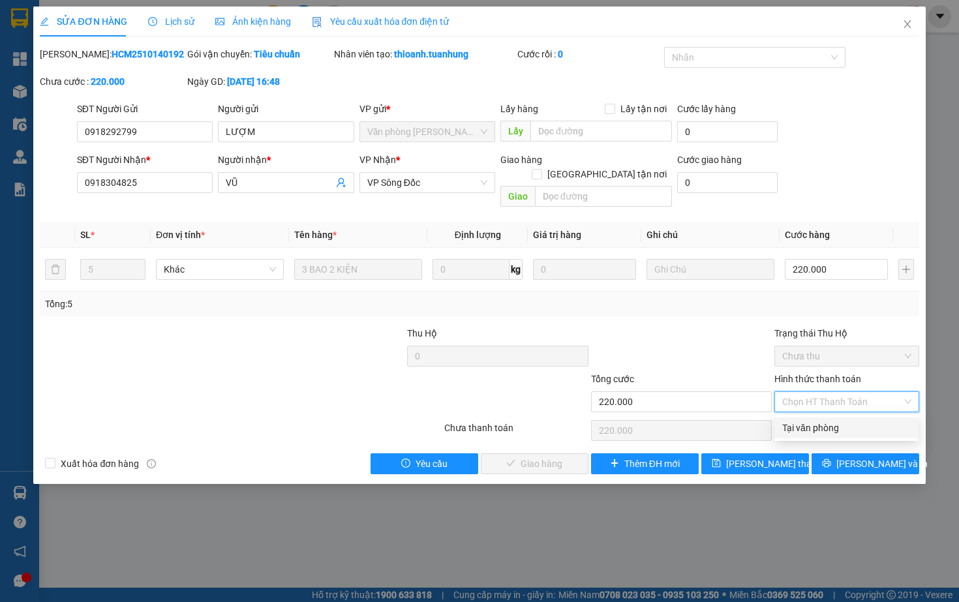
click at [800, 431] on div "Tại văn phòng" at bounding box center [846, 428] width 128 height 14
type input "0"
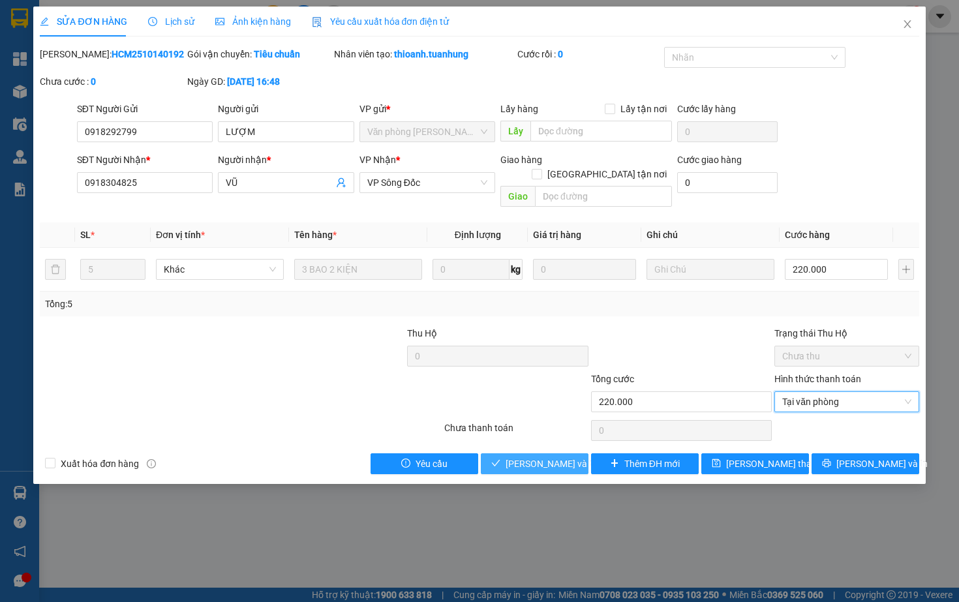
click at [538, 464] on span "[PERSON_NAME] và Giao hàng" at bounding box center [567, 463] width 125 height 14
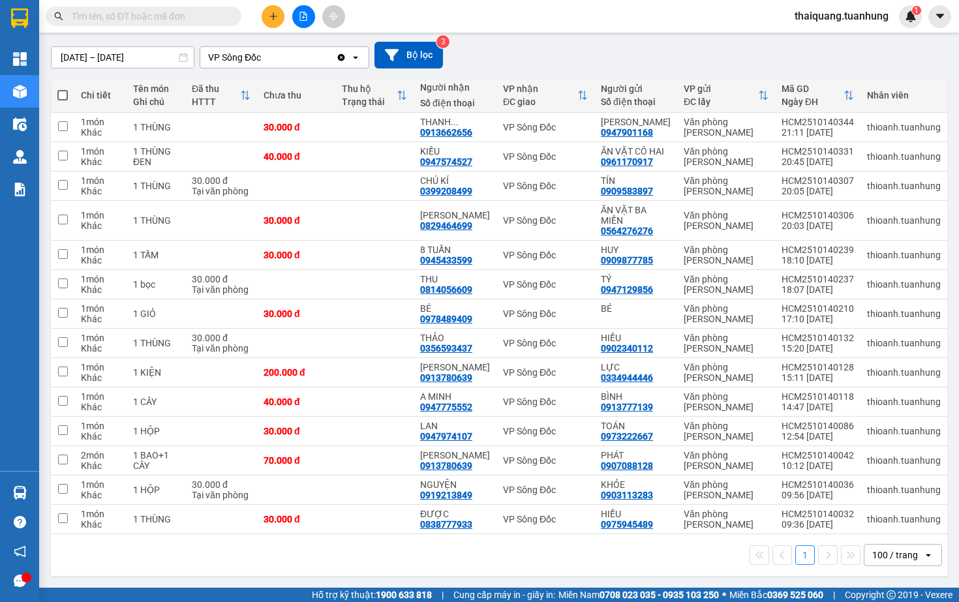
scroll to position [126, 0]
click at [808, 123] on icon at bounding box center [804, 127] width 9 height 9
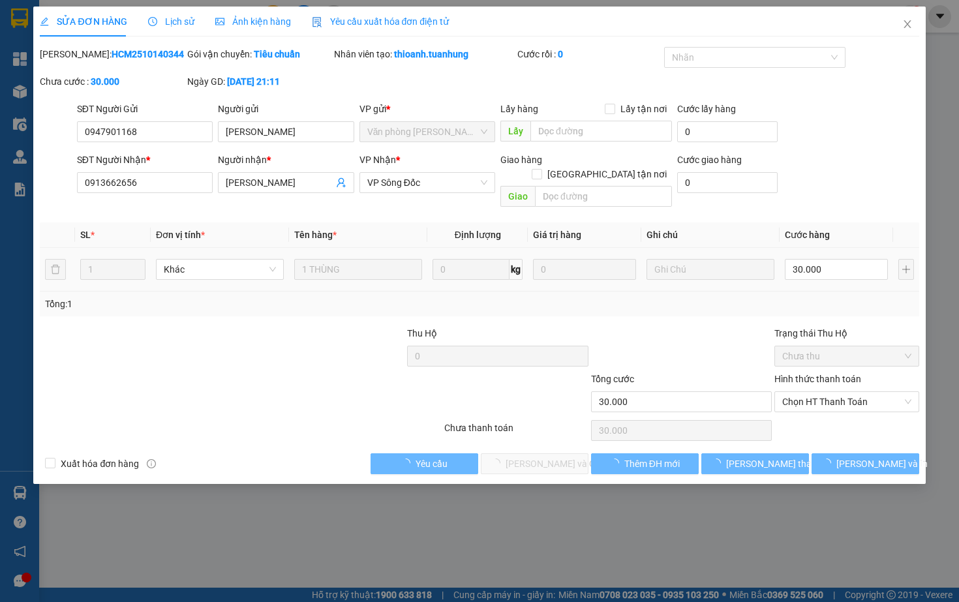
type input "0947901168"
type input "[PERSON_NAME]"
type input "0913662656"
type input "[PERSON_NAME]"
type input "30.000"
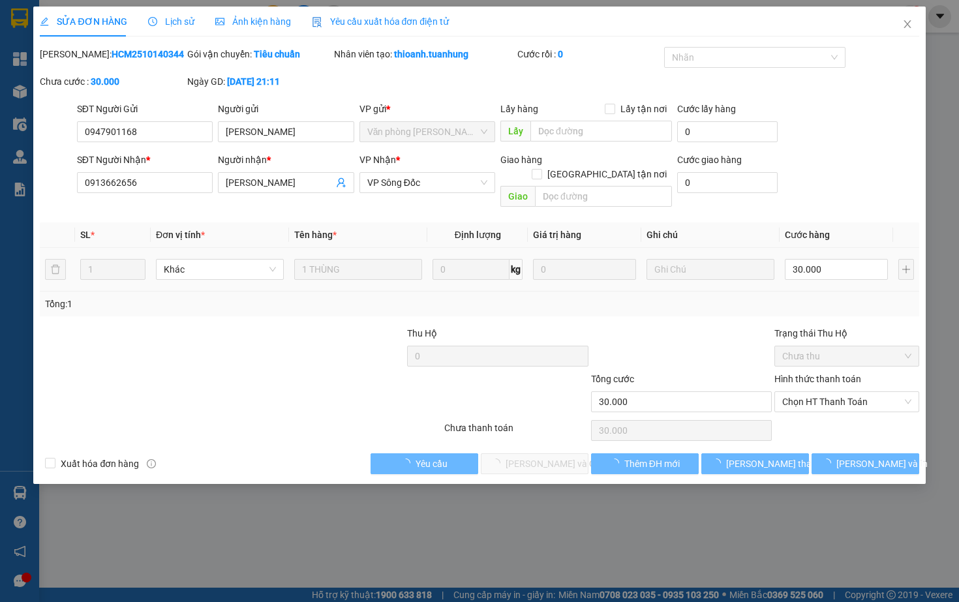
type input "30.000"
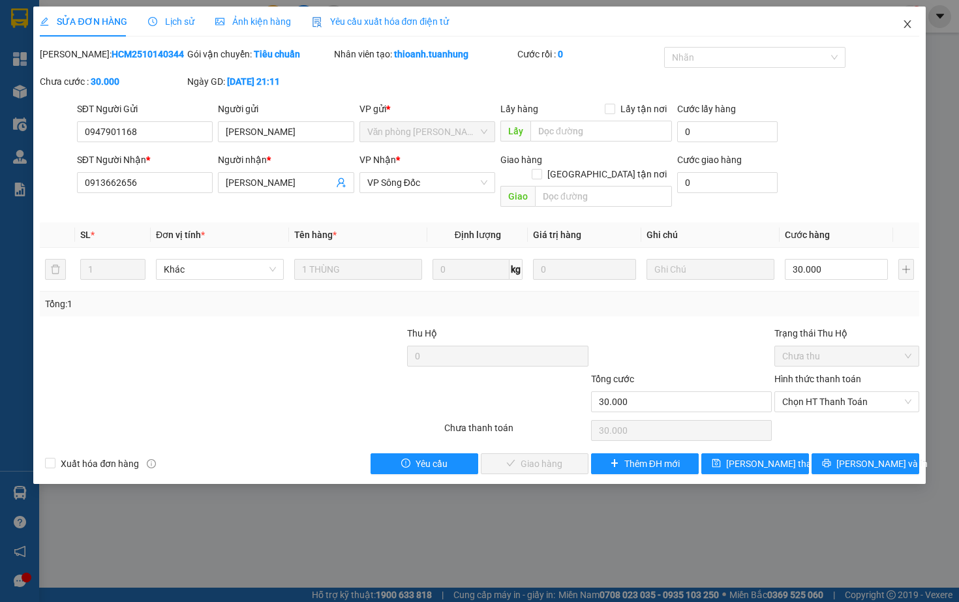
click at [904, 24] on icon "close" at bounding box center [907, 24] width 10 height 10
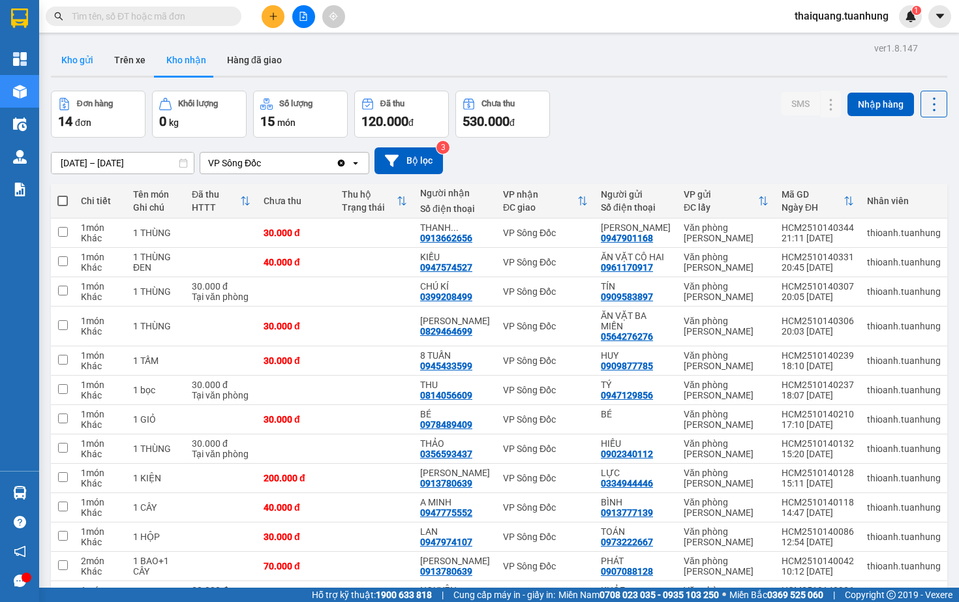
click at [74, 63] on button "Kho gửi" at bounding box center [77, 59] width 53 height 31
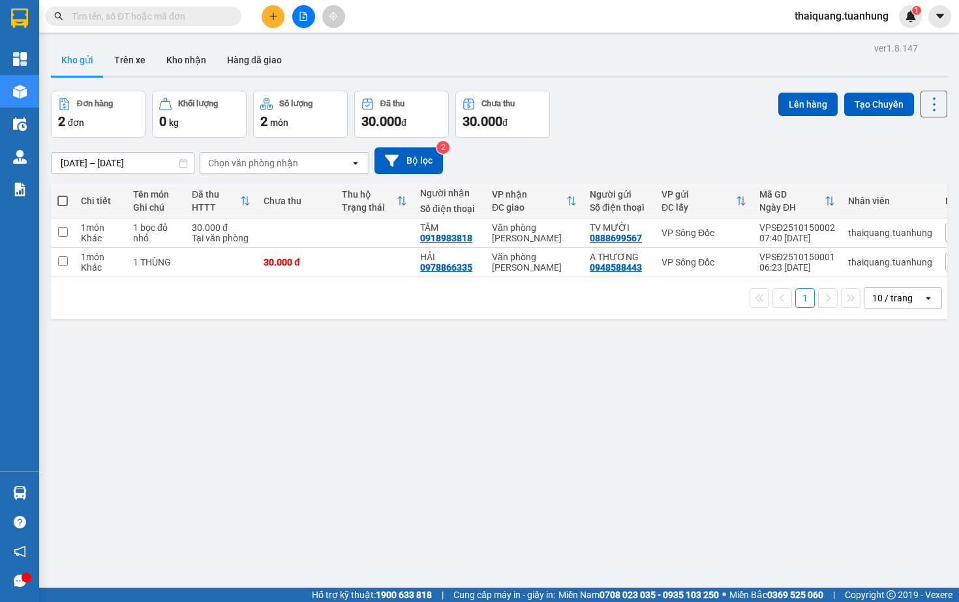
click at [65, 200] on span at bounding box center [62, 201] width 10 height 10
click at [63, 194] on input "checkbox" at bounding box center [63, 194] width 0 height 0
checkbox input "true"
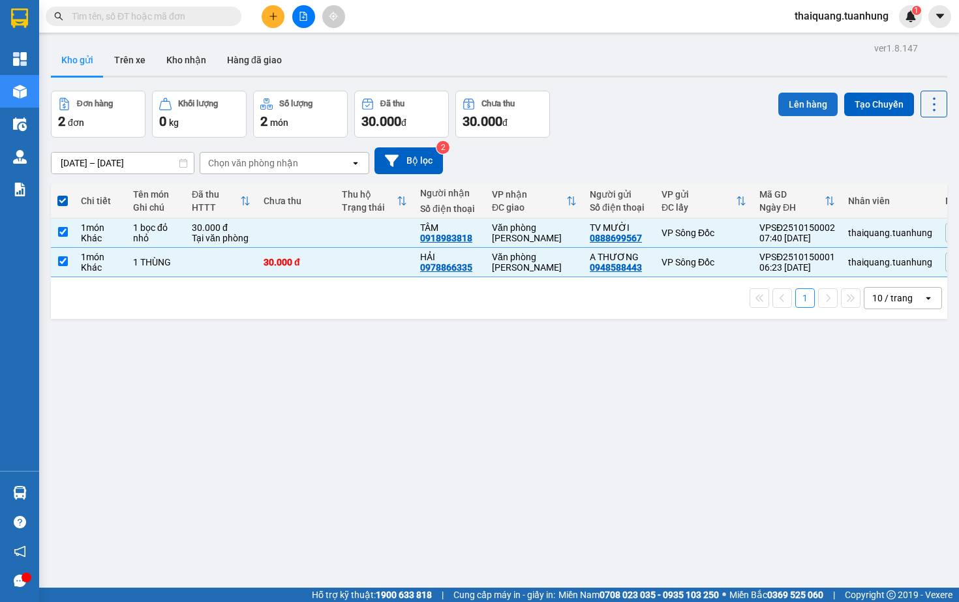
click at [801, 98] on button "Lên hàng" at bounding box center [807, 104] width 59 height 23
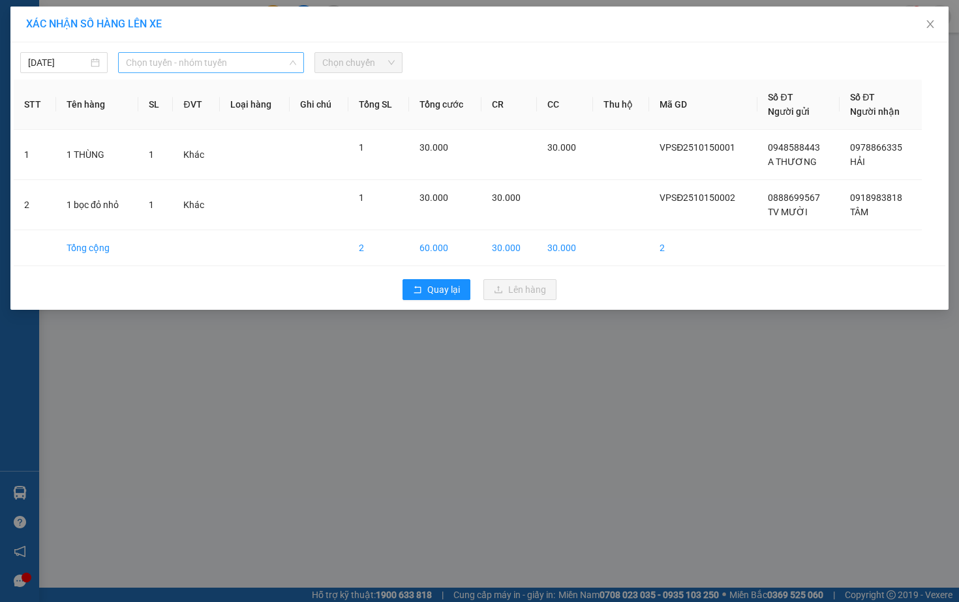
click at [211, 53] on span "Chọn tuyến - nhóm tuyến" at bounding box center [211, 63] width 170 height 20
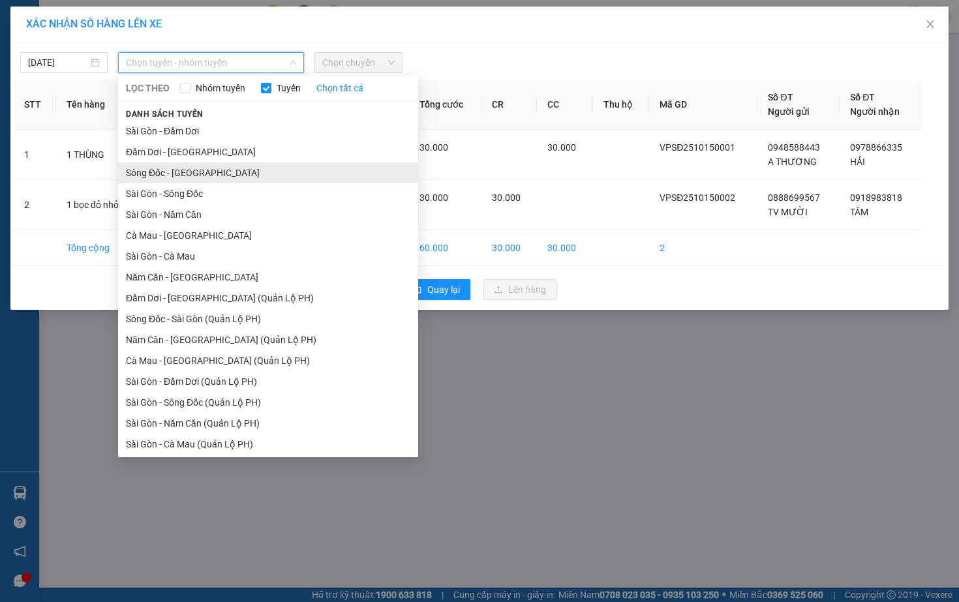
click at [198, 170] on li "Sông Đốc - [GEOGRAPHIC_DATA]" at bounding box center [268, 172] width 300 height 21
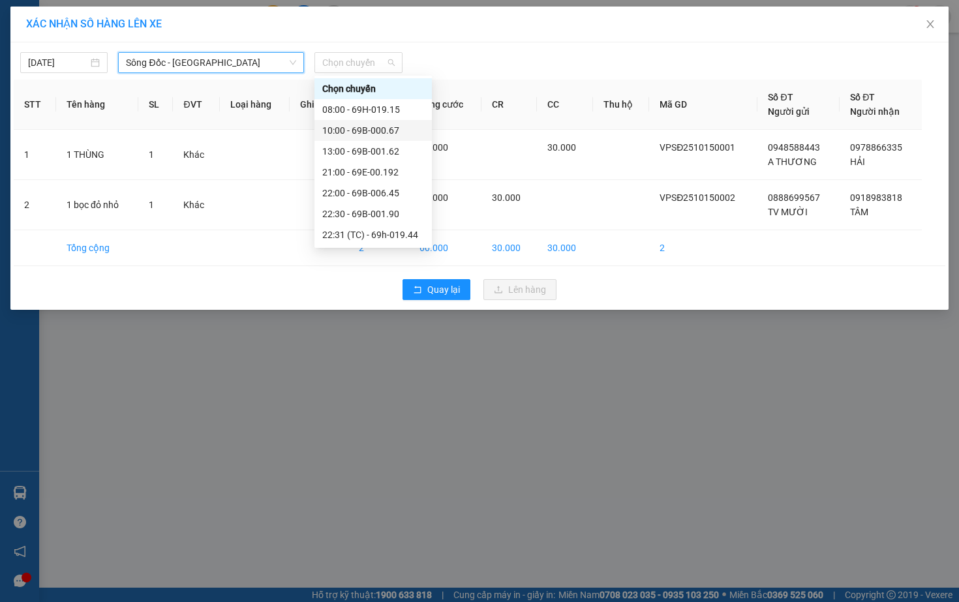
click at [372, 126] on div "10:00 - 69B-000.67" at bounding box center [373, 130] width 102 height 14
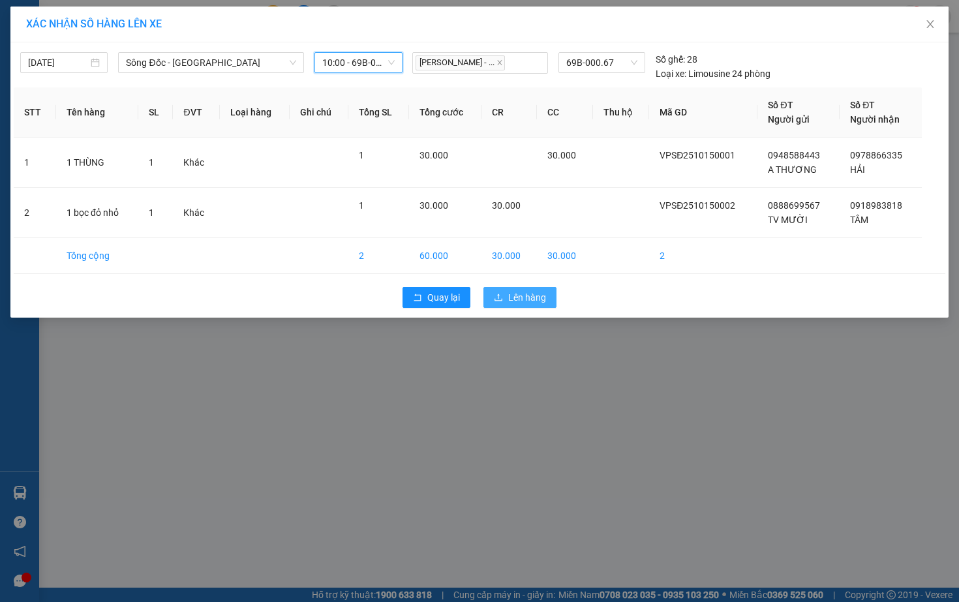
click at [514, 301] on span "Lên hàng" at bounding box center [527, 297] width 38 height 14
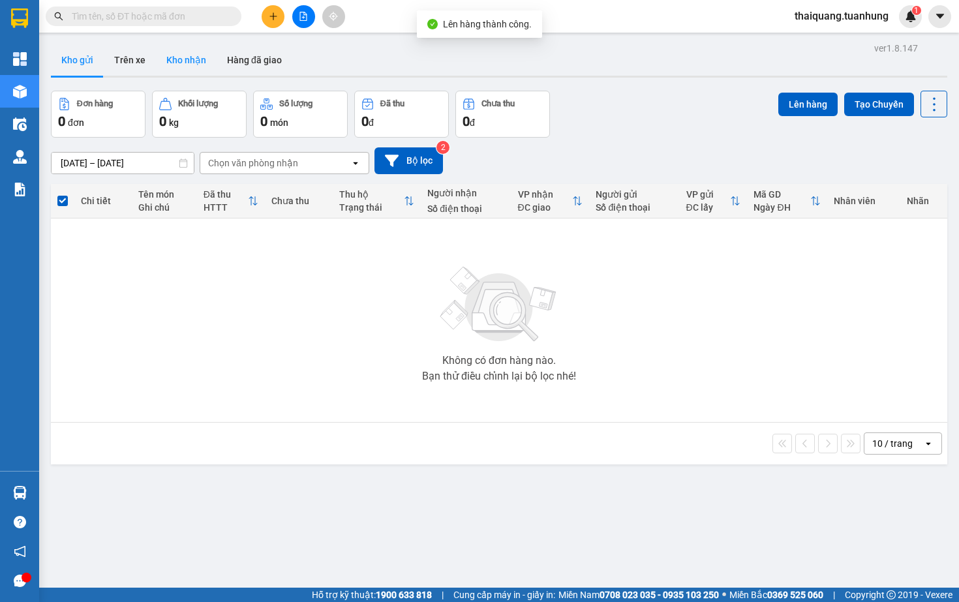
click at [171, 69] on button "Kho nhận" at bounding box center [186, 59] width 61 height 31
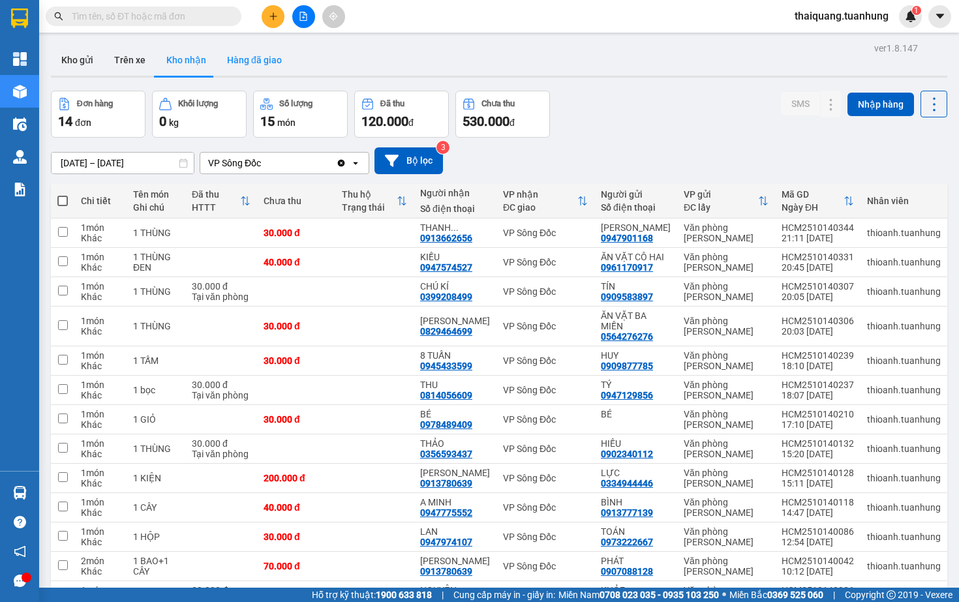
click at [260, 56] on button "Hàng đã giao" at bounding box center [254, 59] width 76 height 31
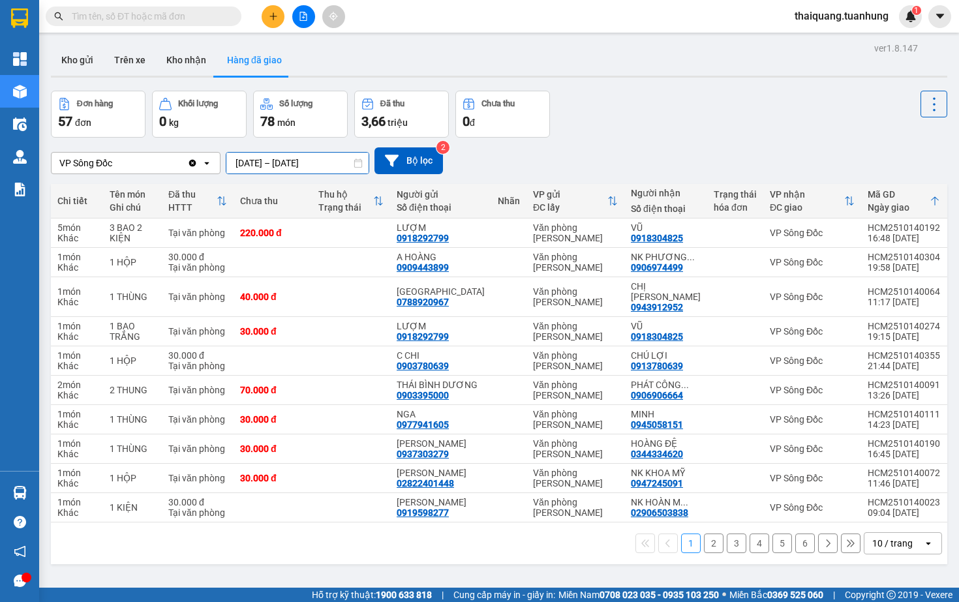
click at [316, 162] on input "[DATE] – [DATE]" at bounding box center [297, 163] width 142 height 21
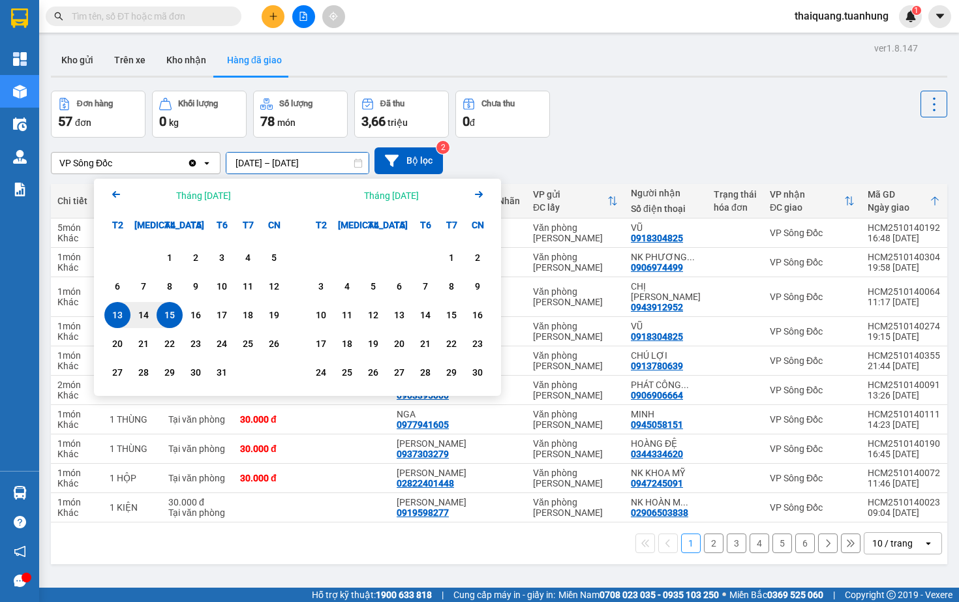
click at [179, 310] on div "15" at bounding box center [169, 315] width 26 height 26
type input "[DATE] – [DATE]"
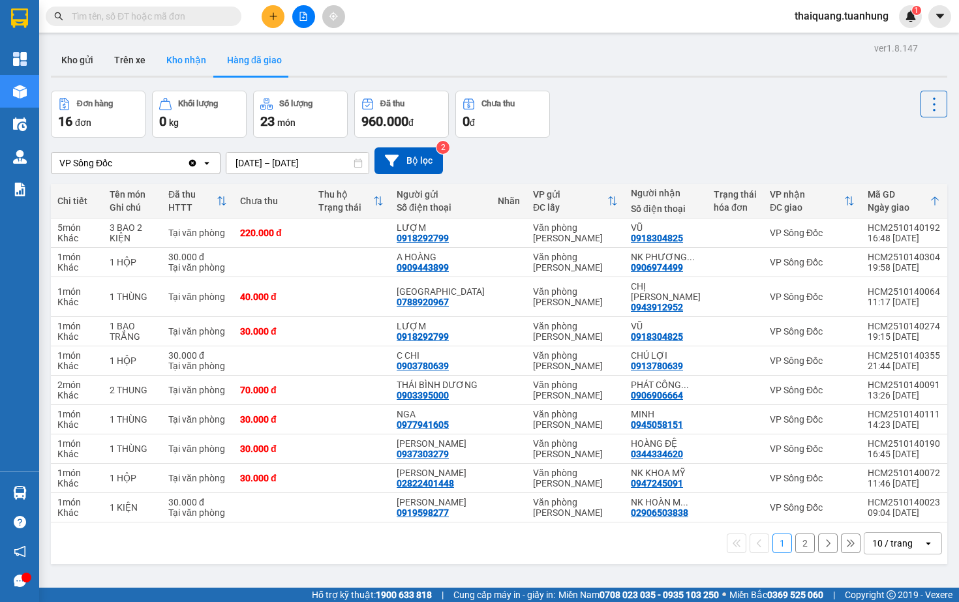
click at [182, 66] on button "Kho nhận" at bounding box center [186, 59] width 61 height 31
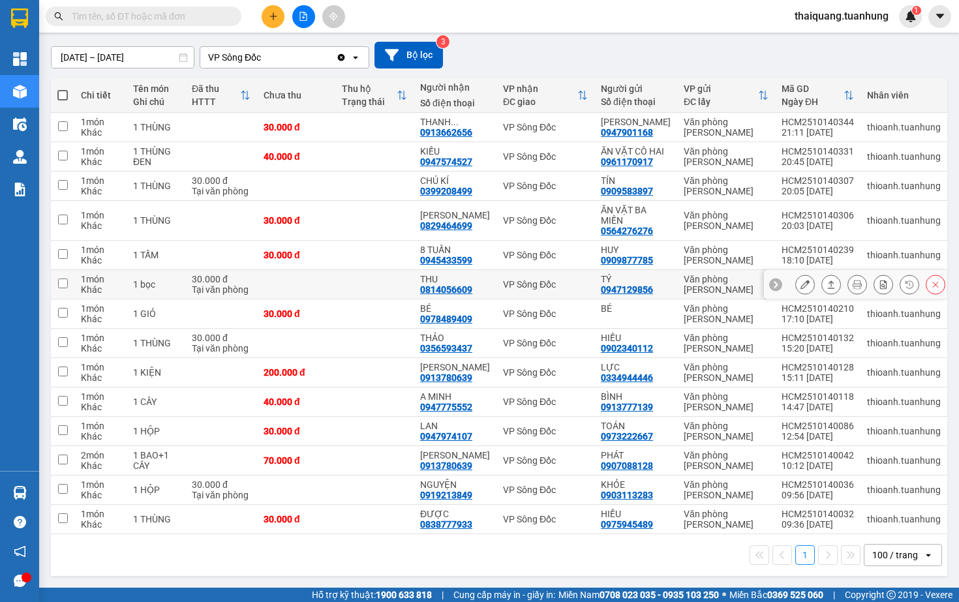
scroll to position [126, 0]
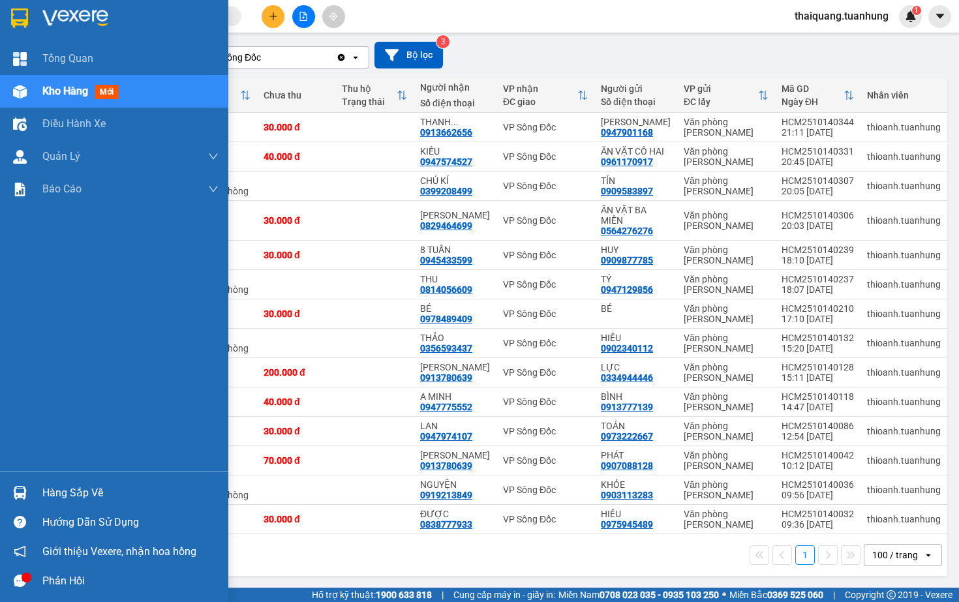
click at [74, 496] on div "Hàng sắp về" at bounding box center [130, 493] width 176 height 20
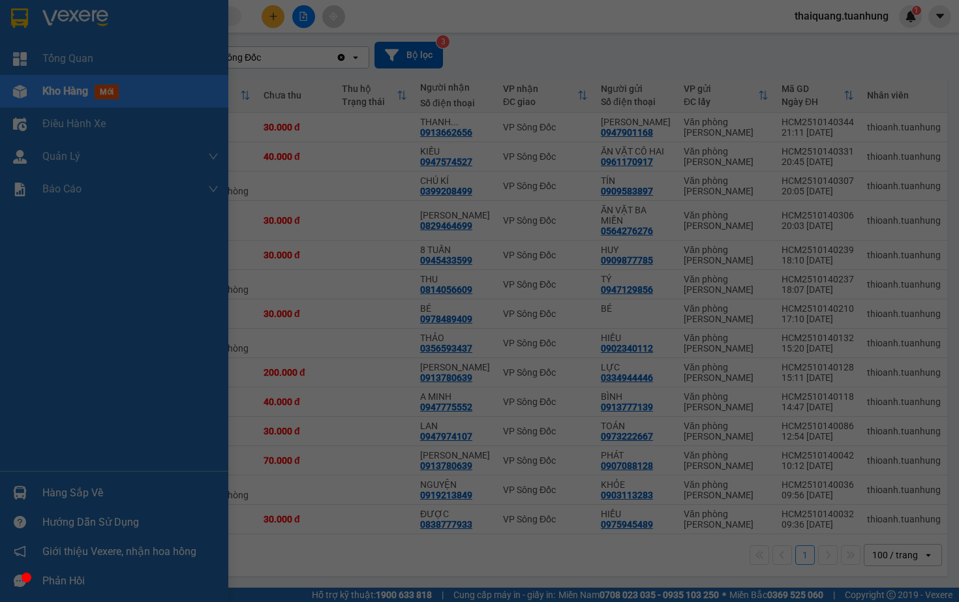
type input "[DATE]"
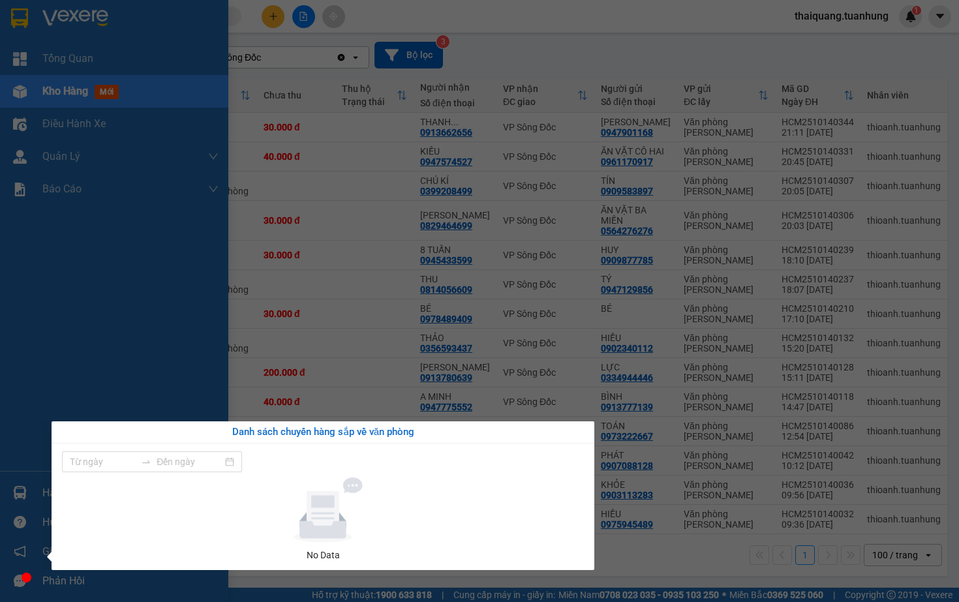
type input "[DATE]"
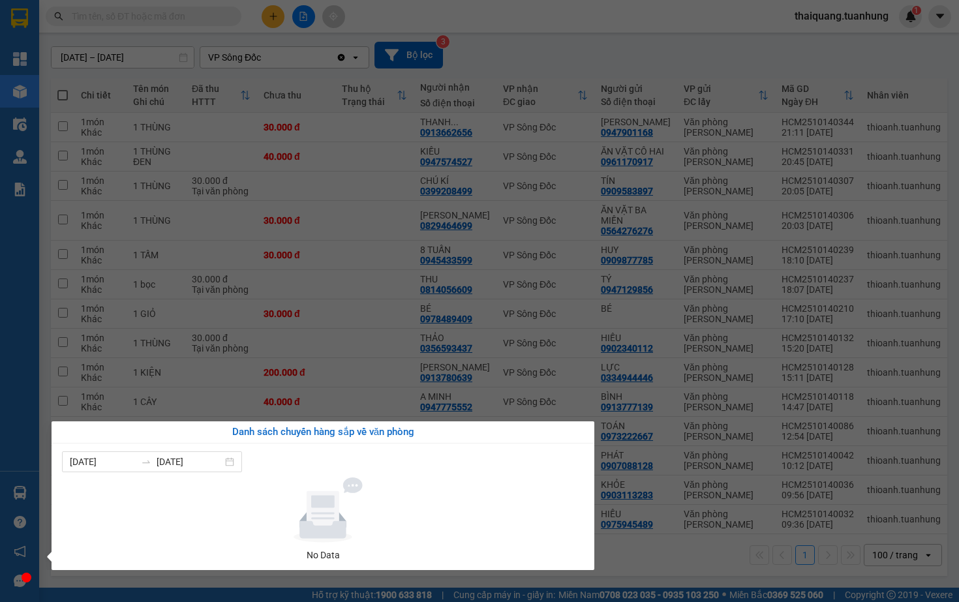
click at [615, 536] on section "Kết quả tìm kiếm ( 0 ) Bộ lọc No Data thaiquang.tuanhung 1 Tổng Quan Kho hàng m…" at bounding box center [479, 301] width 959 height 602
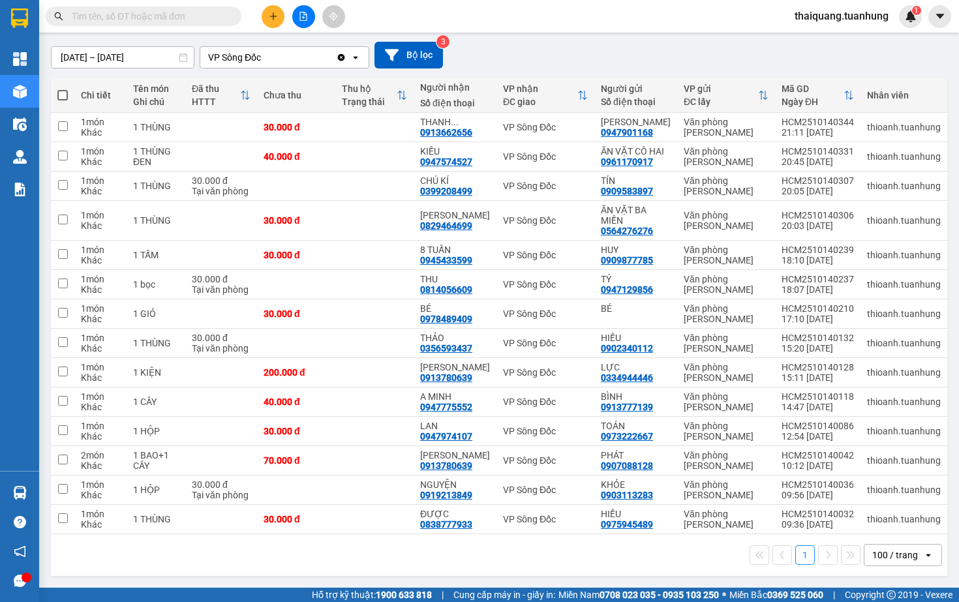
click at [632, 31] on div "Kết quả tìm kiếm ( 0 ) Bộ lọc No Data thaiquang.tuanhung 1" at bounding box center [479, 16] width 959 height 33
click at [809, 514] on icon at bounding box center [804, 518] width 9 height 9
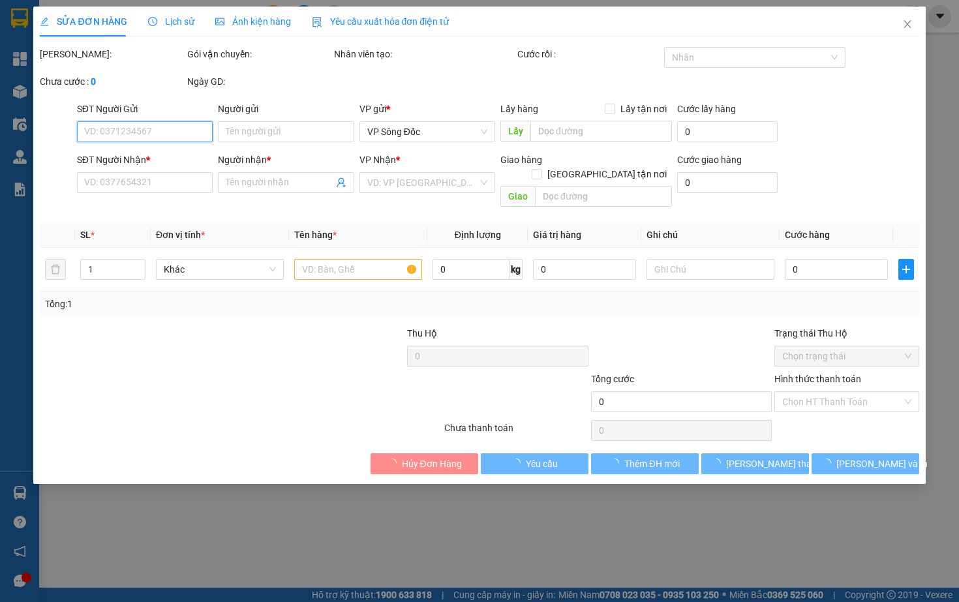
type input "0975945489"
type input "HIẾU"
type input "0838777933"
type input "ĐƯỢC"
type input "30.000"
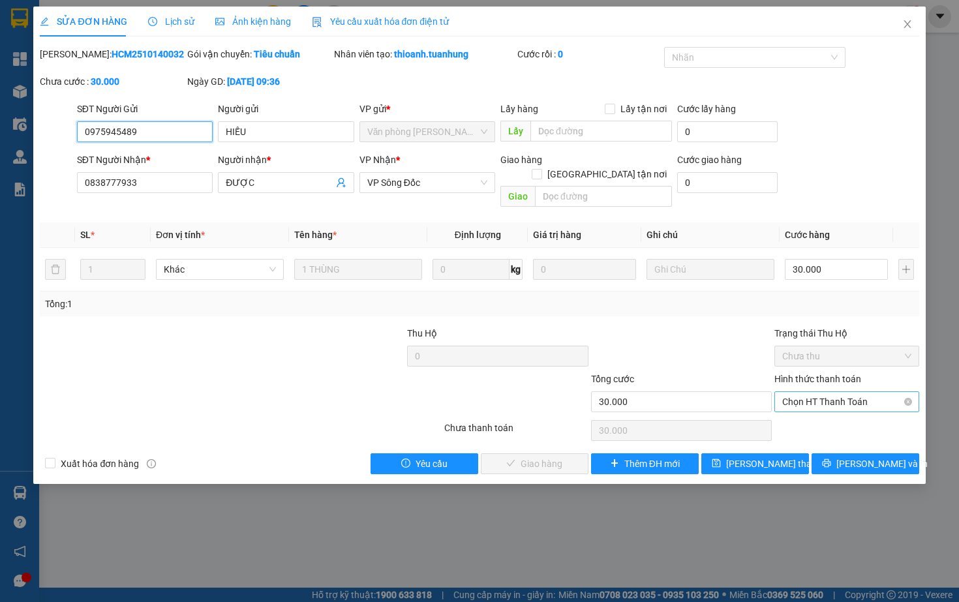
click at [835, 398] on span "Chọn HT Thanh Toán" at bounding box center [846, 402] width 128 height 20
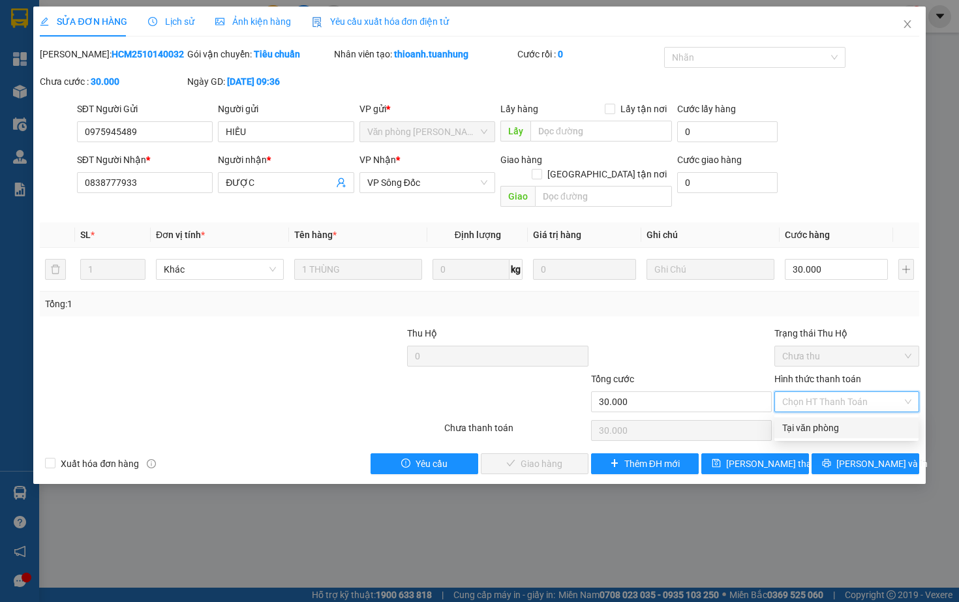
click at [824, 429] on div "Tại văn phòng" at bounding box center [846, 428] width 128 height 14
type input "0"
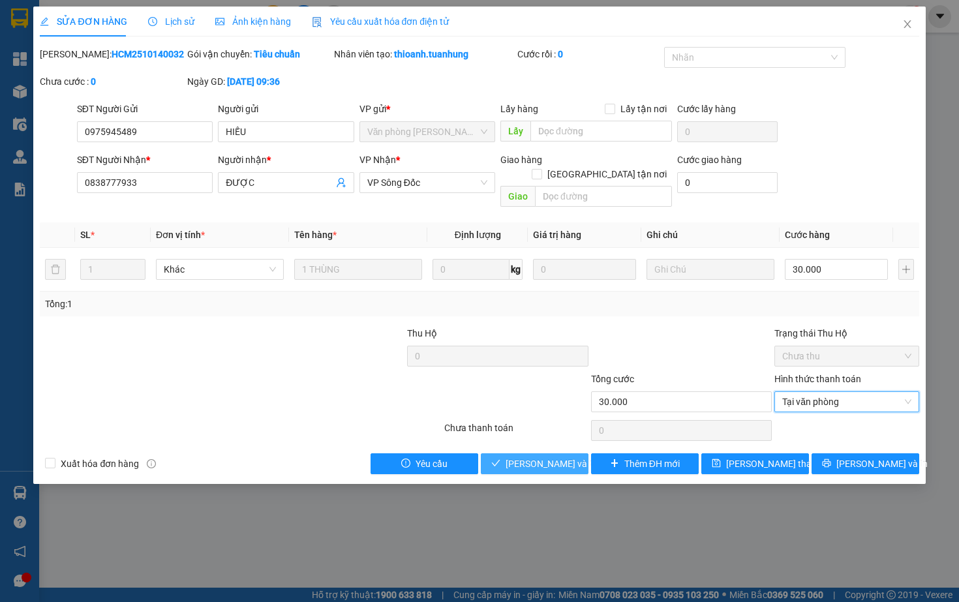
click at [548, 464] on span "[PERSON_NAME] và Giao hàng" at bounding box center [567, 463] width 125 height 14
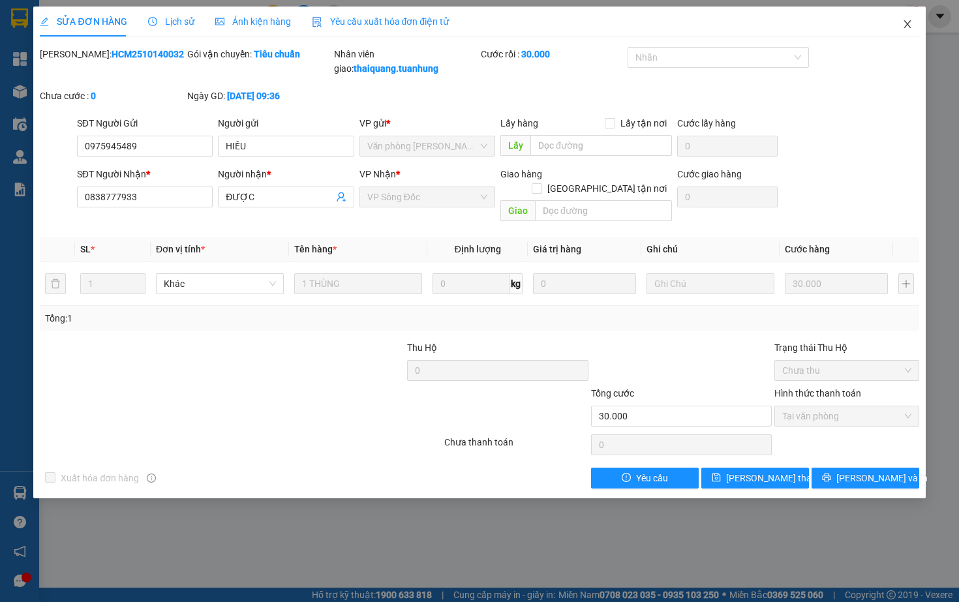
click at [900, 22] on span "Close" at bounding box center [907, 25] width 37 height 37
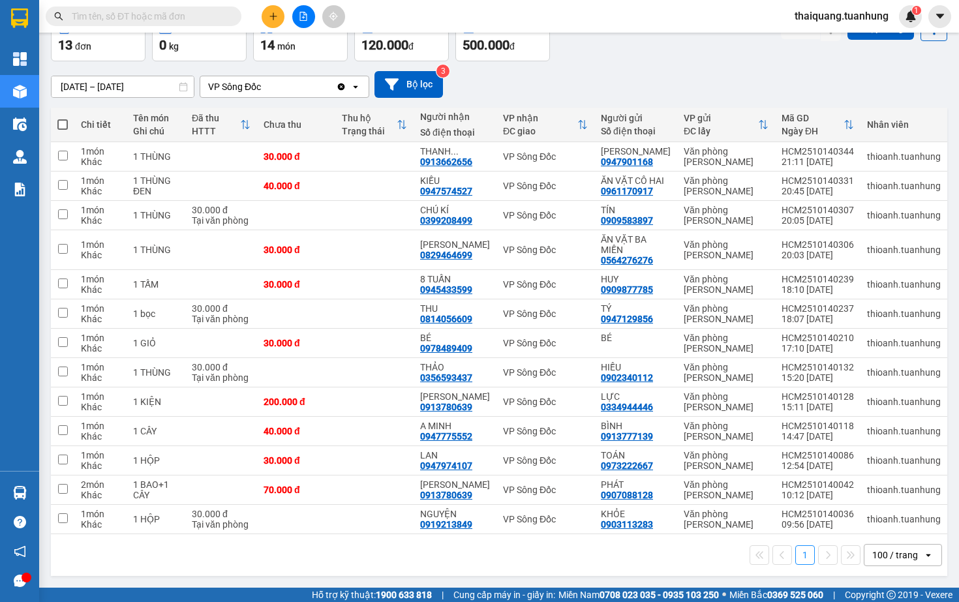
click at [654, 71] on div "[DATE] – [DATE] Press the down arrow key to interact with the calendar and sele…" at bounding box center [499, 84] width 896 height 27
click at [568, 396] on div "VP Sông Đốc" at bounding box center [545, 401] width 85 height 10
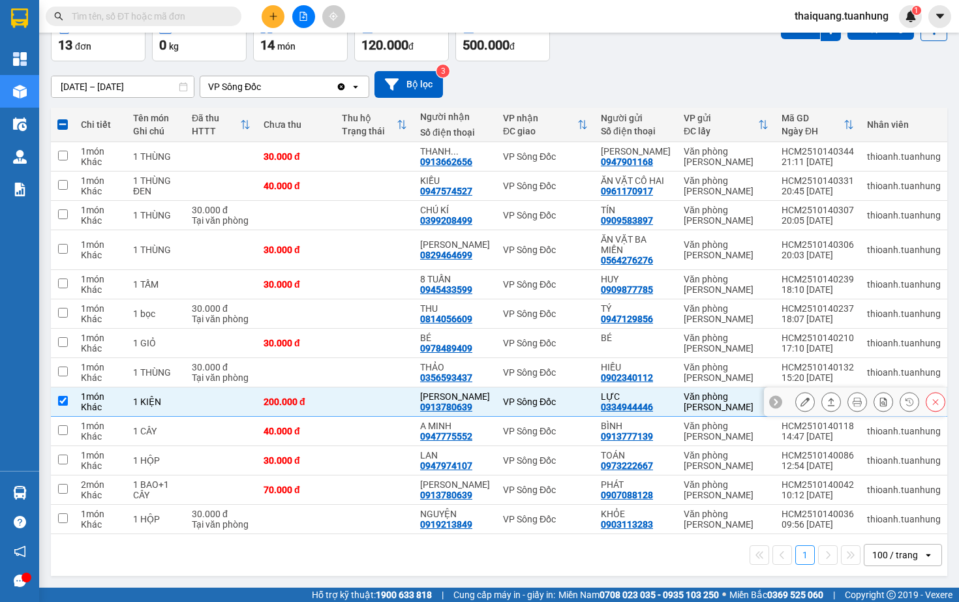
click at [61, 400] on td at bounding box center [62, 401] width 23 height 29
checkbox input "false"
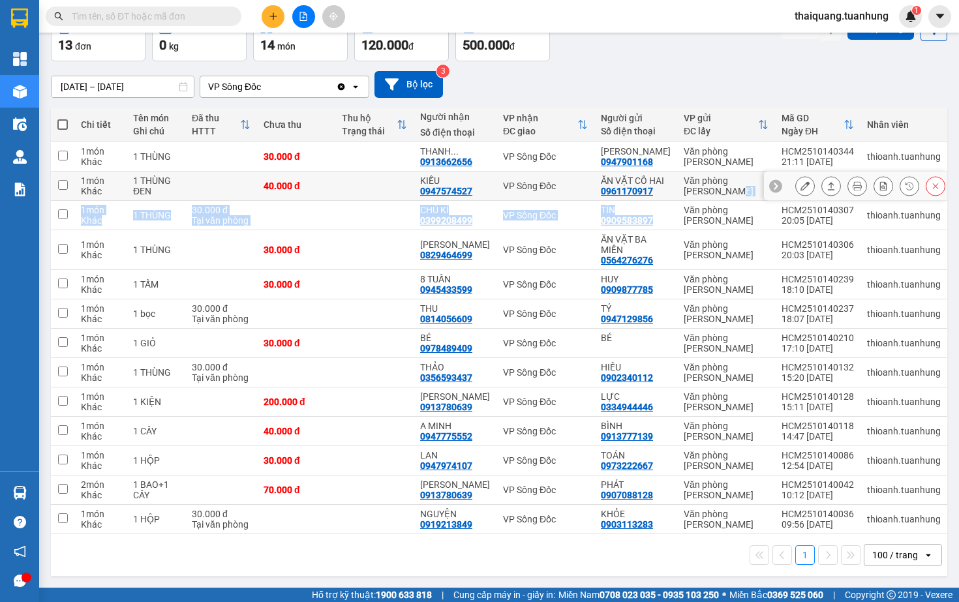
click at [700, 189] on tbody "1 món Khác 1 THÙNG 30.000 đ THANH ... 0913662656 VP Sông Đốc KIM PHƯƠNG 0947901…" at bounding box center [559, 338] width 1017 height 392
click at [618, 73] on div "[DATE] – [DATE] Press the down arrow key to interact with the calendar and sele…" at bounding box center [499, 84] width 896 height 27
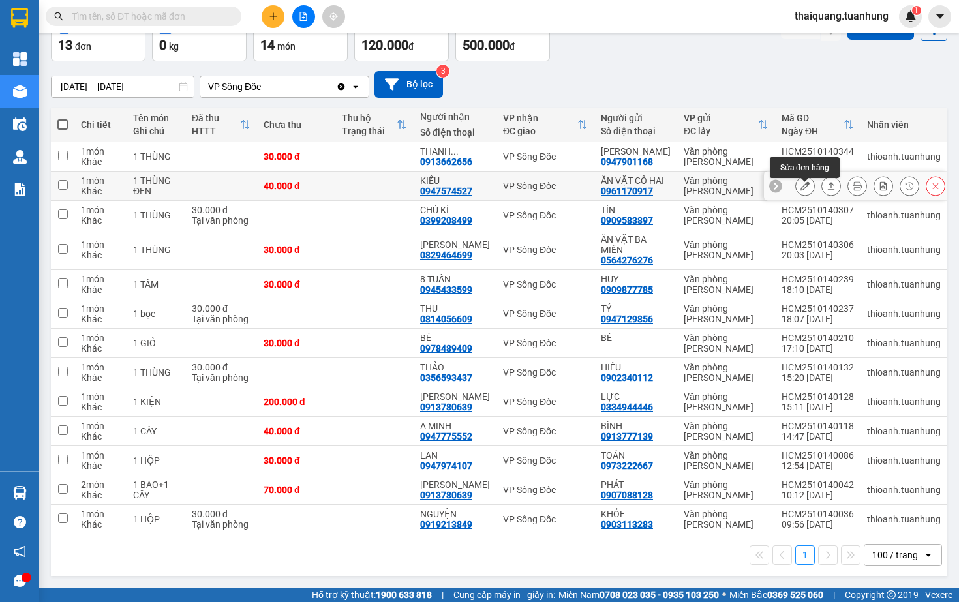
click at [801, 181] on icon at bounding box center [804, 185] width 9 height 9
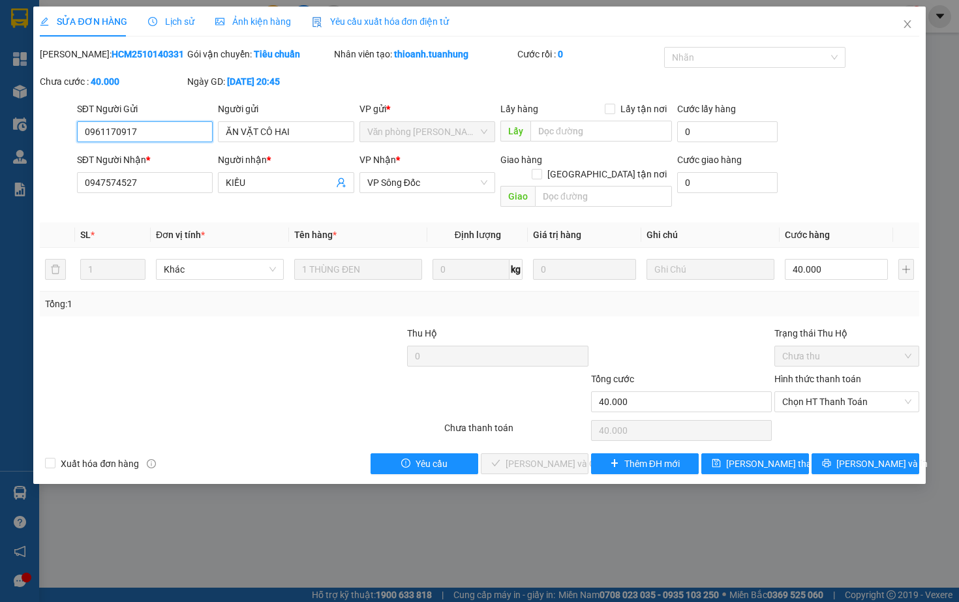
type input "0961170917"
type input "ĂN VẶT CÔ HAI"
type input "0947574527"
type input "KIỀU"
type input "40.000"
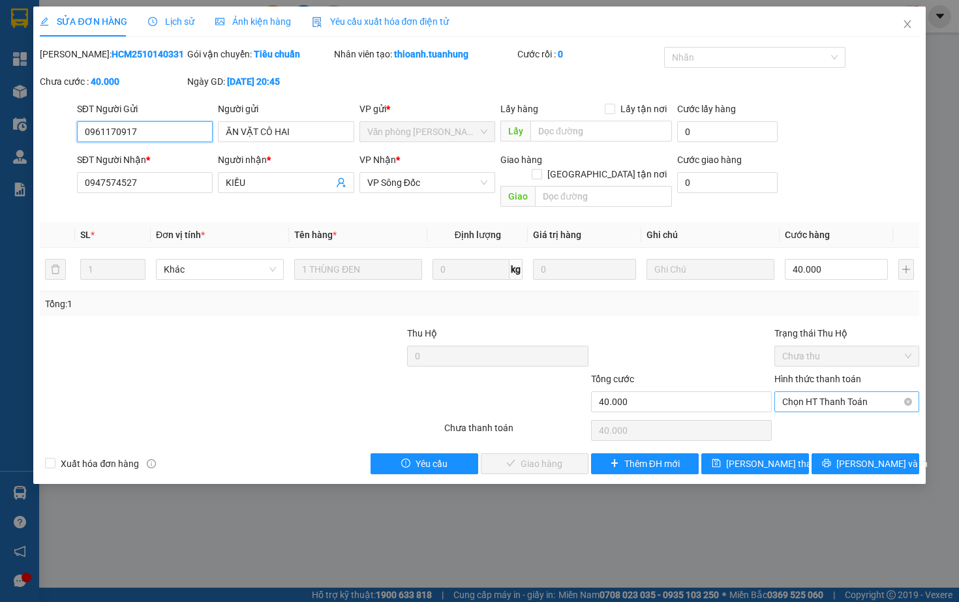
click at [828, 399] on span "Chọn HT Thanh Toán" at bounding box center [846, 402] width 128 height 20
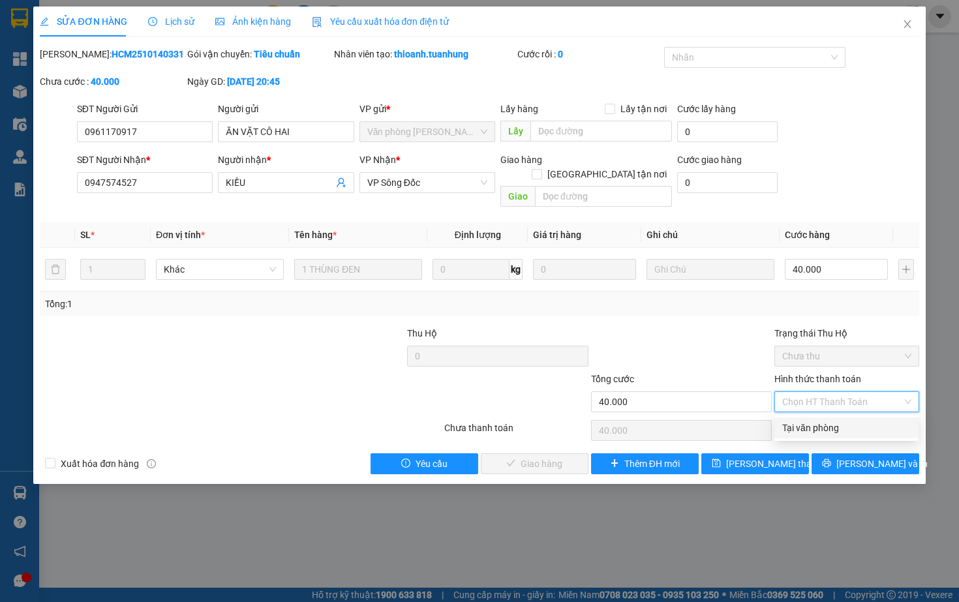
click at [807, 431] on div "Tại văn phòng" at bounding box center [846, 428] width 128 height 14
type input "0"
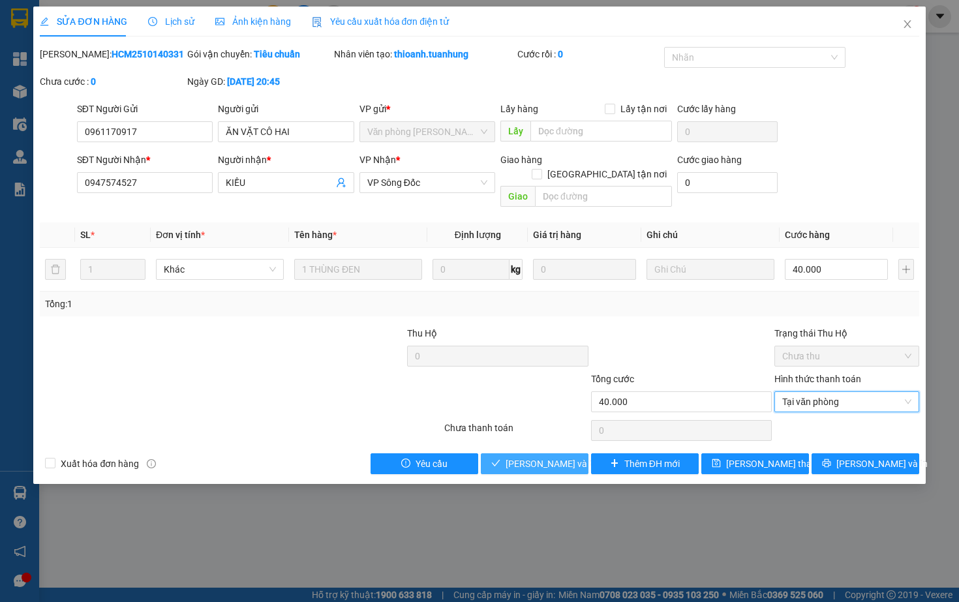
click at [495, 464] on icon "check" at bounding box center [495, 462] width 9 height 9
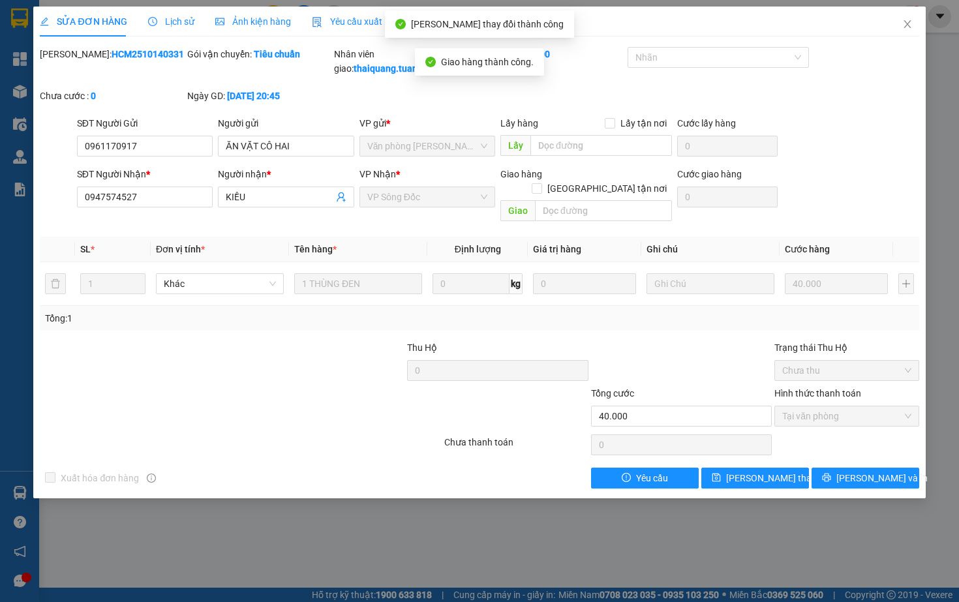
drag, startPoint x: 625, startPoint y: 314, endPoint x: 629, endPoint y: 328, distance: 14.4
click at [625, 313] on div "Tổng: 1" at bounding box center [479, 318] width 868 height 14
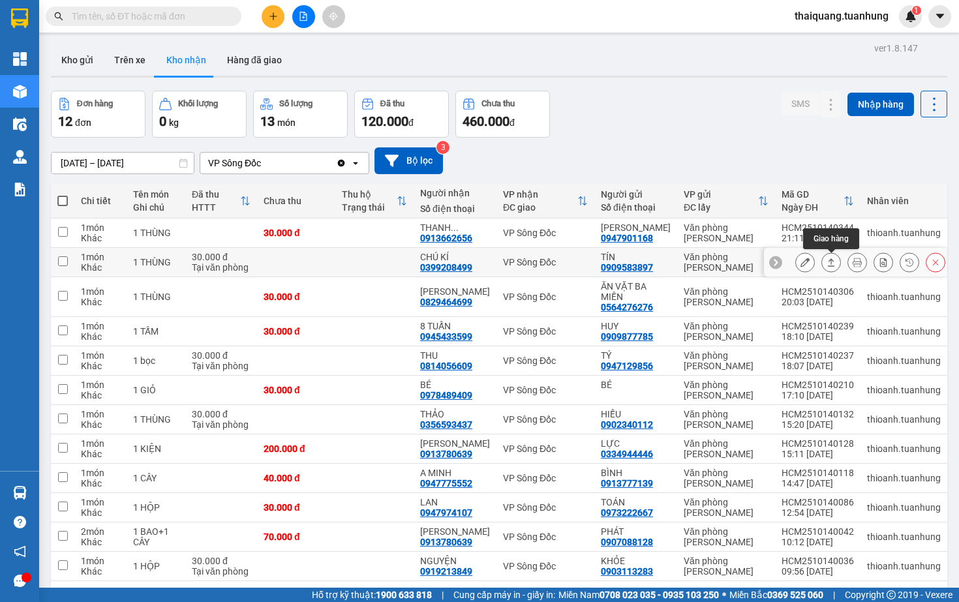
click at [826, 266] on button at bounding box center [831, 262] width 18 height 23
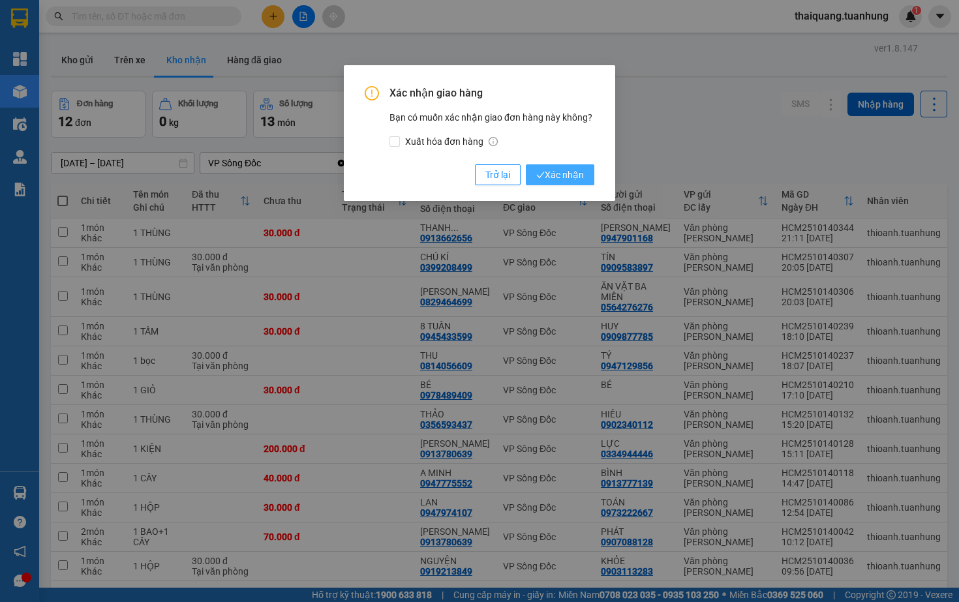
click at [573, 168] on span "Xác nhận" at bounding box center [560, 175] width 48 height 14
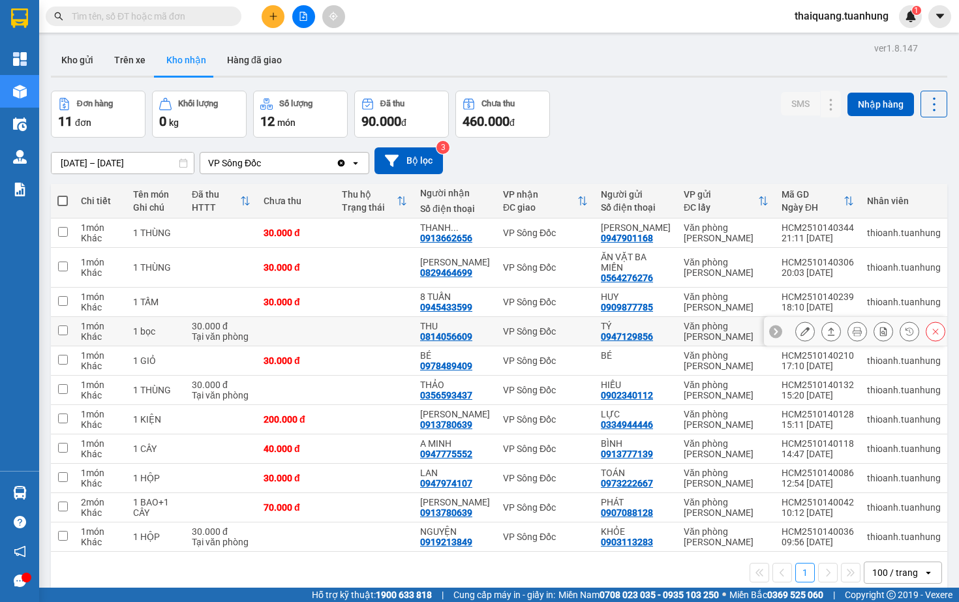
click at [831, 332] on icon at bounding box center [830, 331] width 9 height 9
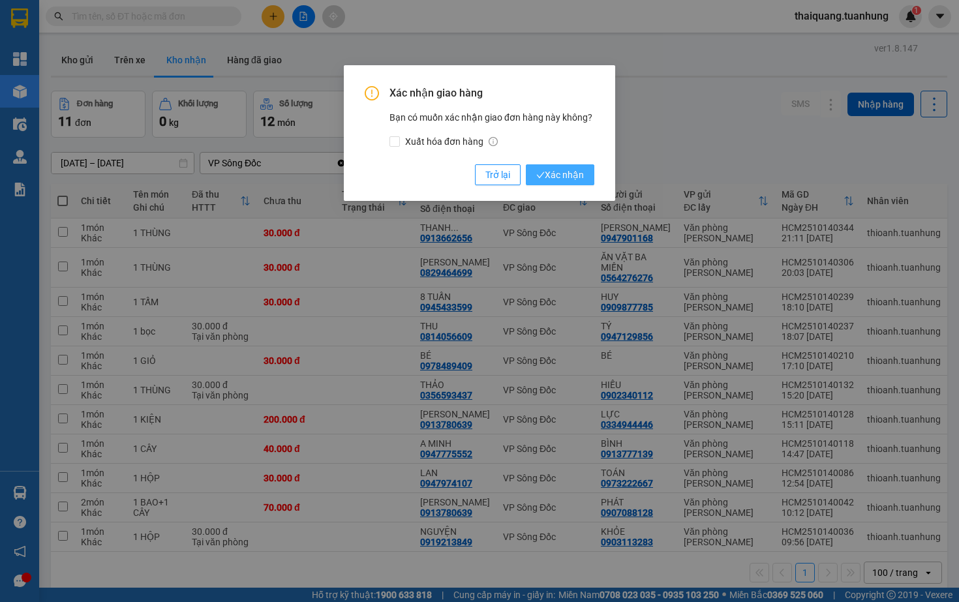
click at [584, 178] on button "Xác nhận" at bounding box center [560, 174] width 68 height 21
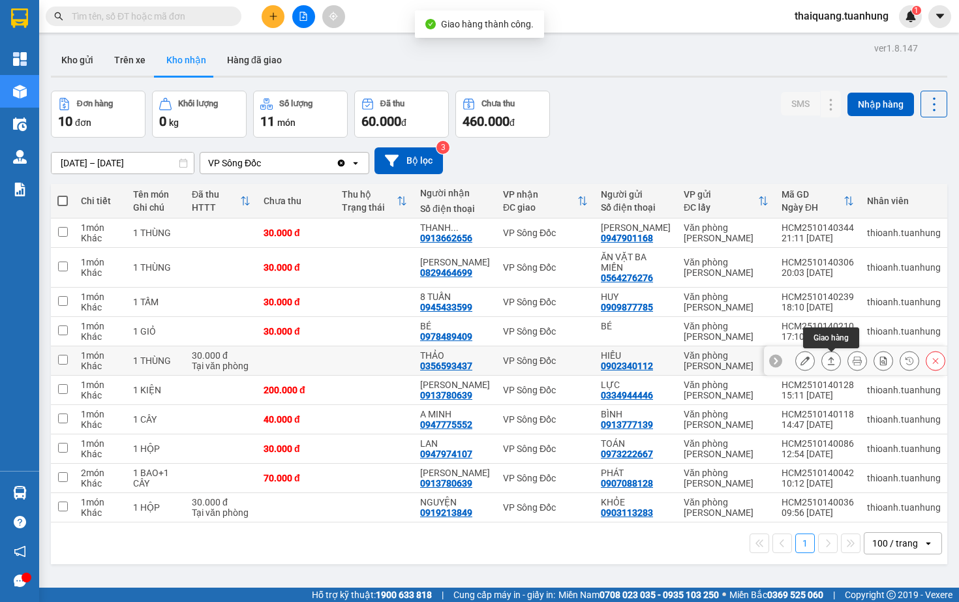
click at [832, 362] on icon at bounding box center [830, 360] width 9 height 9
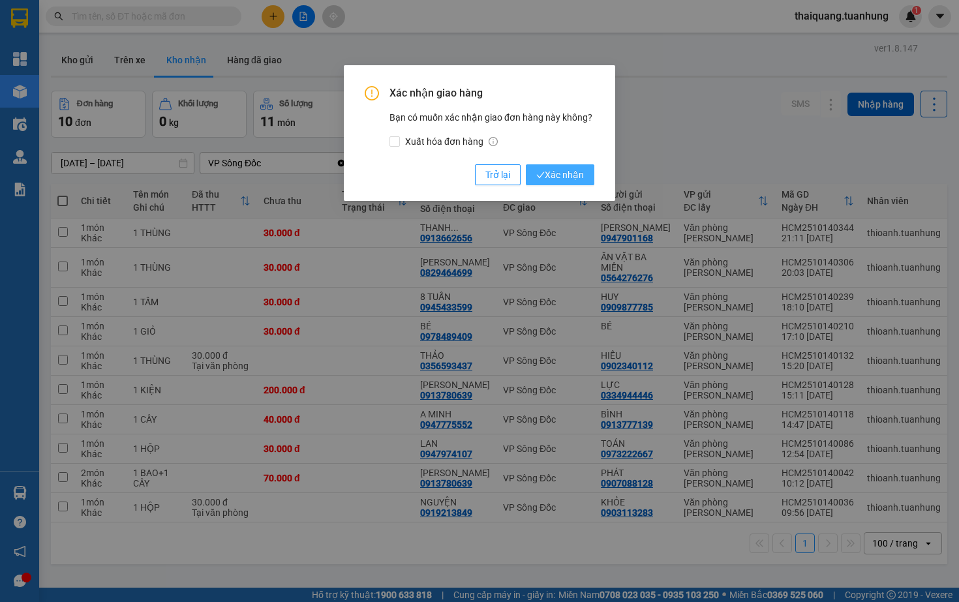
click at [558, 171] on span "Xác nhận" at bounding box center [560, 175] width 48 height 14
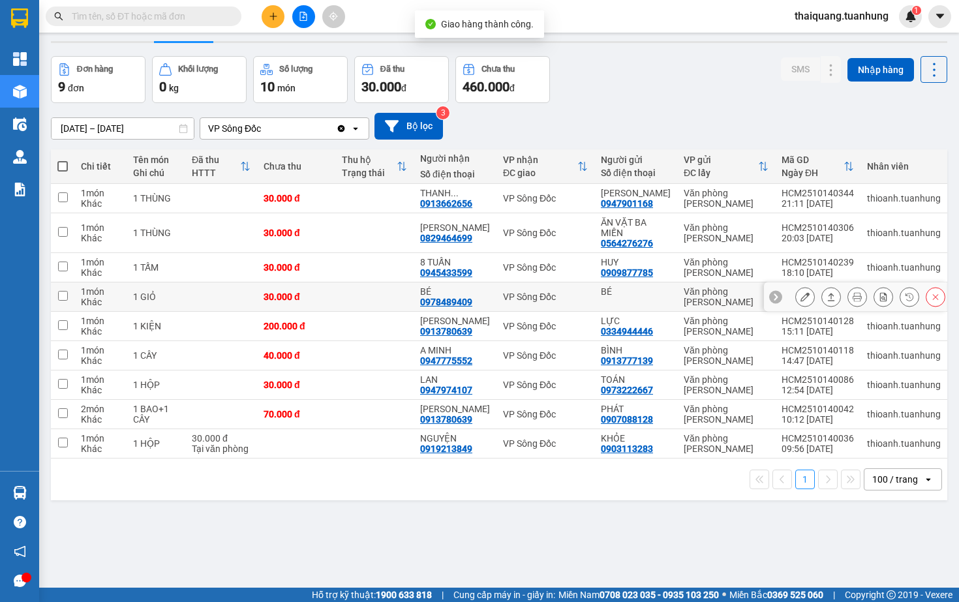
scroll to position [36, 0]
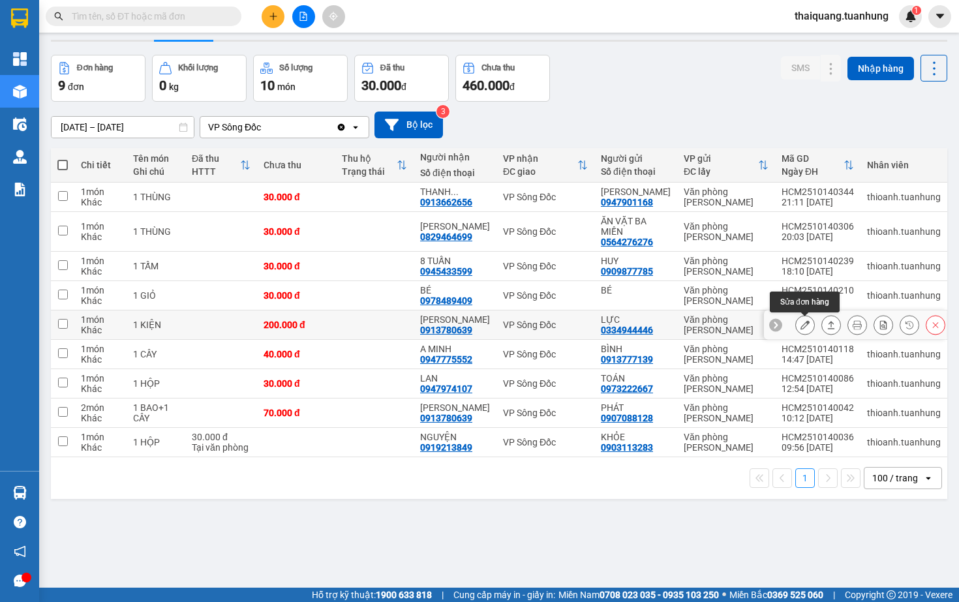
click at [809, 327] on icon at bounding box center [804, 324] width 9 height 9
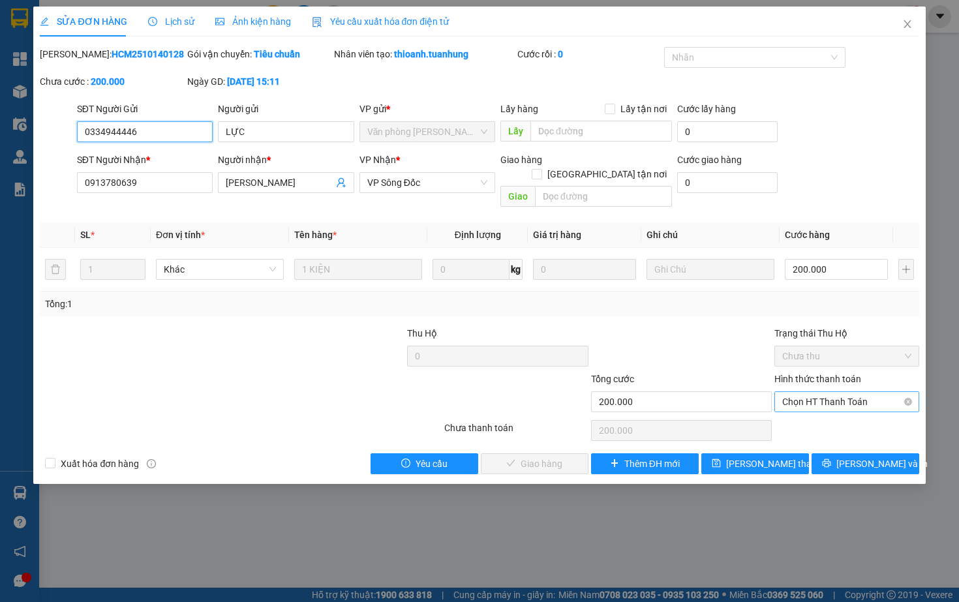
click at [815, 402] on span "Chọn HT Thanh Toán" at bounding box center [846, 402] width 128 height 20
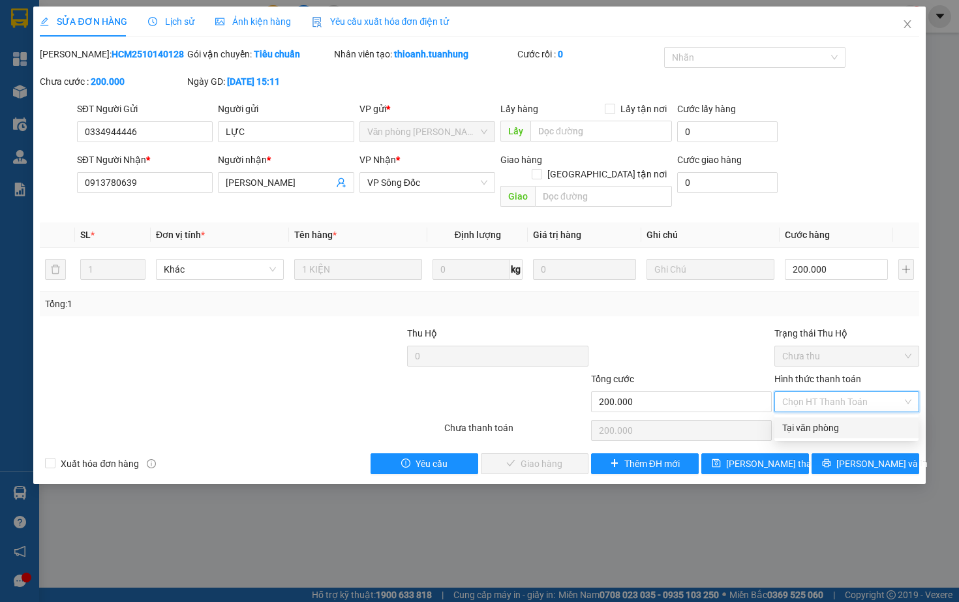
click at [811, 427] on div "Tại văn phòng" at bounding box center [846, 428] width 128 height 14
type input "0"
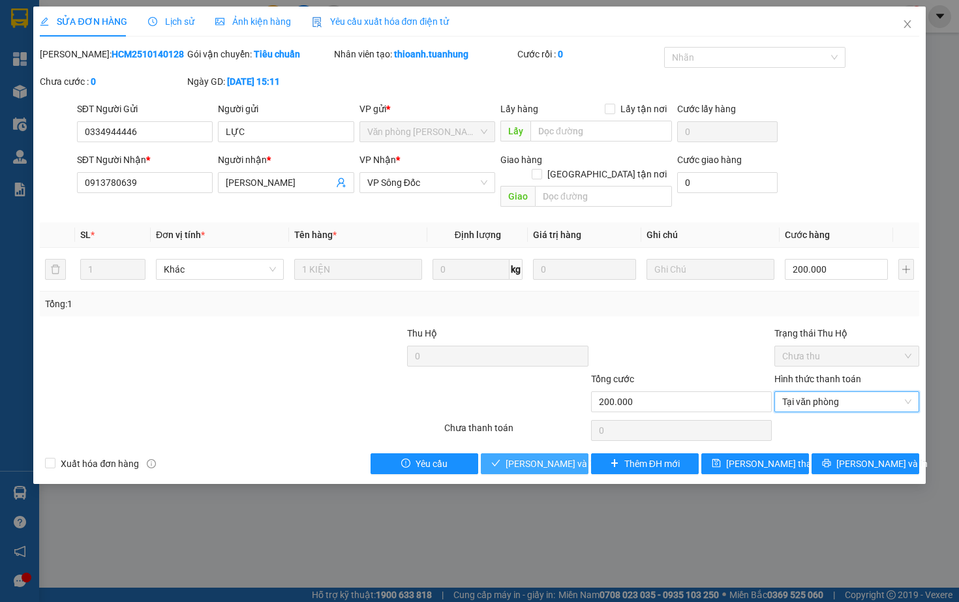
click at [525, 468] on span "[PERSON_NAME] và Giao hàng" at bounding box center [567, 463] width 125 height 14
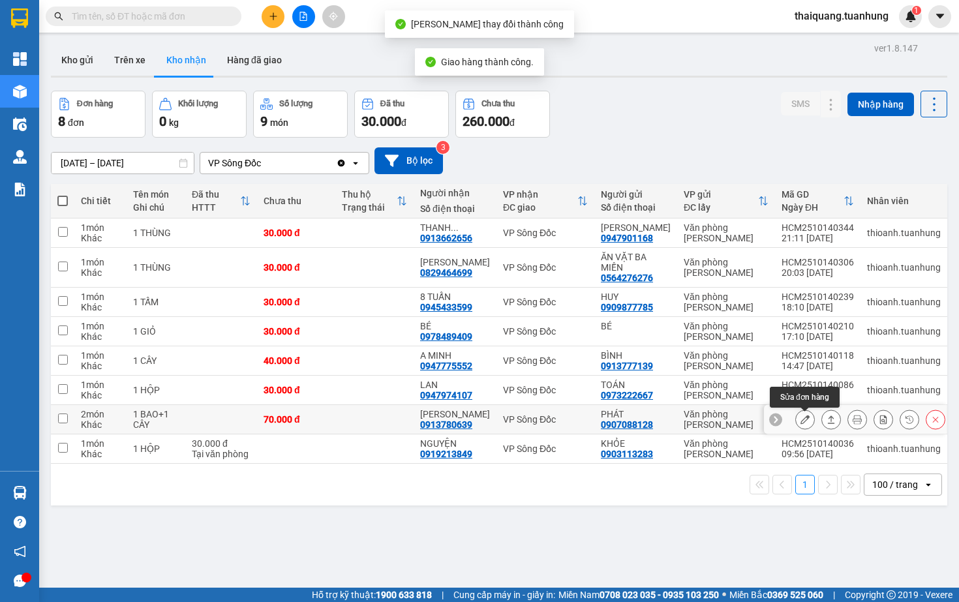
click at [804, 424] on icon at bounding box center [804, 419] width 9 height 9
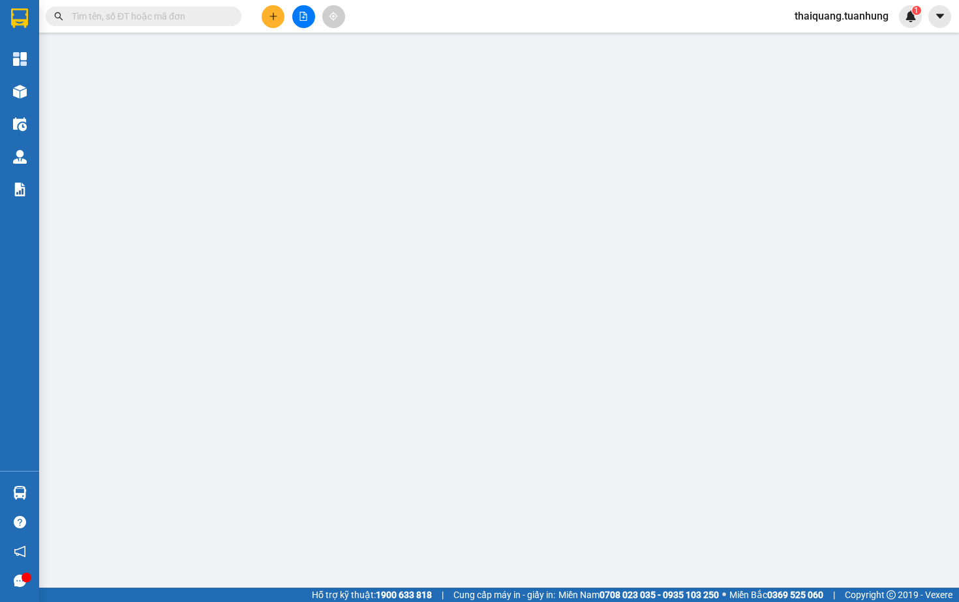
type input "0907088128"
type input "PHÁT"
type input "0913780639"
type input "[PERSON_NAME]"
type input "70.000"
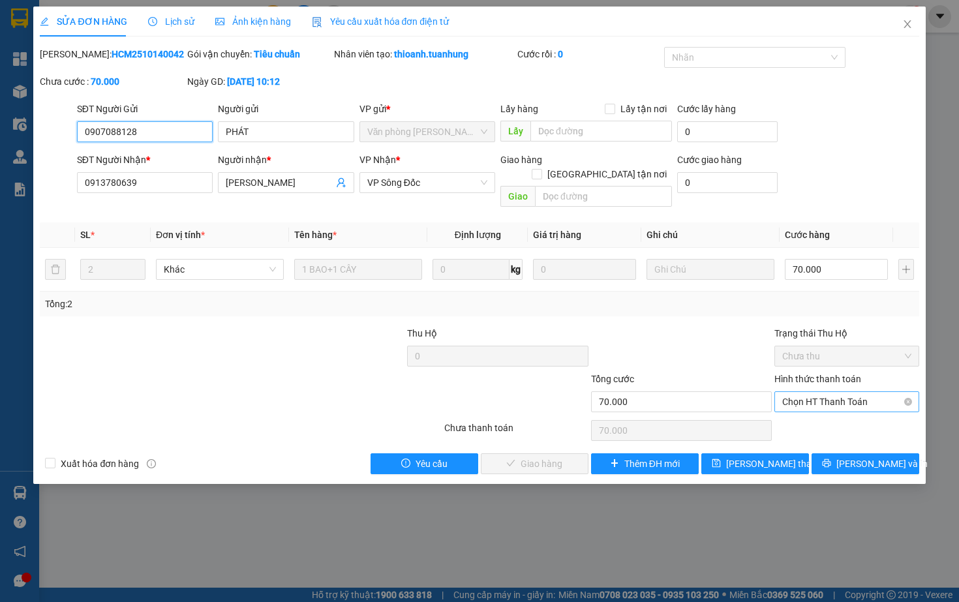
click at [810, 404] on span "Chọn HT Thanh Toán" at bounding box center [846, 402] width 128 height 20
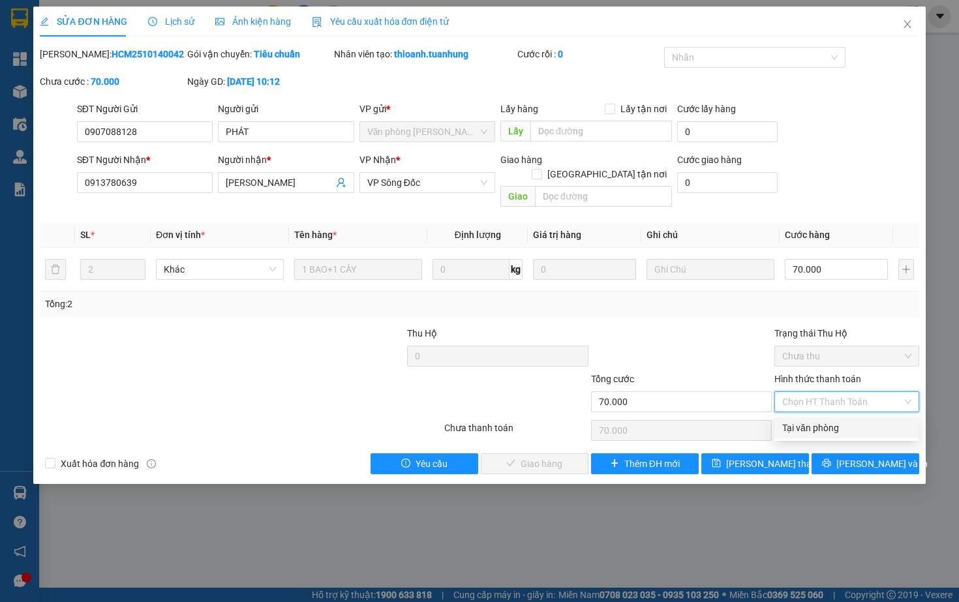
click at [799, 427] on div "Tại văn phòng" at bounding box center [846, 428] width 128 height 14
type input "0"
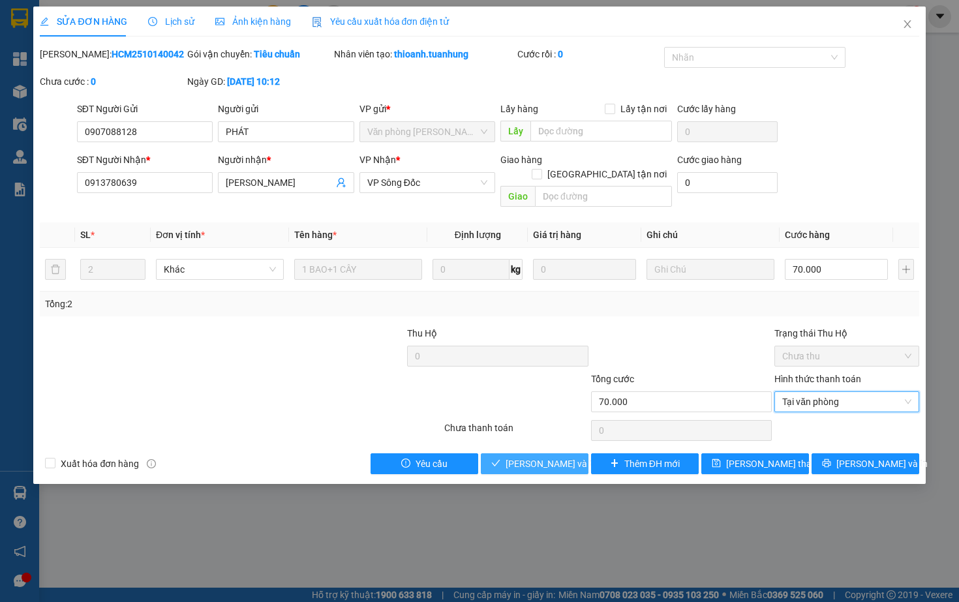
click at [541, 462] on span "[PERSON_NAME] và Giao hàng" at bounding box center [567, 463] width 125 height 14
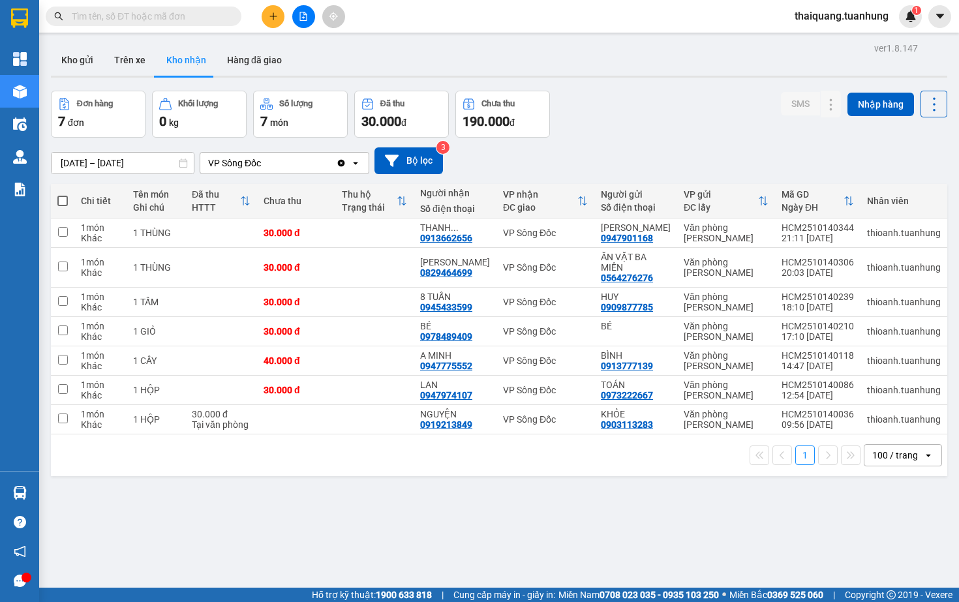
click at [662, 124] on div "Đơn hàng 7 đơn Khối lượng 0 kg Số lượng 7 món Đã thu 30.000 đ Chưa thu 190.000 …" at bounding box center [499, 114] width 896 height 47
